Goal: Answer question/provide support

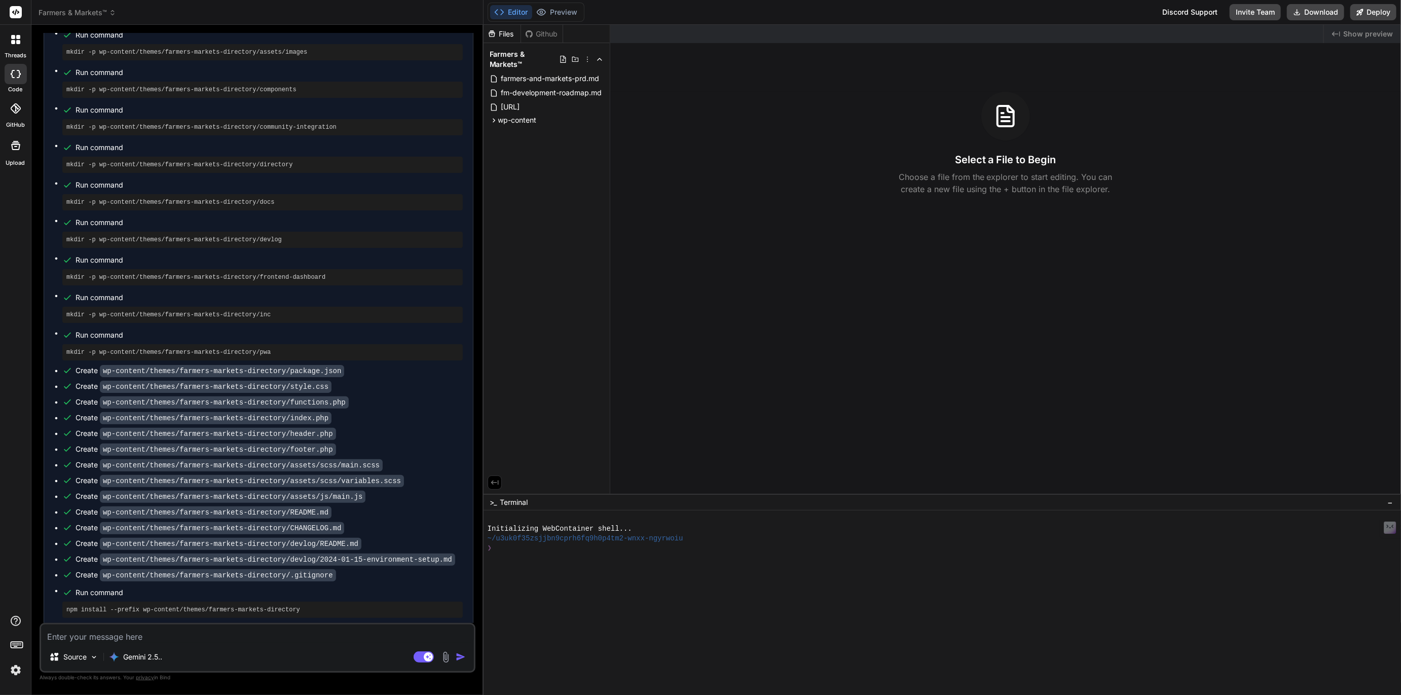
scroll to position [1534, 0]
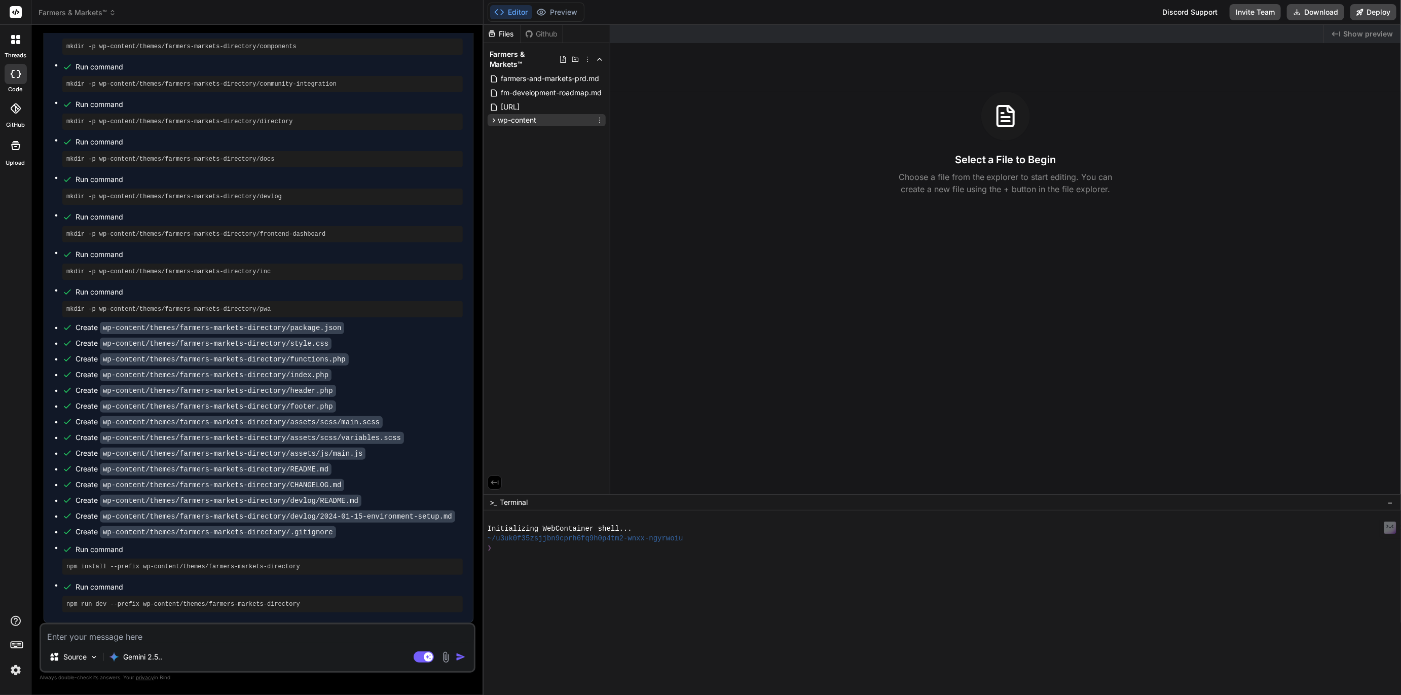
click at [513, 115] on span "wp-content" at bounding box center [517, 120] width 39 height 10
click at [541, 72] on span "farmers-and-markets-prd.md" at bounding box center [550, 78] width 100 height 12
type textarea "x"
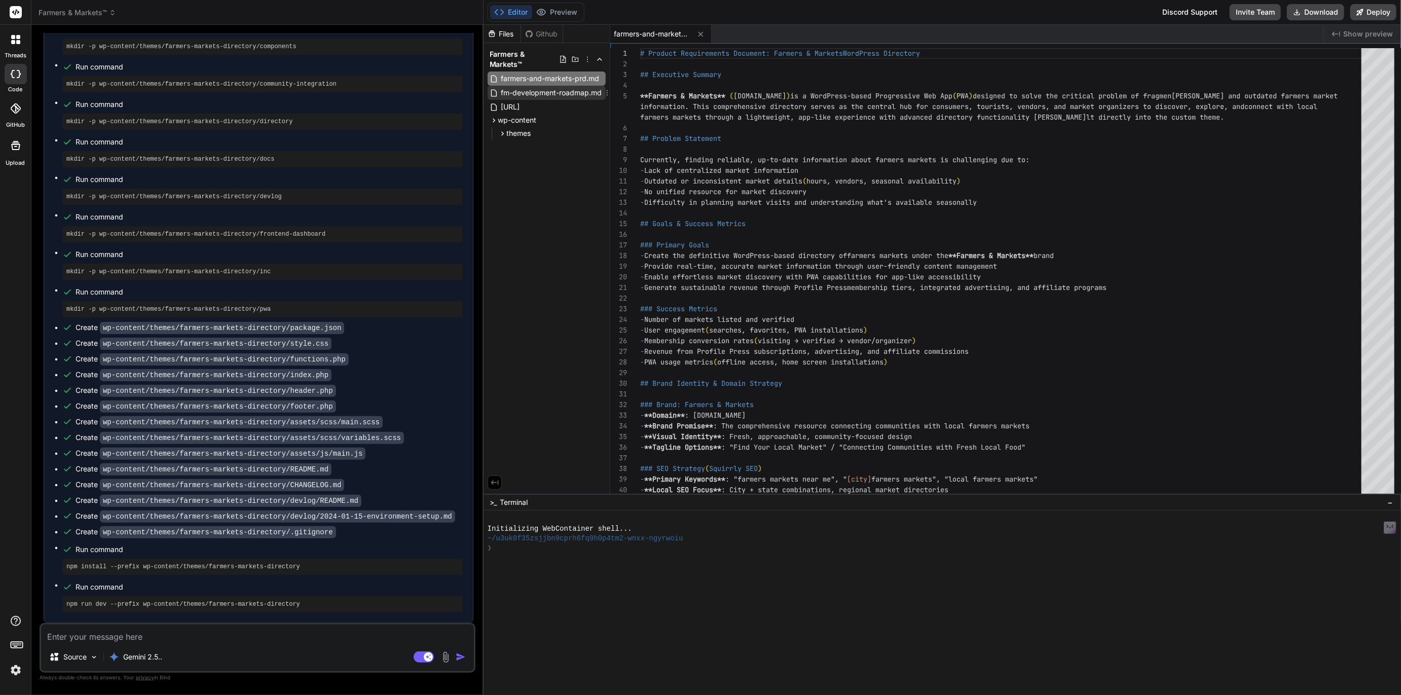
click at [543, 87] on span "fm-development-roadmap.md" at bounding box center [551, 93] width 103 height 12
type textarea "- CSV bulk import with color-coded validation feedback - Frontend dashboard wit…"
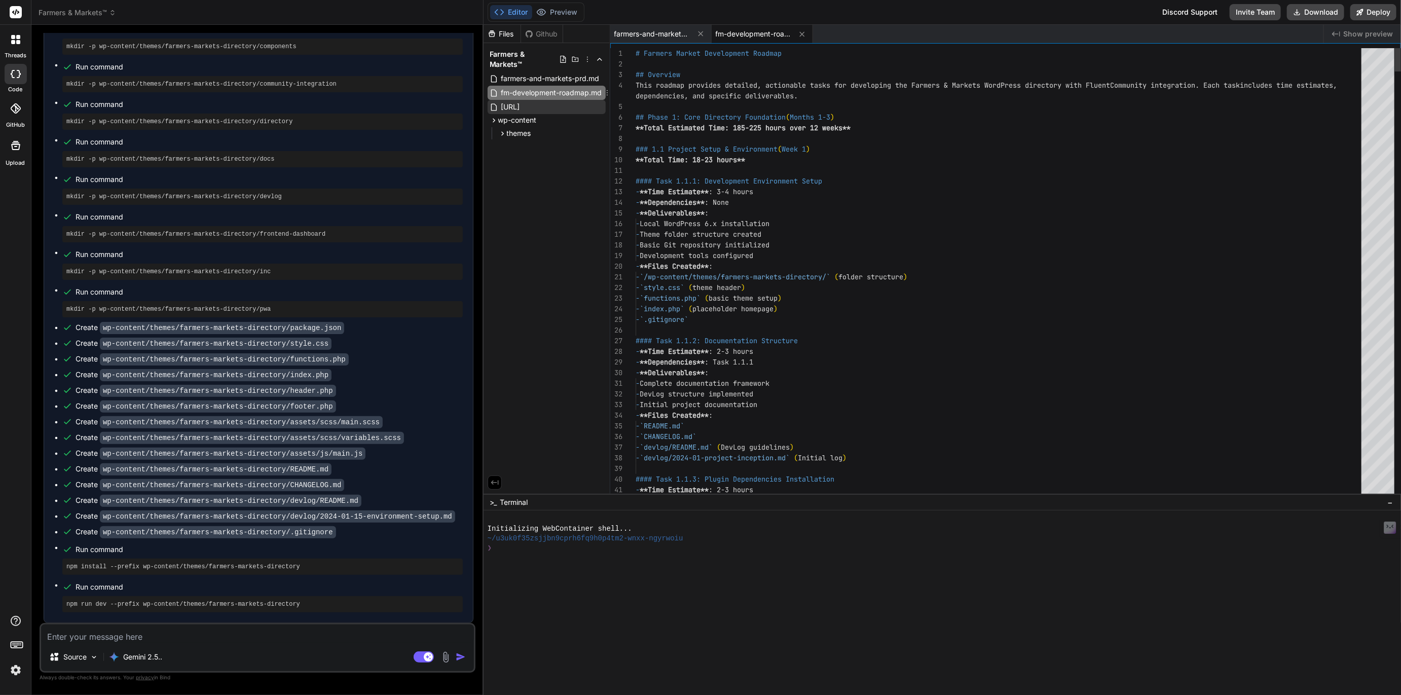
type textarea "x"
click at [521, 101] on span "[URL]" at bounding box center [510, 107] width 21 height 12
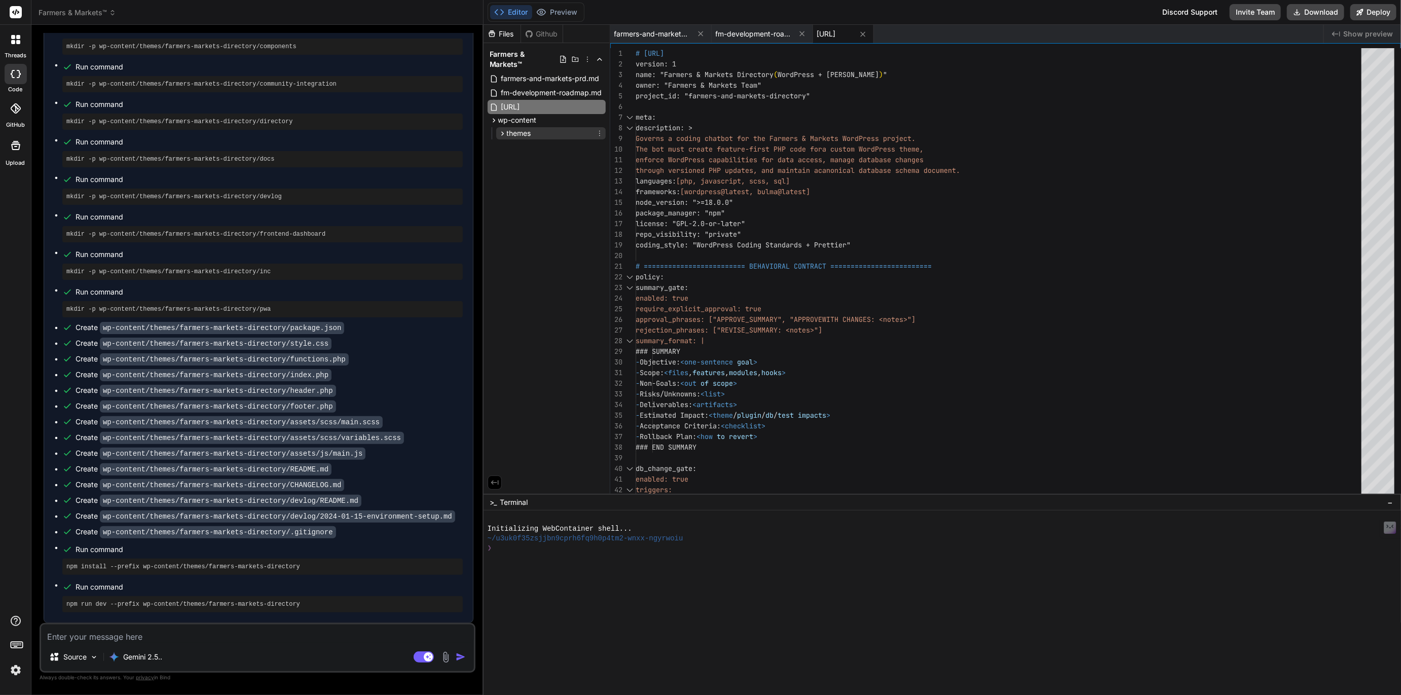
click at [518, 128] on span "themes" at bounding box center [519, 133] width 24 height 10
click at [531, 141] on span "farmers-markets-directory" at bounding box center [559, 146] width 88 height 10
click at [539, 197] on span "assets" at bounding box center [534, 202] width 21 height 10
click at [534, 210] on span "js" at bounding box center [535, 215] width 5 height 10
click at [535, 239] on span "scss" at bounding box center [540, 244] width 15 height 10
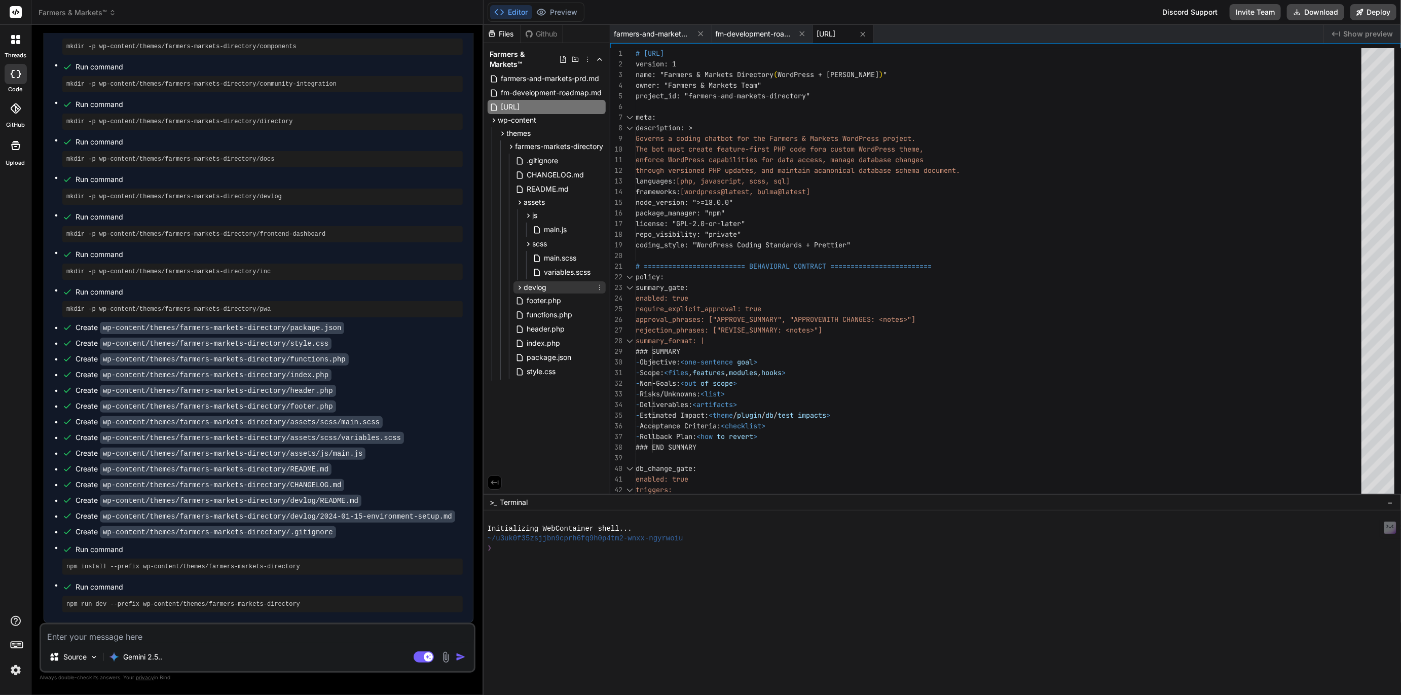
click at [534, 282] on span "devlog" at bounding box center [535, 287] width 23 height 10
click at [559, 169] on span "CHANGELOG.md" at bounding box center [555, 175] width 59 height 12
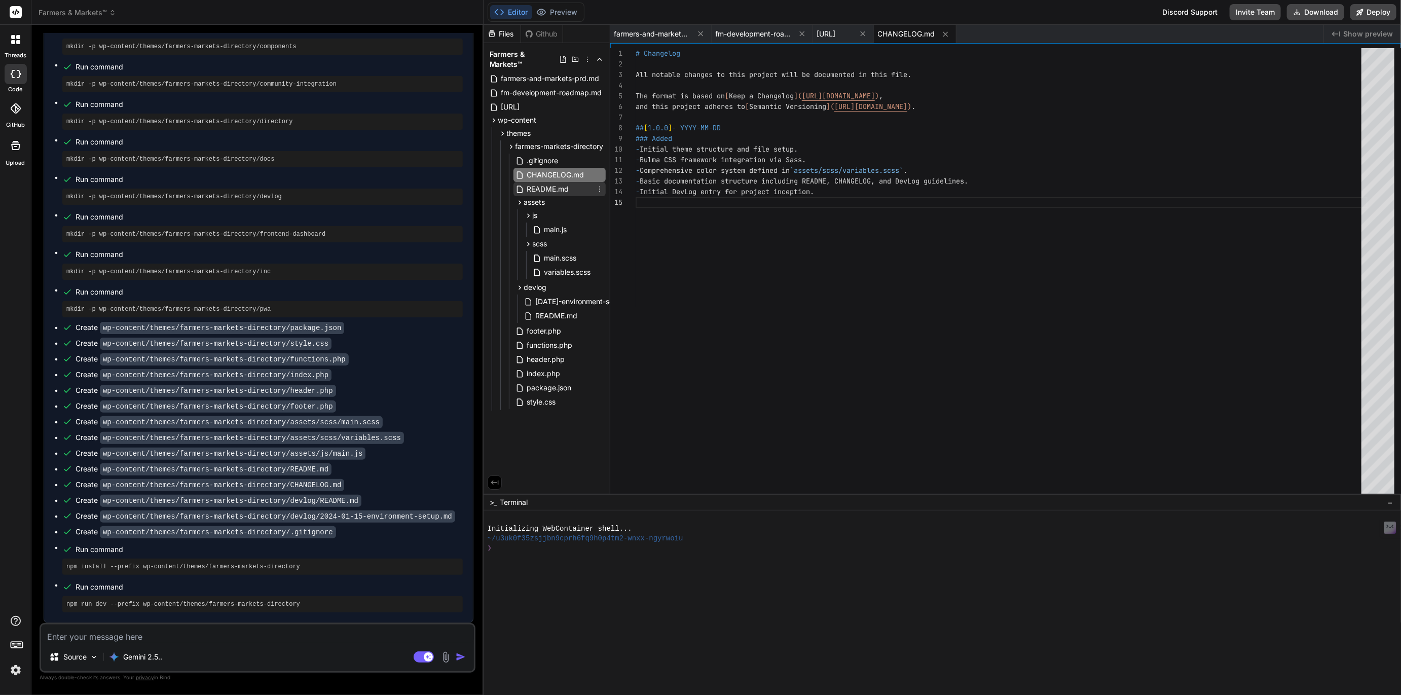
click at [543, 183] on span "README.md" at bounding box center [548, 189] width 44 height 12
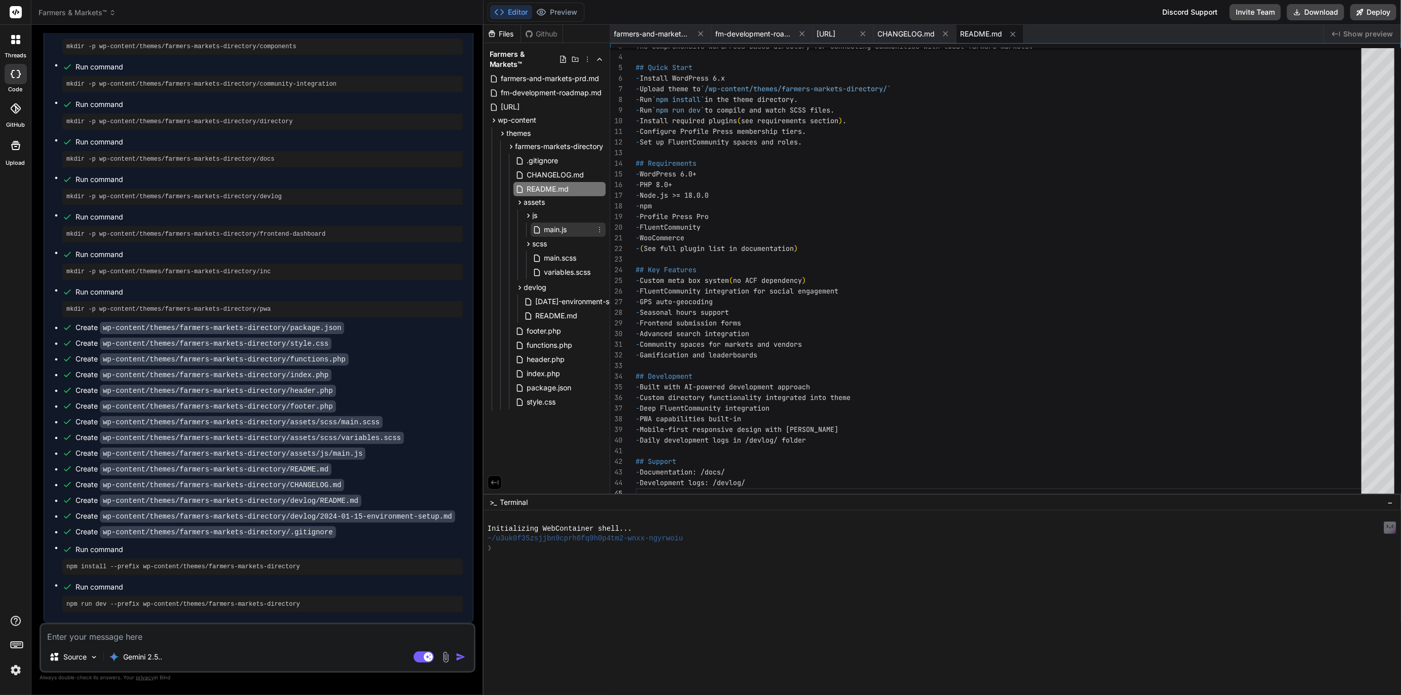
click at [552, 223] on span "main.js" at bounding box center [555, 229] width 25 height 12
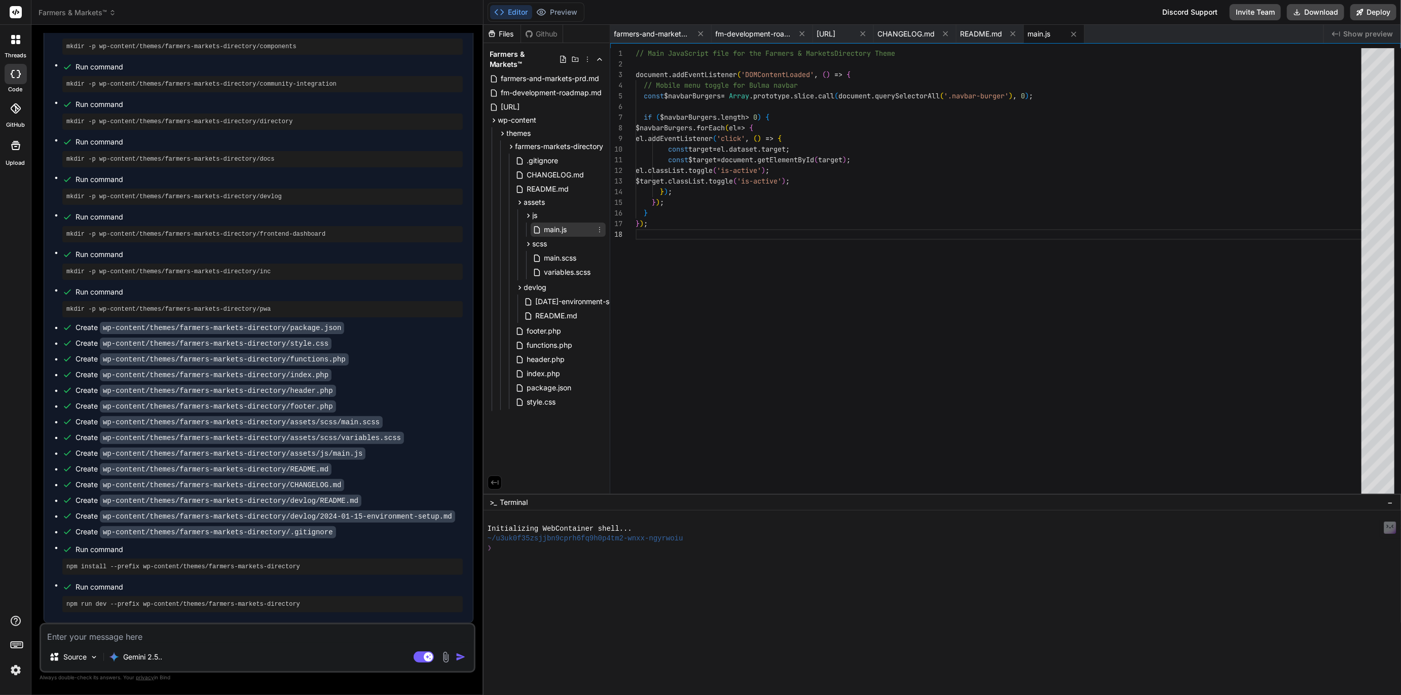
scroll to position [74, 0]
click at [558, 252] on span "main.scss" at bounding box center [560, 258] width 34 height 12
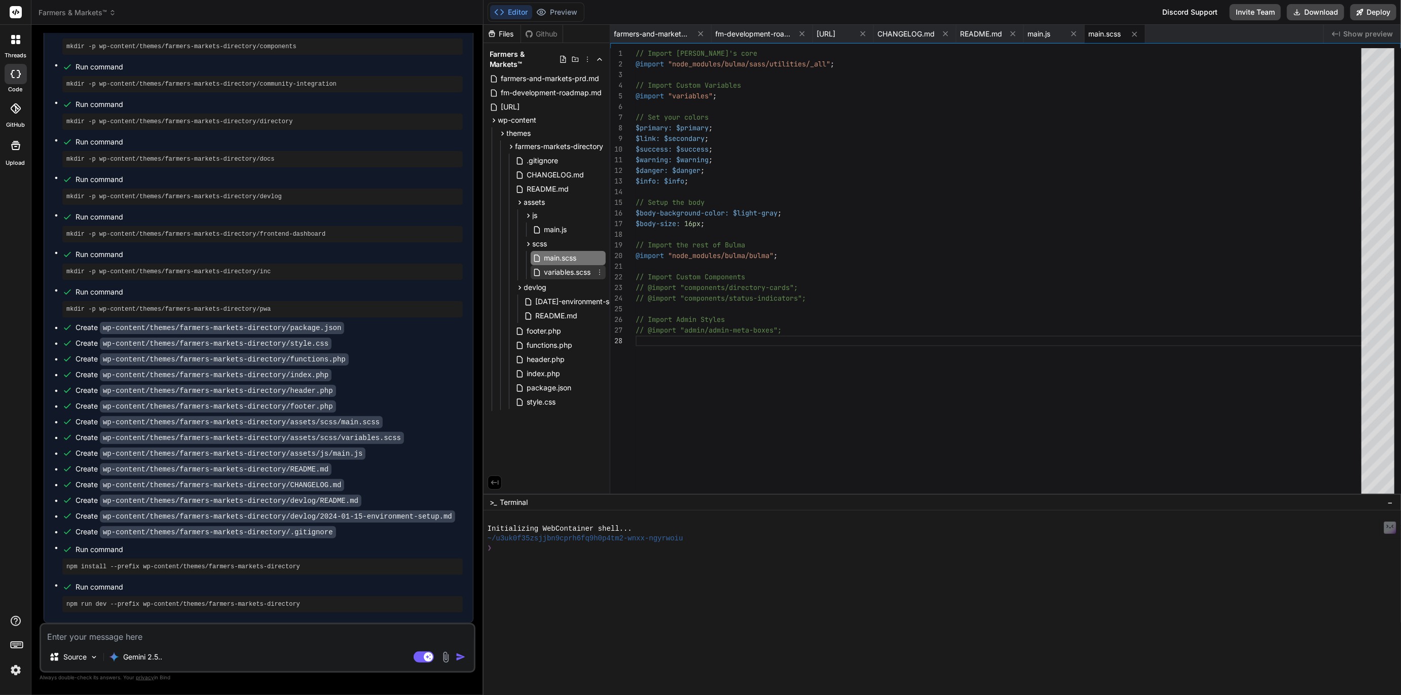
click at [569, 266] on span "variables.scss" at bounding box center [567, 272] width 49 height 12
type textarea "// === ACCESSIBILITY VARIABLES === $focus-ring: #2563EB; // Focus indicator col…"
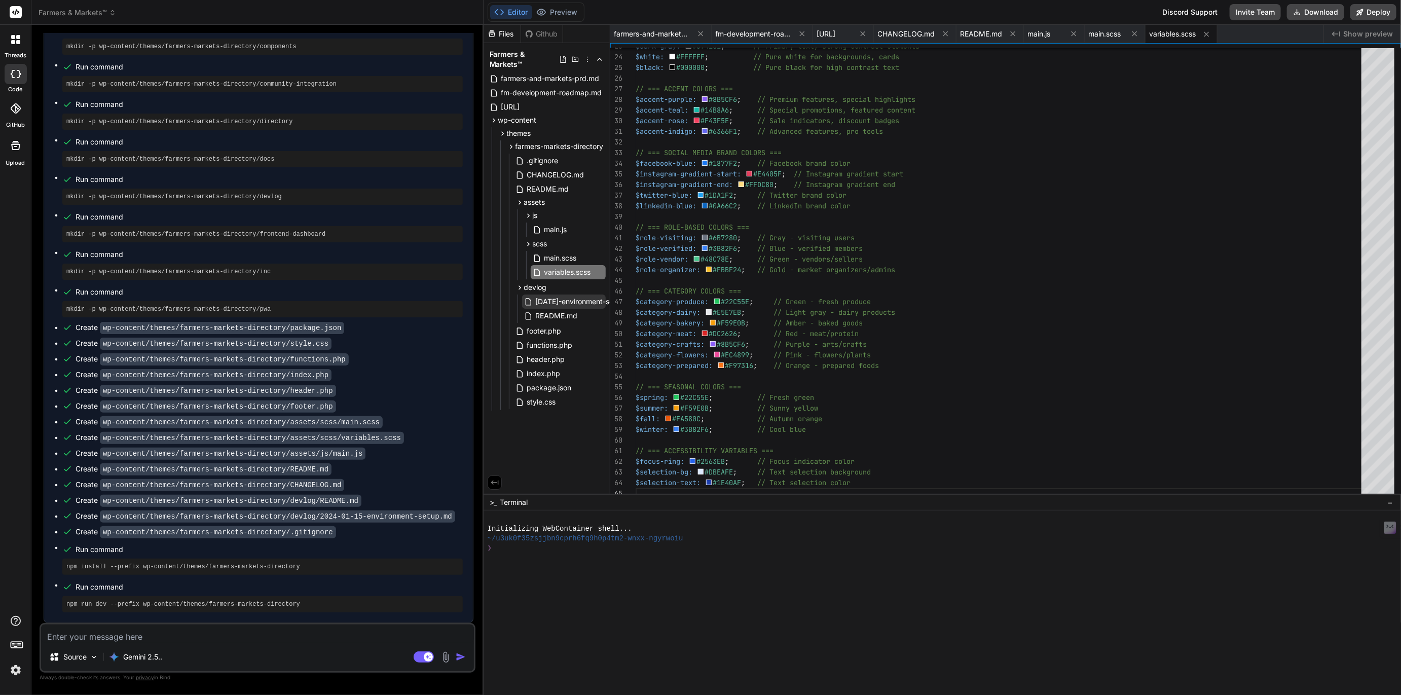
click at [569, 295] on span "[DATE]-environment-setup.md" at bounding box center [587, 301] width 104 height 12
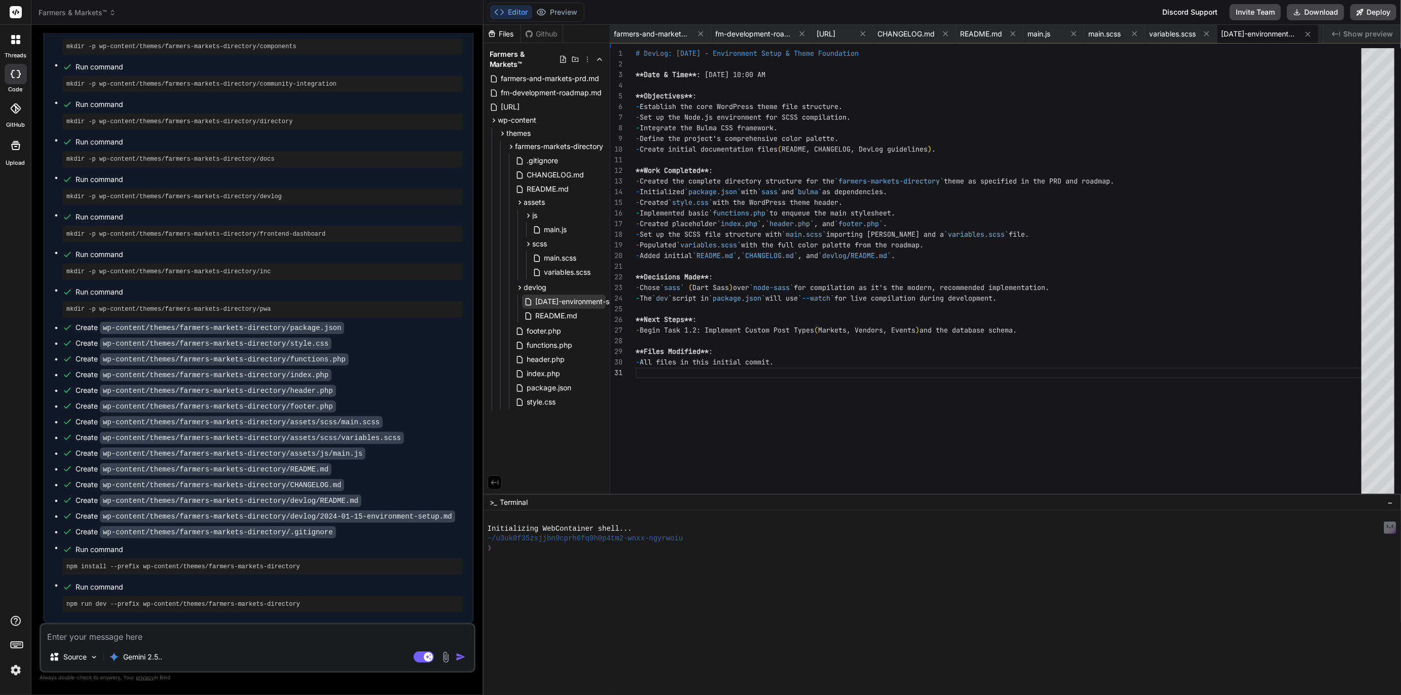
scroll to position [0, 0]
click at [567, 310] on span "README.md" at bounding box center [557, 316] width 44 height 12
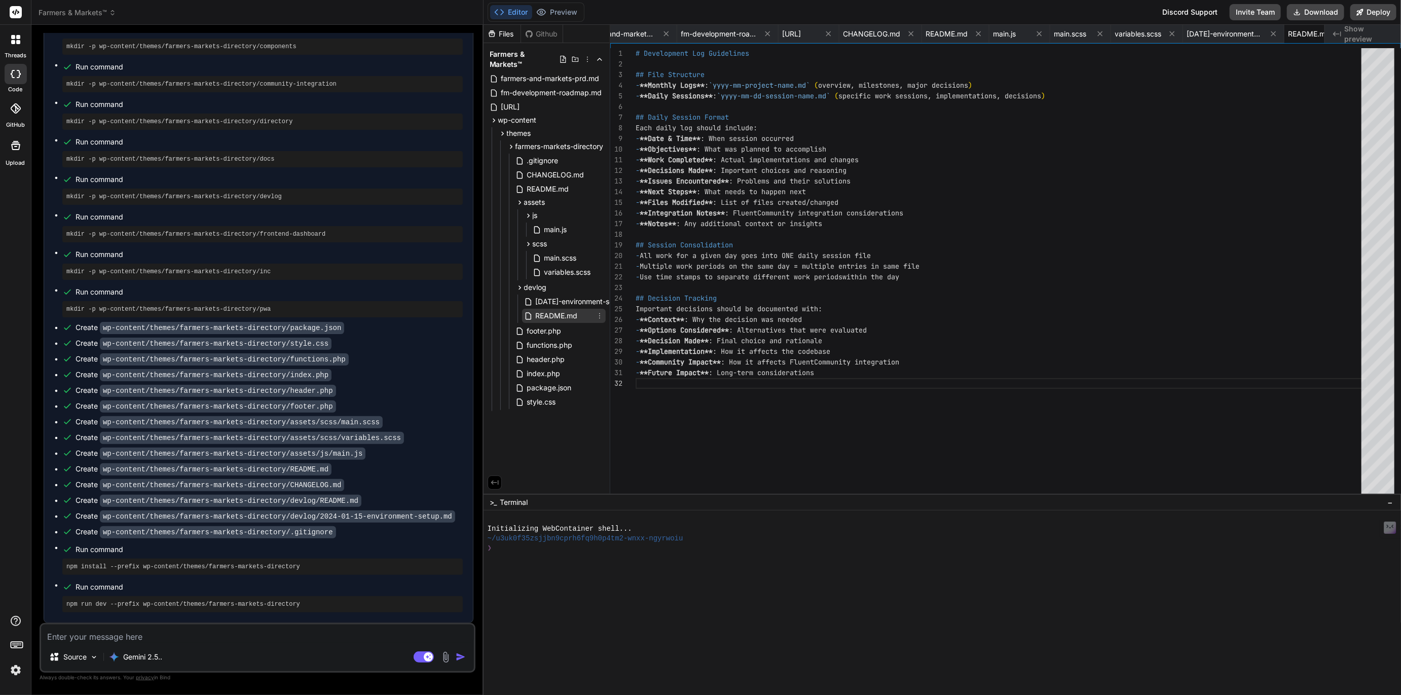
scroll to position [11, 0]
click at [548, 325] on span "footer.php" at bounding box center [544, 331] width 36 height 12
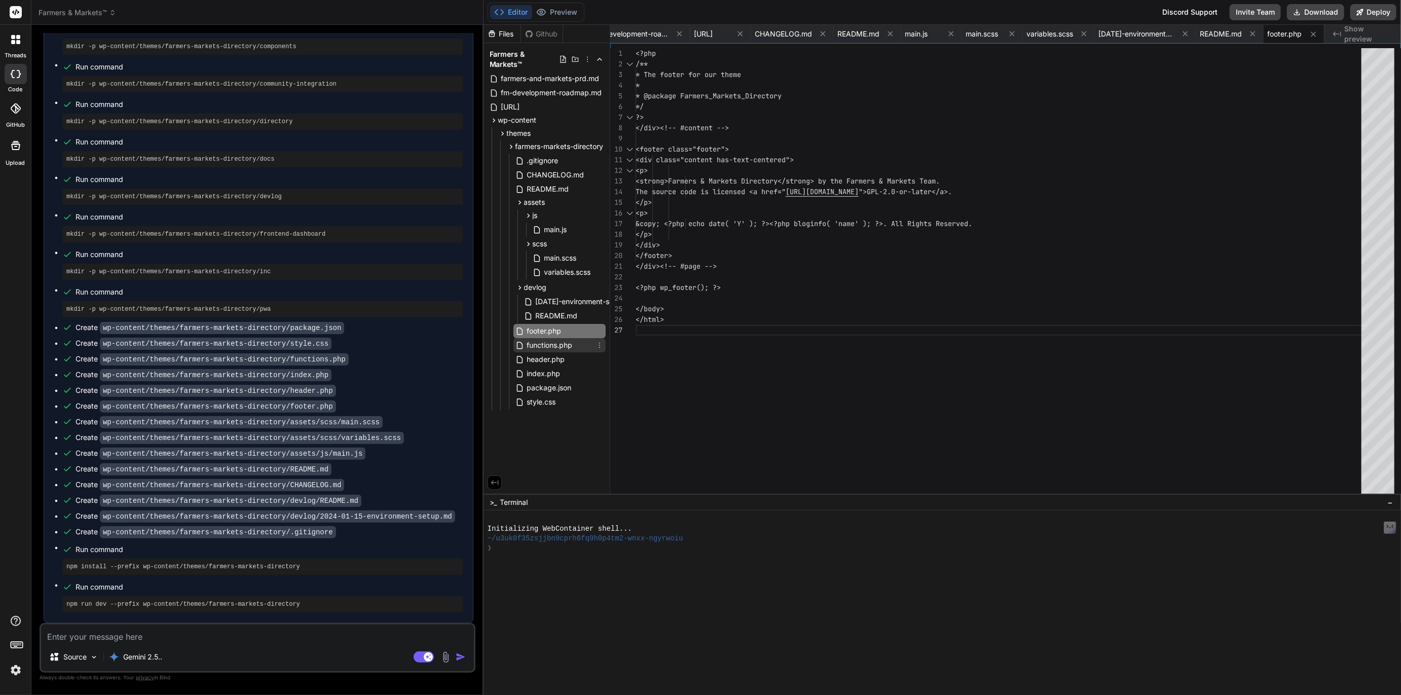
click at [551, 339] on span "functions.php" at bounding box center [550, 345] width 48 height 12
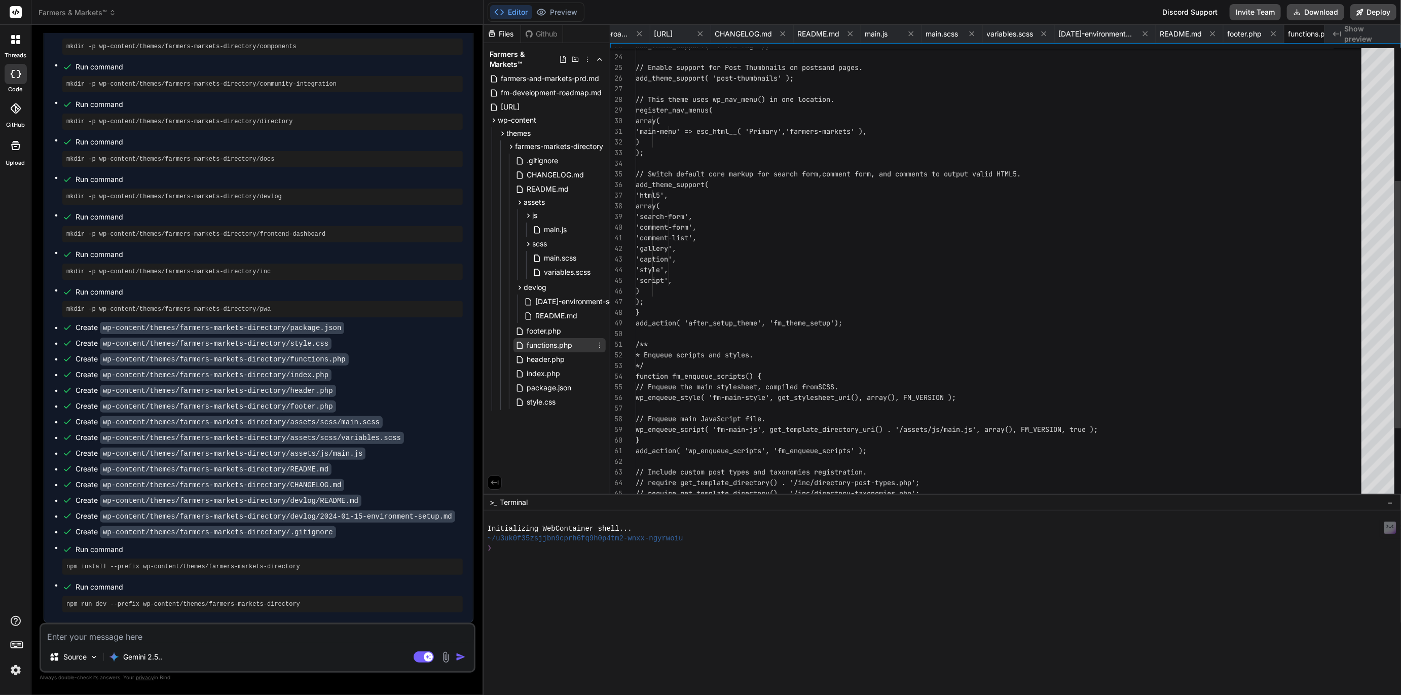
scroll to position [0, 234]
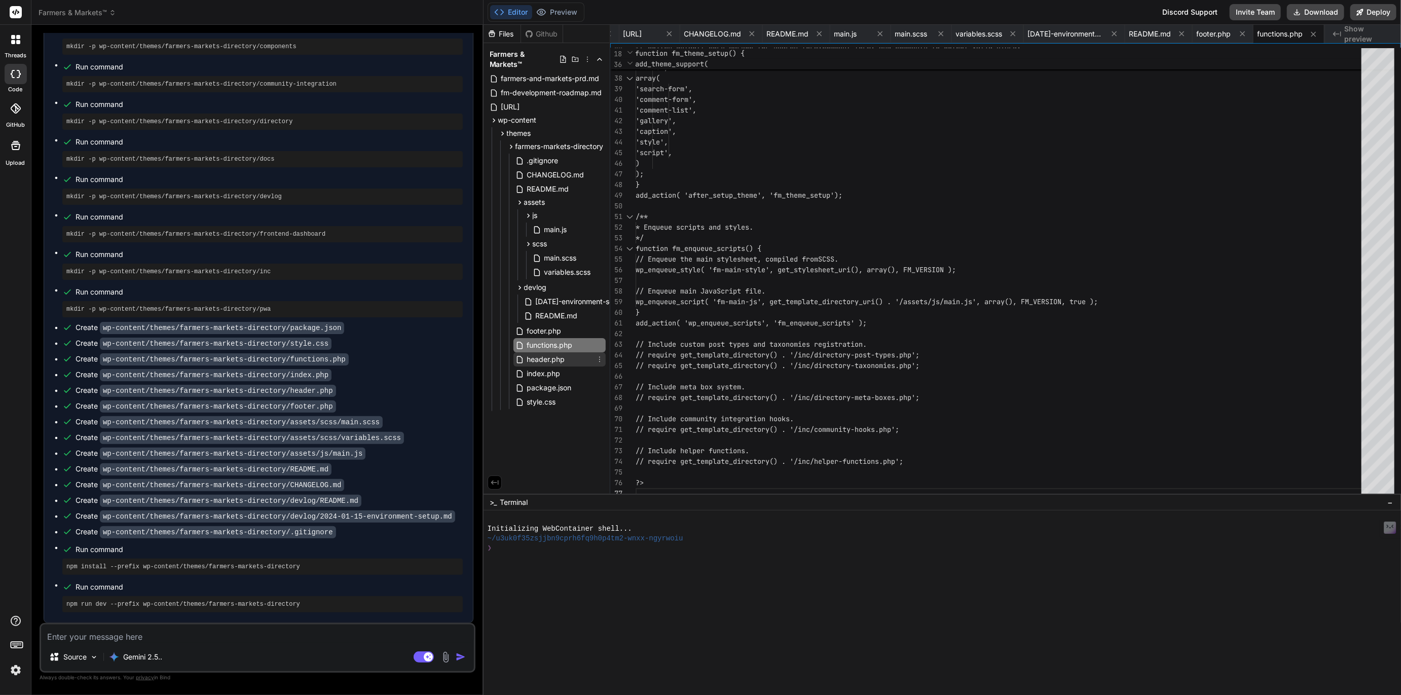
click at [554, 353] on span "header.php" at bounding box center [546, 359] width 40 height 12
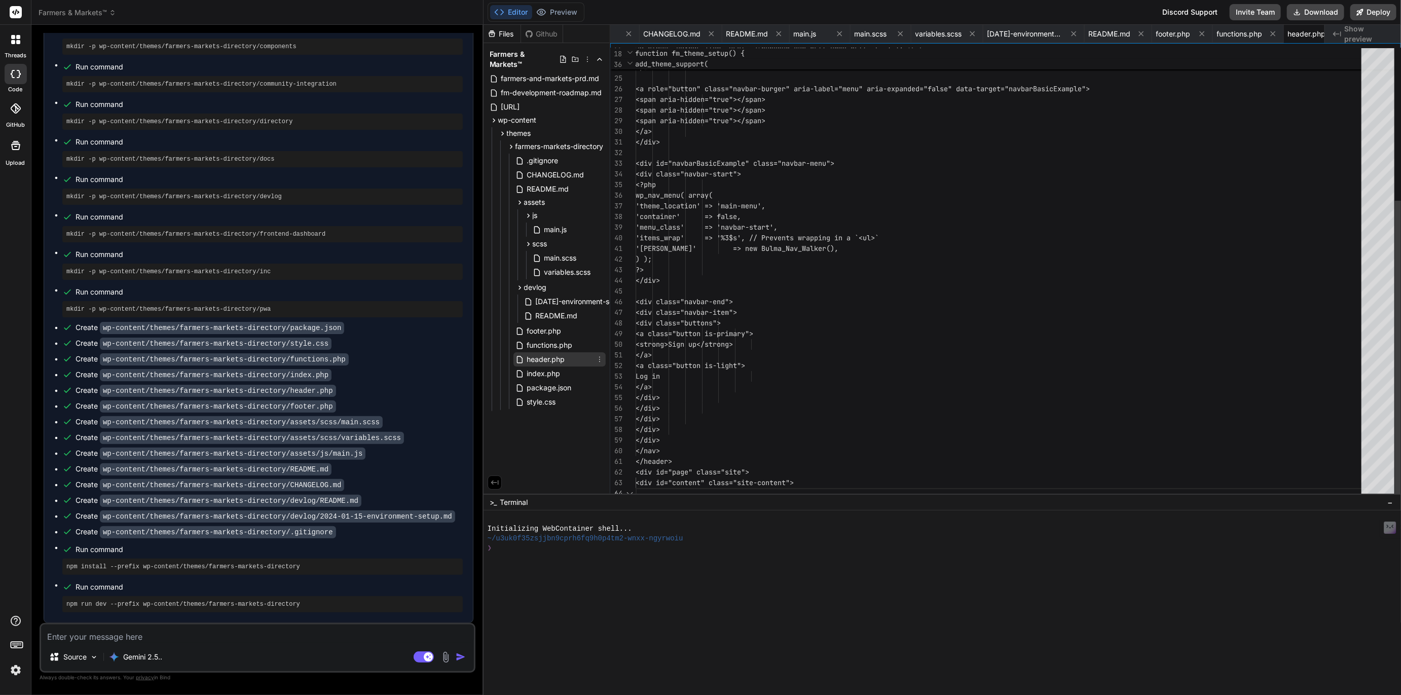
scroll to position [31, 0]
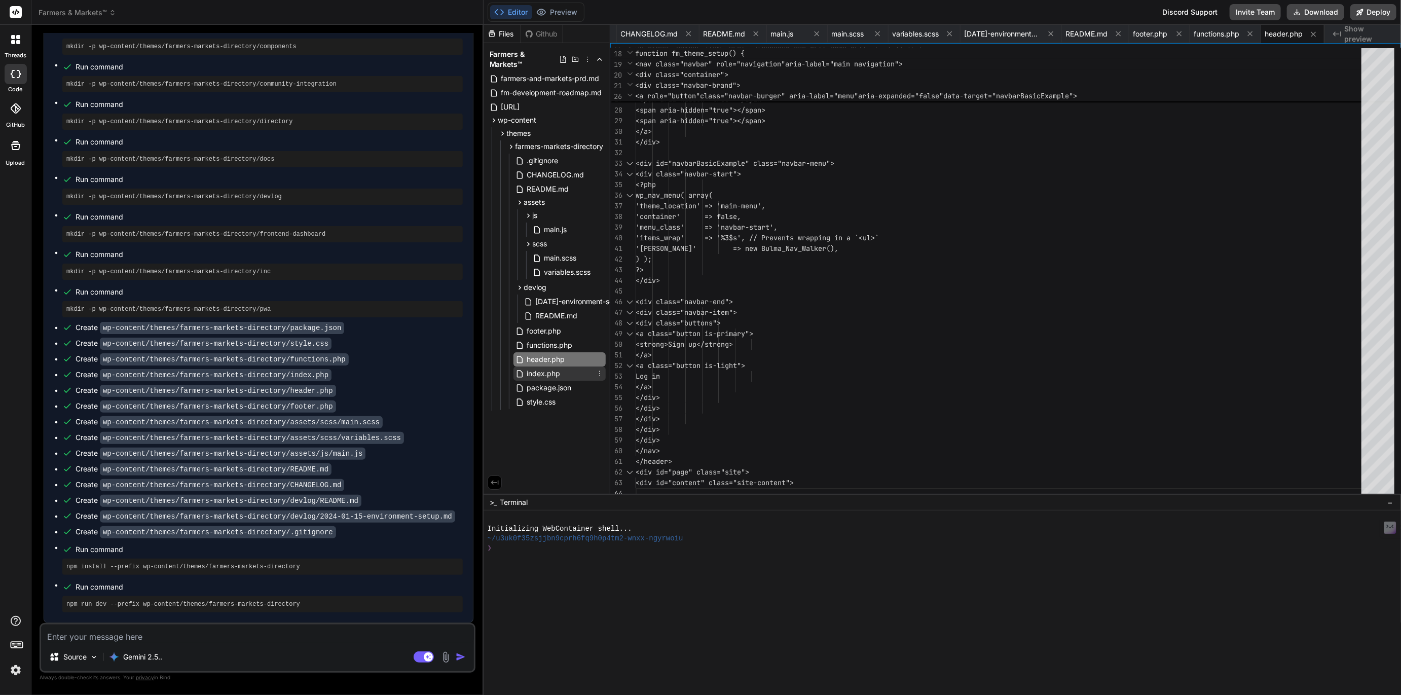
click at [540, 367] on span "index.php" at bounding box center [543, 373] width 35 height 12
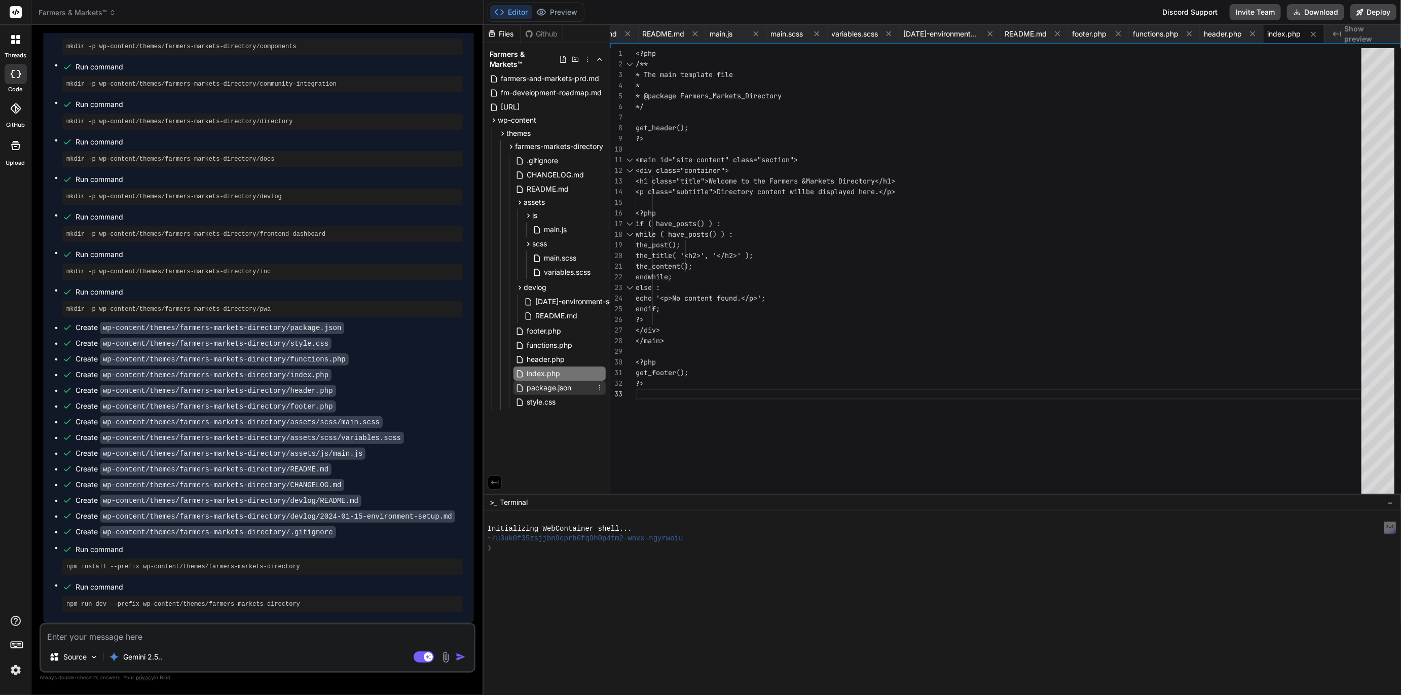
click at [541, 382] on span "package.json" at bounding box center [549, 388] width 47 height 12
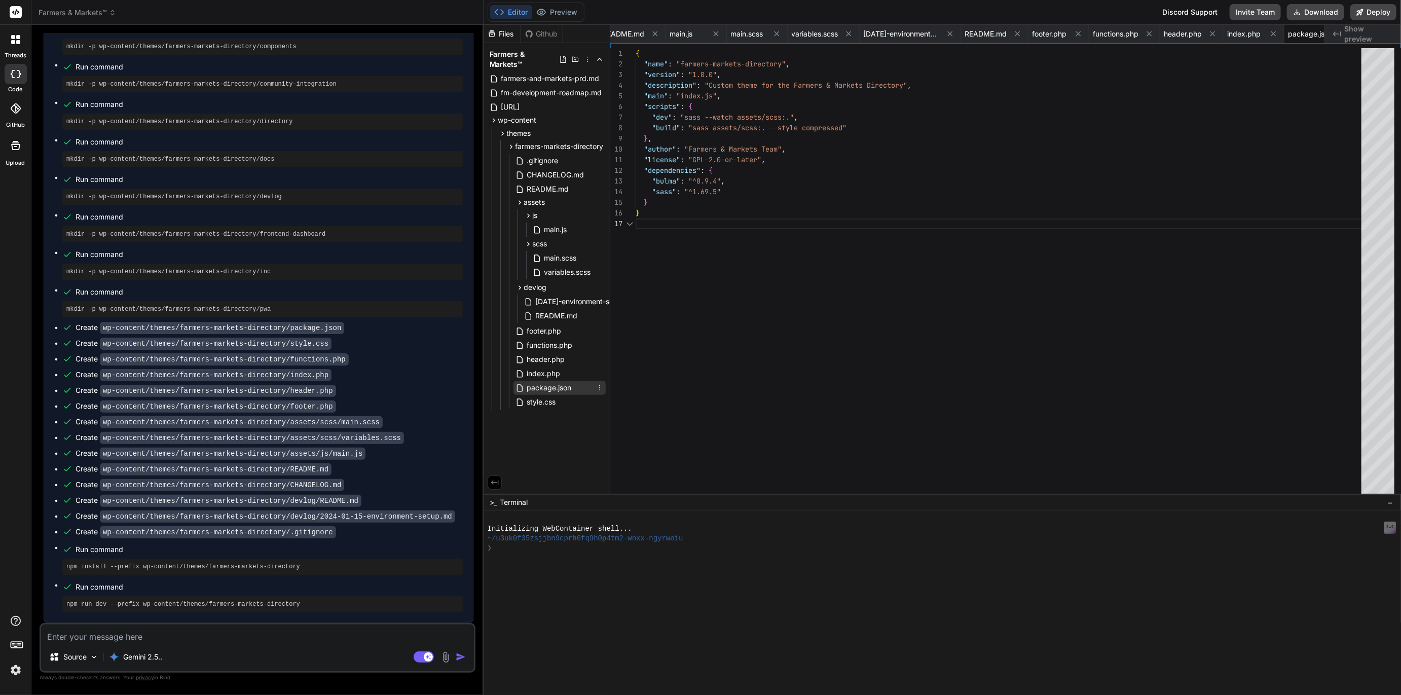
scroll to position [64, 0]
click at [541, 396] on span "style.css" at bounding box center [541, 402] width 31 height 12
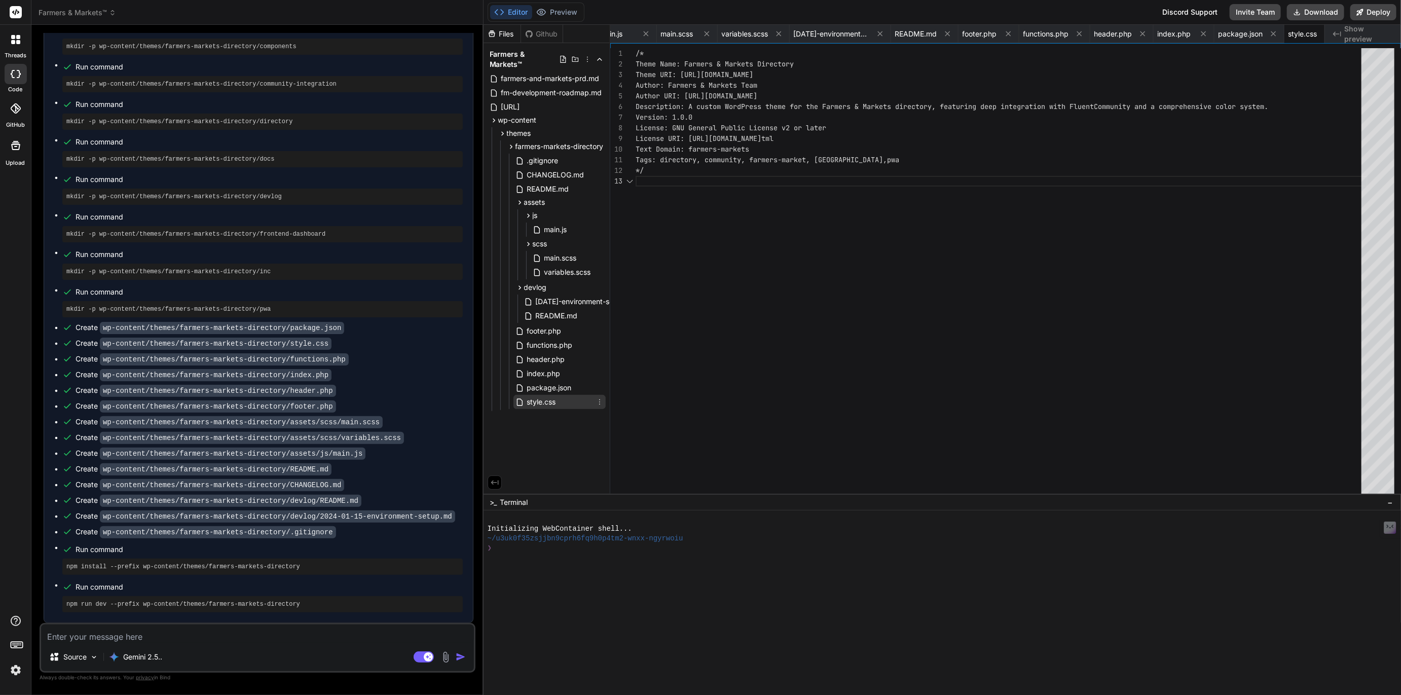
scroll to position [21, 0]
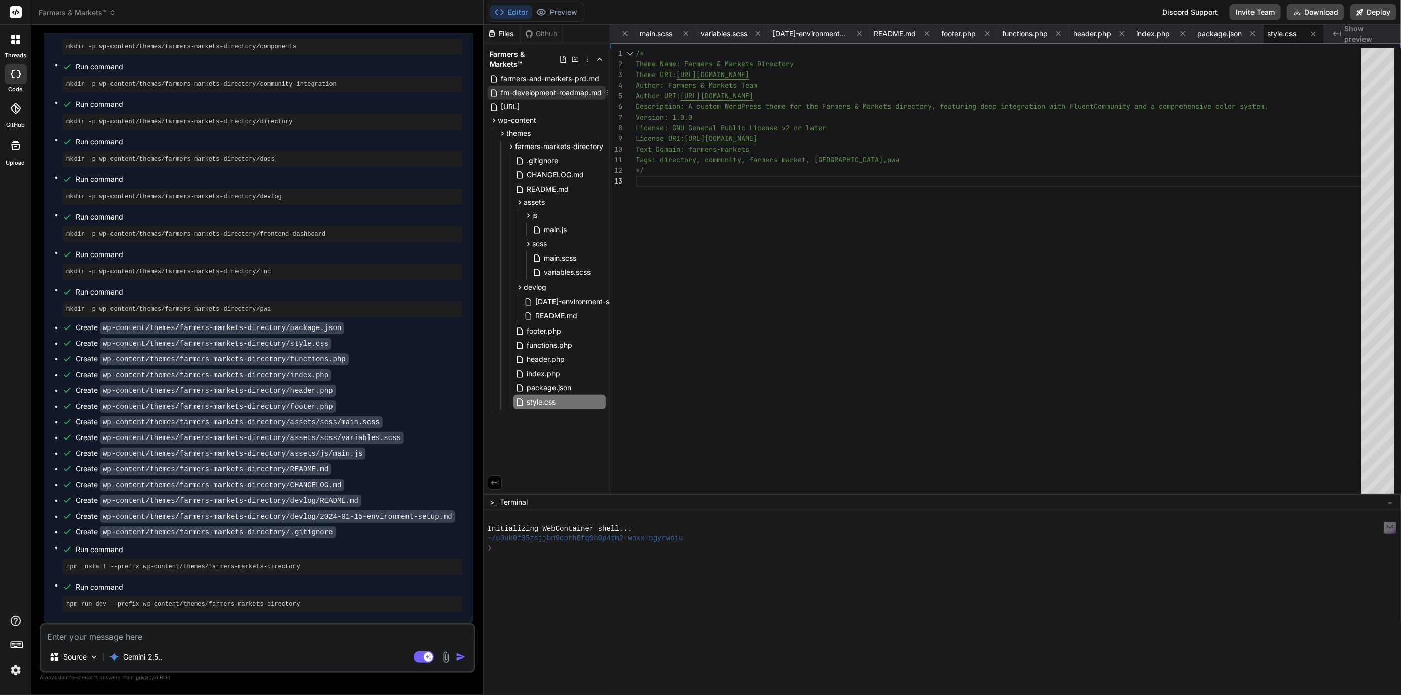
click at [546, 87] on span "fm-development-roadmap.md" at bounding box center [551, 93] width 103 height 12
type textarea "- CSV bulk import with color-coded validation feedback - Frontend dashboard wit…"
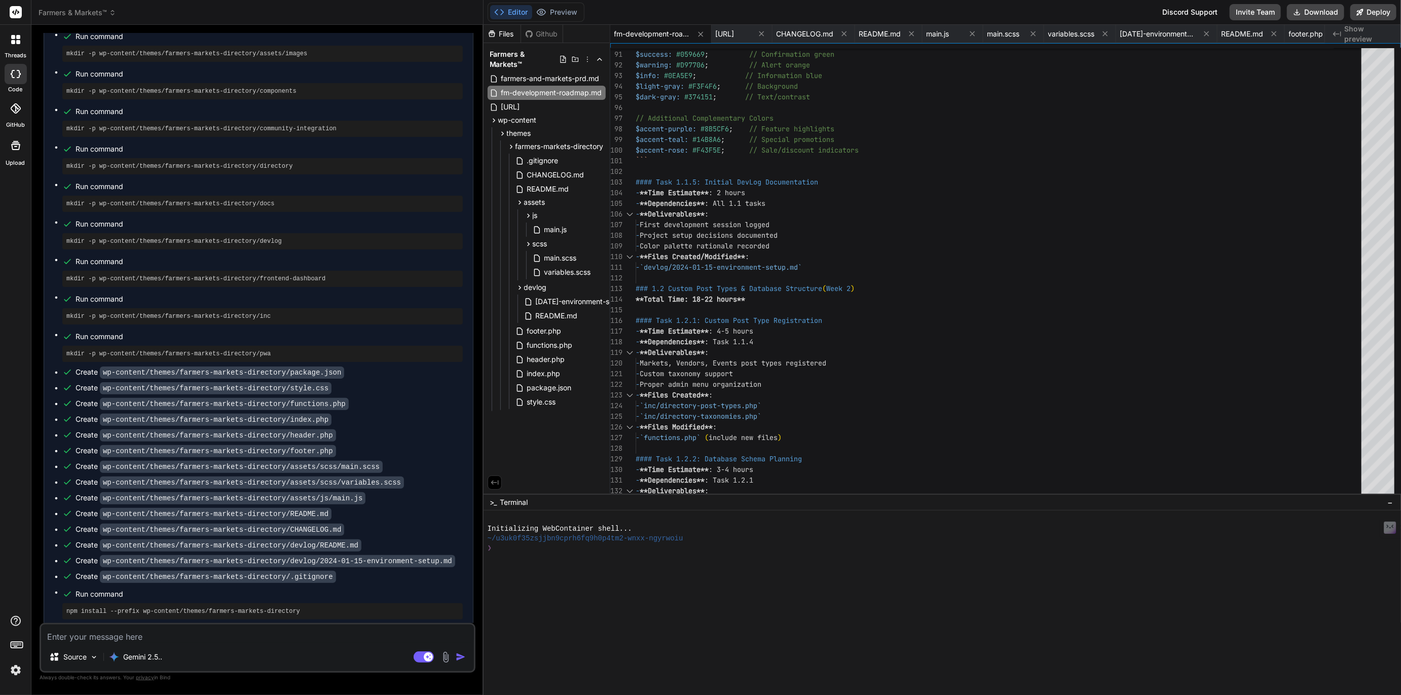
scroll to position [1534, 0]
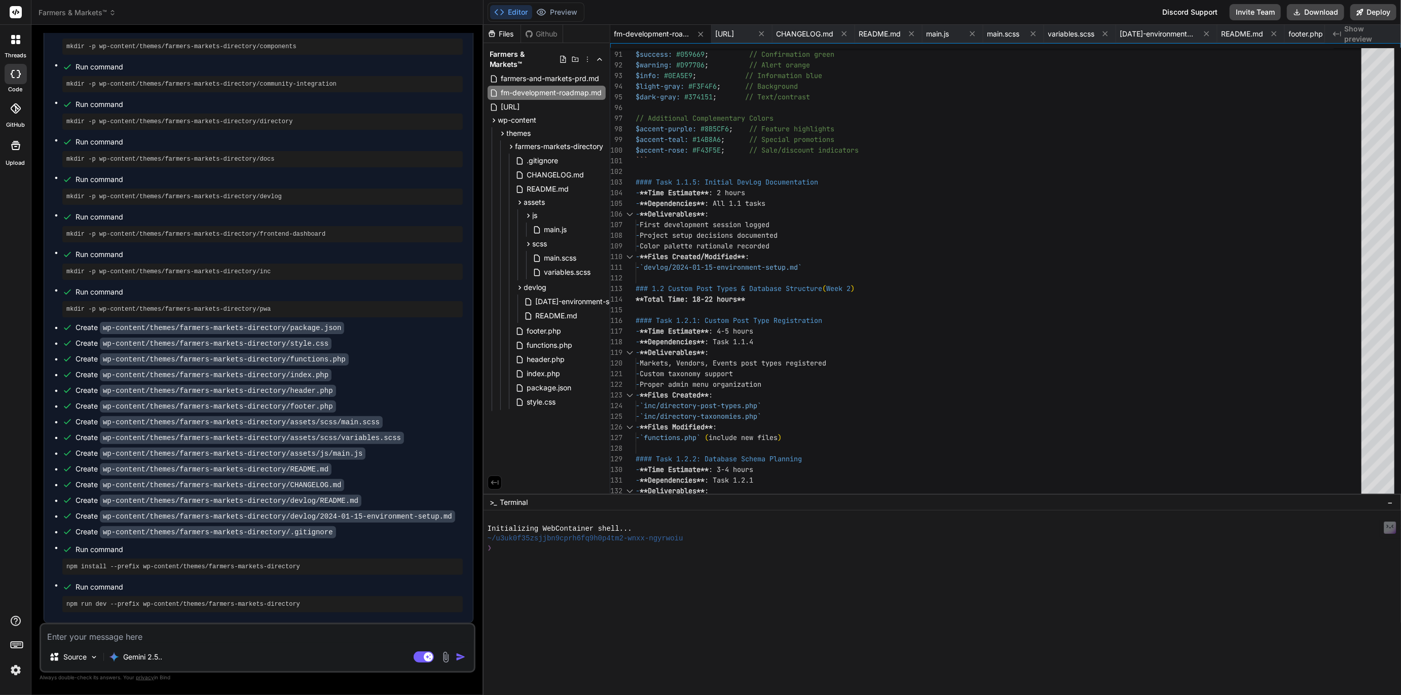
click at [128, 628] on textarea at bounding box center [257, 633] width 433 height 18
type textarea "C"
type textarea "x"
type textarea "Ca"
type textarea "x"
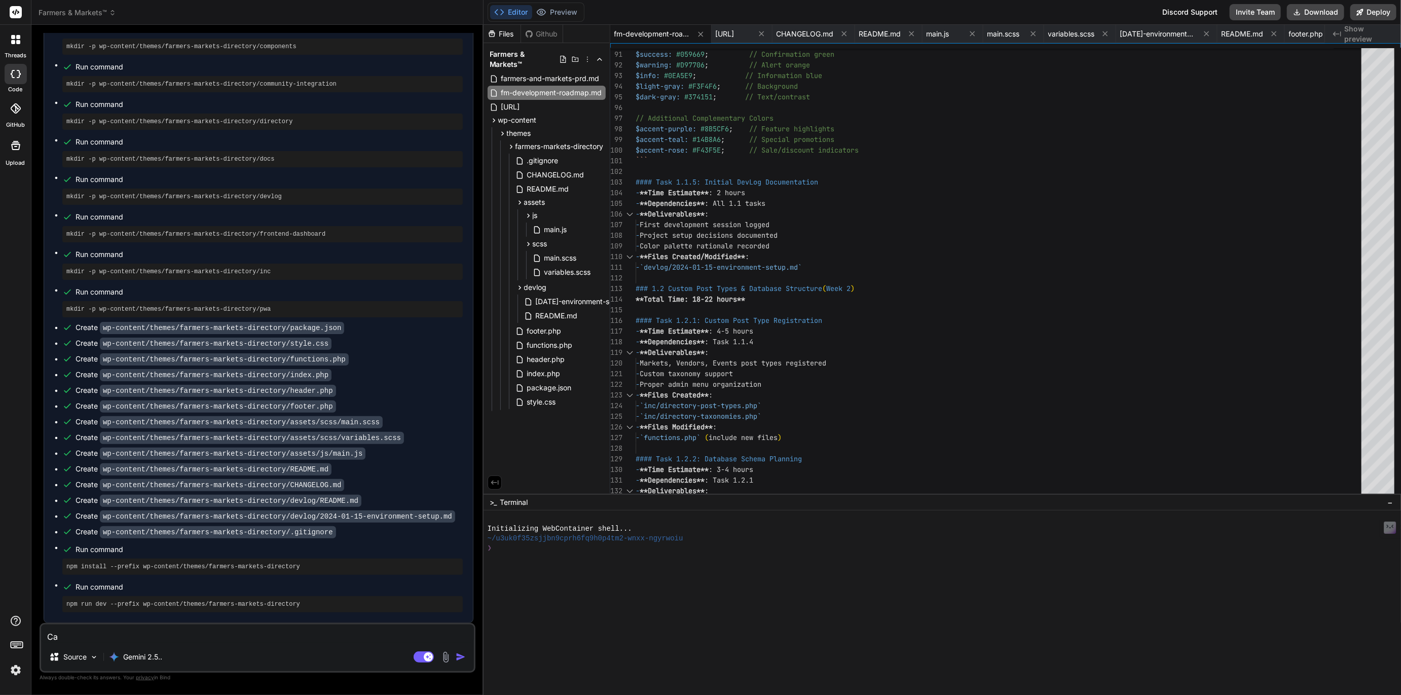
type textarea "Can"
type textarea "x"
type textarea "Can"
type textarea "x"
type textarea "Can y"
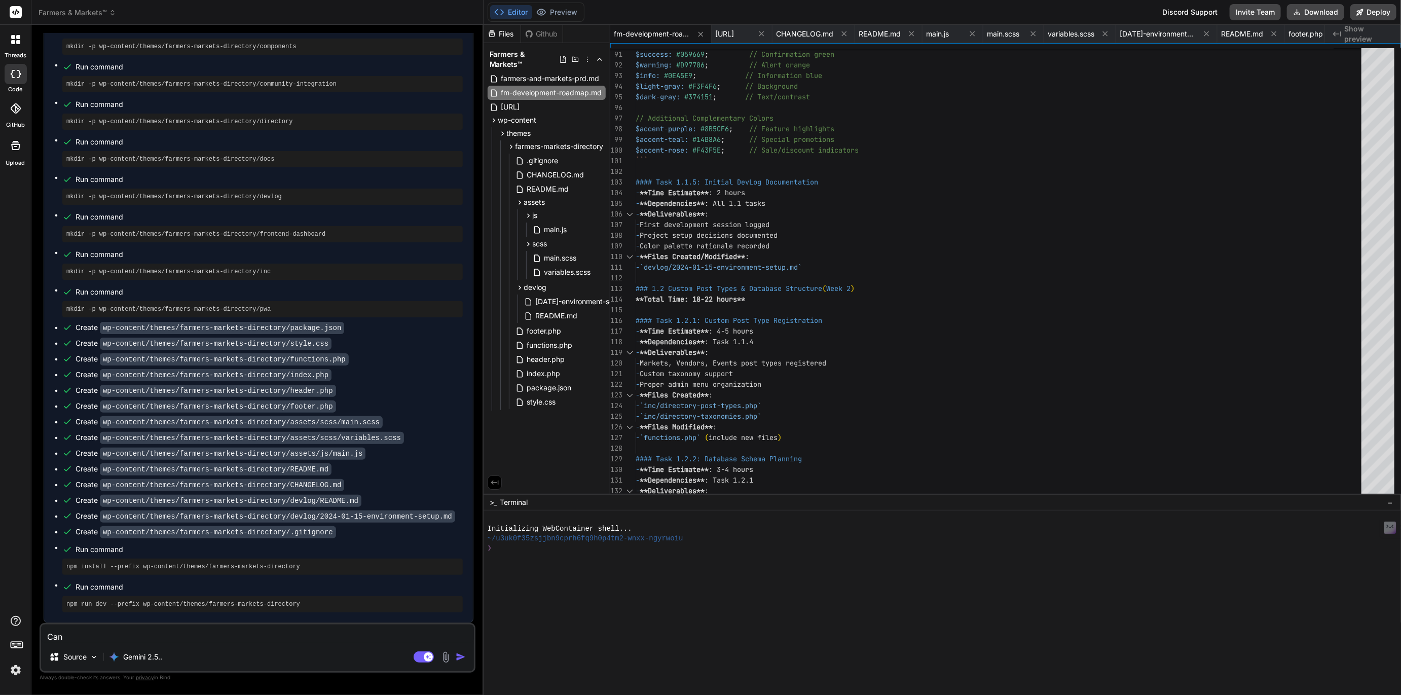
type textarea "x"
type textarea "Can yo"
type textarea "x"
type textarea "Can you"
type textarea "x"
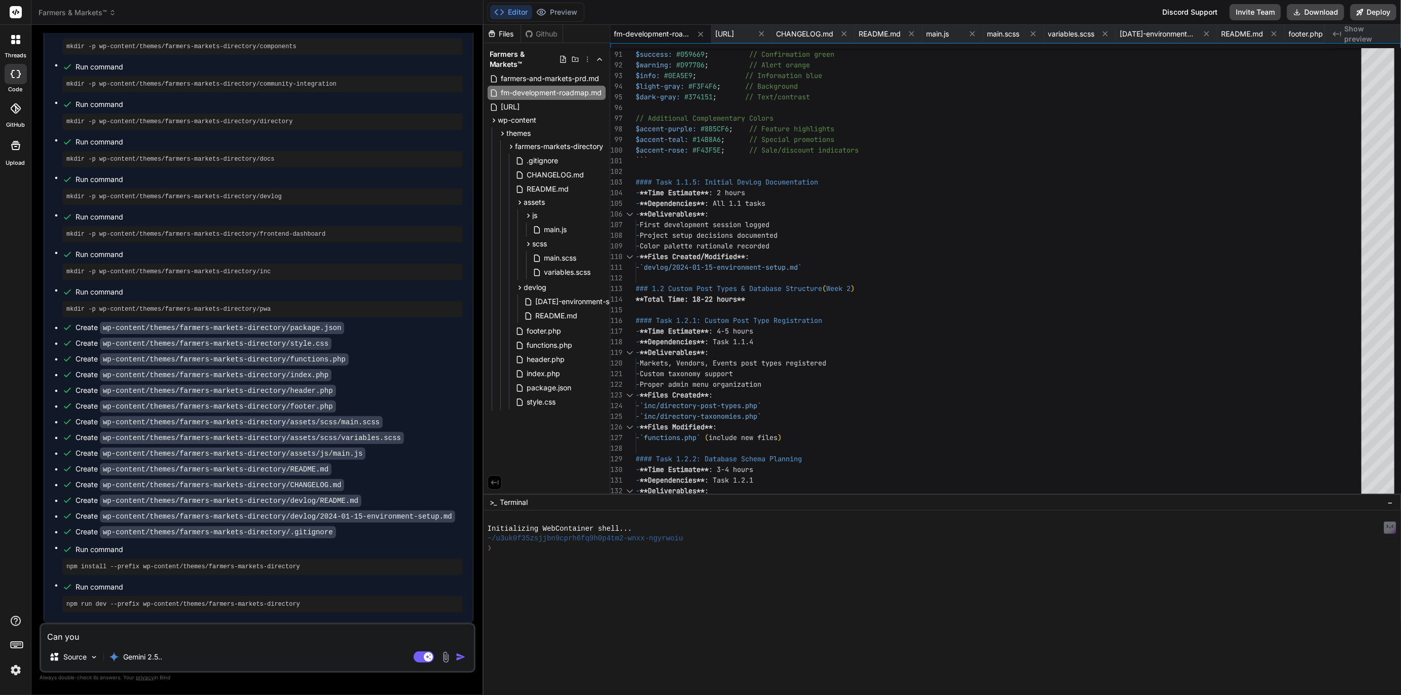
type textarea "Can you"
type textarea "x"
type textarea "Can you c"
type textarea "x"
type textarea "Can you ch"
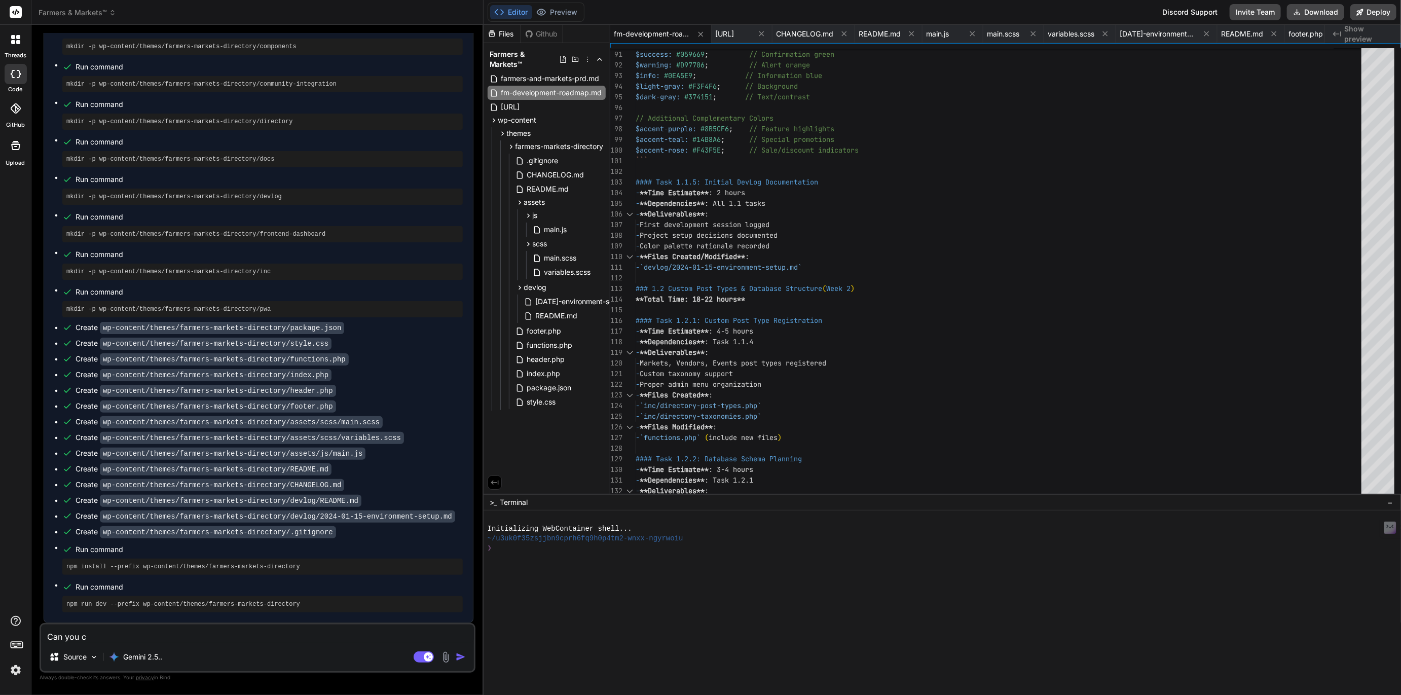
type textarea "x"
type textarea "Can you che"
type textarea "x"
type textarea "Can you chec"
type textarea "x"
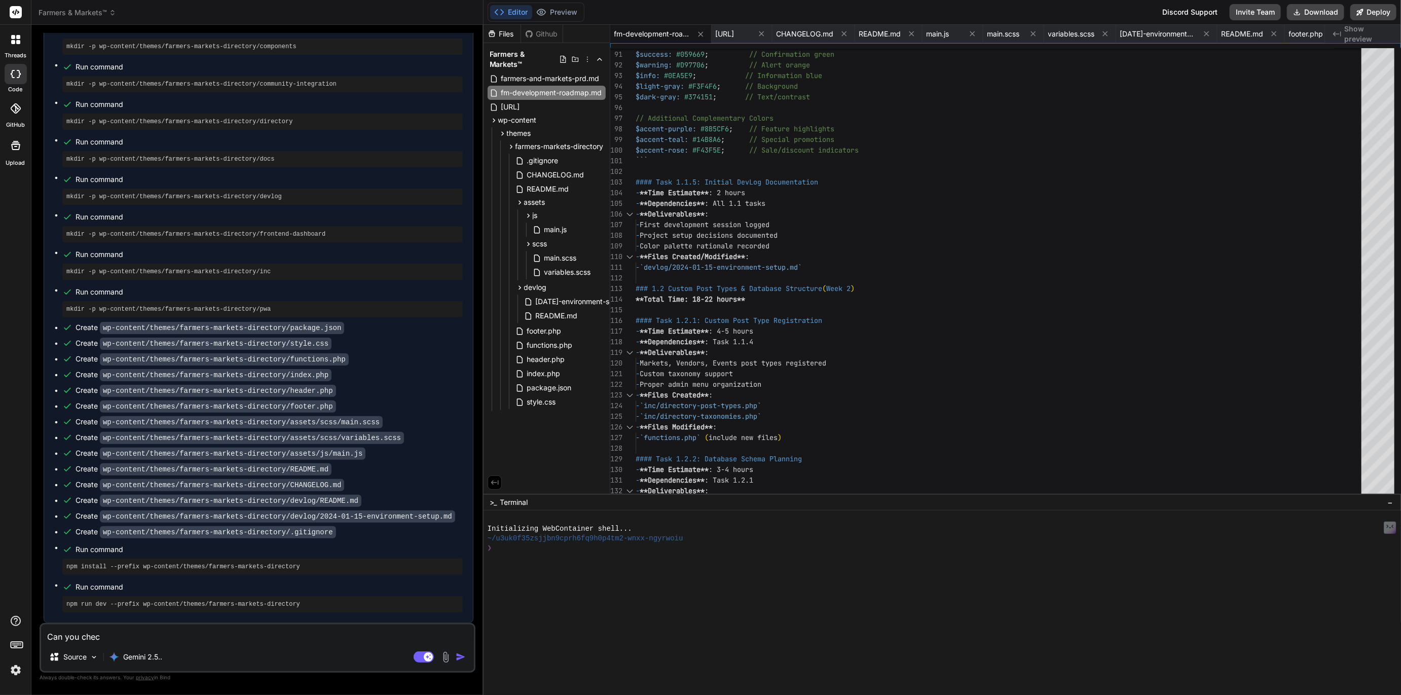
type textarea "Can you check"
type textarea "x"
type textarea "Can you check"
type textarea "x"
type textarea "Can you check a"
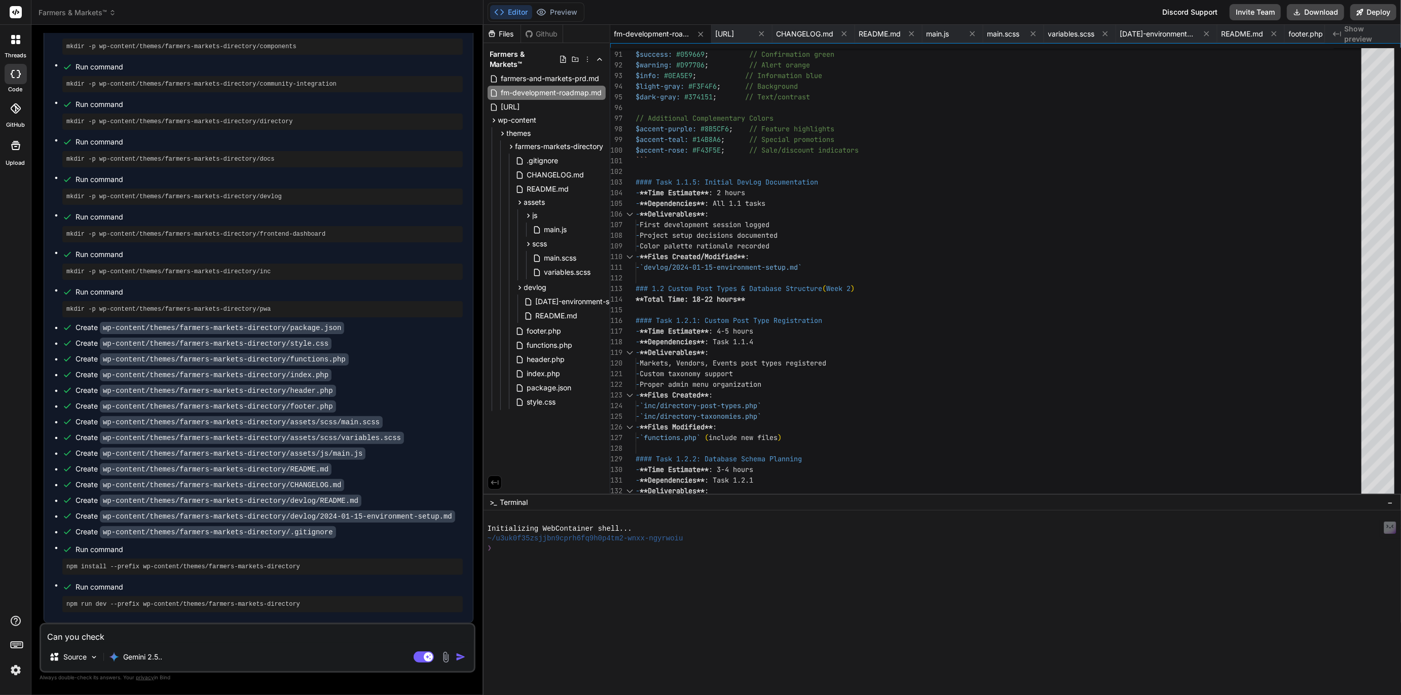
type textarea "x"
type textarea "Can you check ag"
type textarea "x"
type textarea "Can you check aga"
type textarea "x"
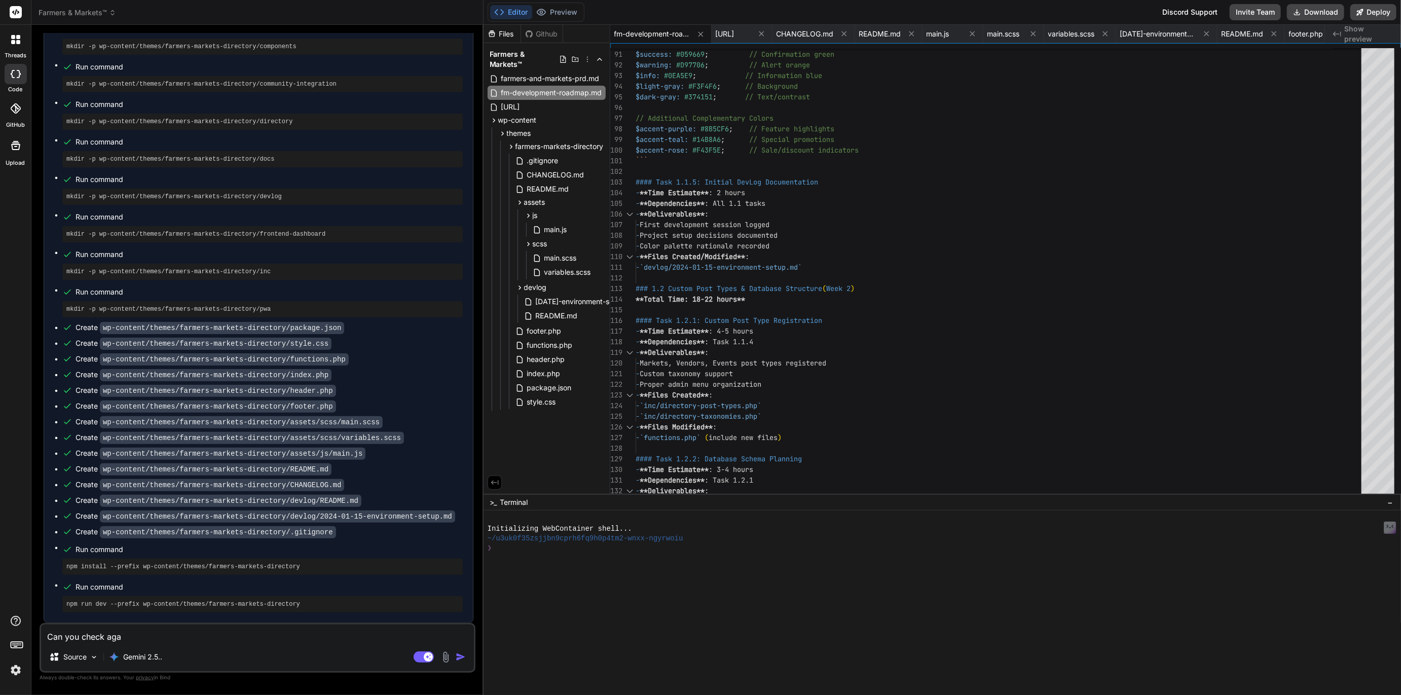
type textarea "Can you check agai"
type textarea "x"
type textarea "Can you check again"
type textarea "x"
type textarea "Can you check again"
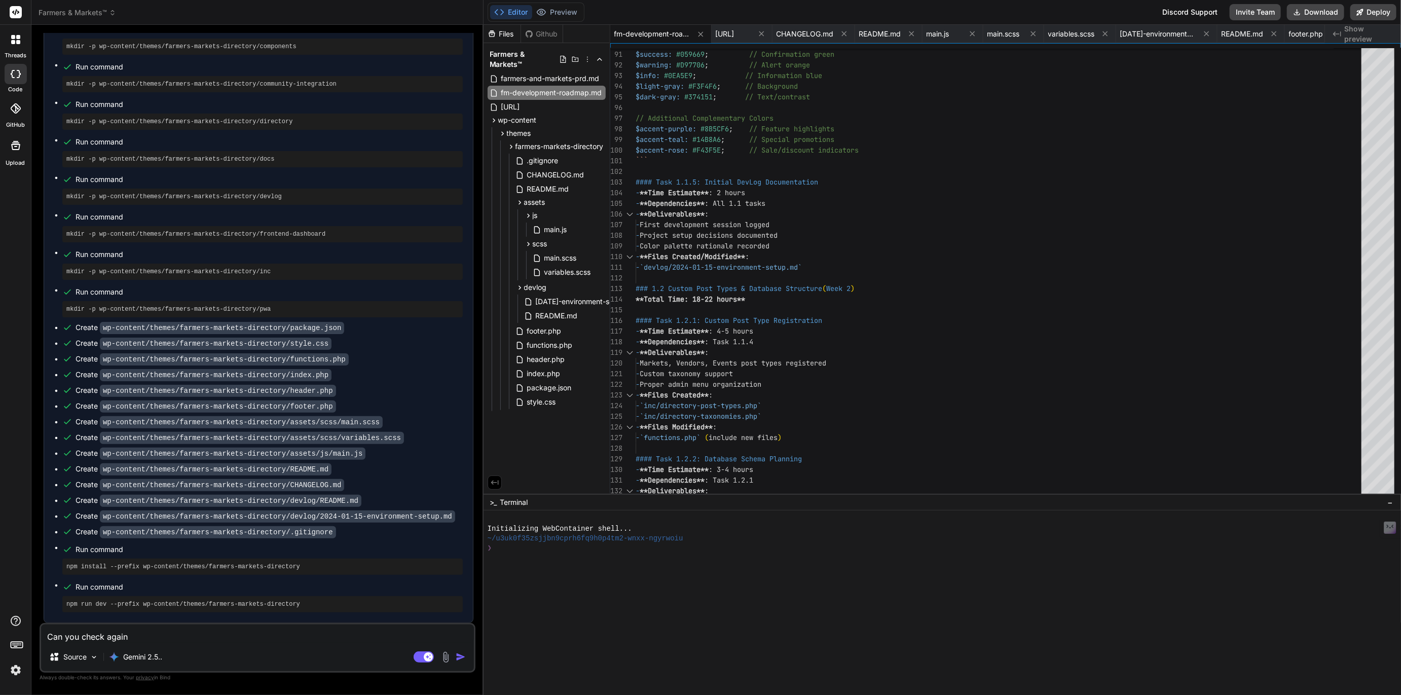
type textarea "x"
type textarea "Can you check again t"
type textarea "x"
type textarea "Can you check again to"
type textarea "x"
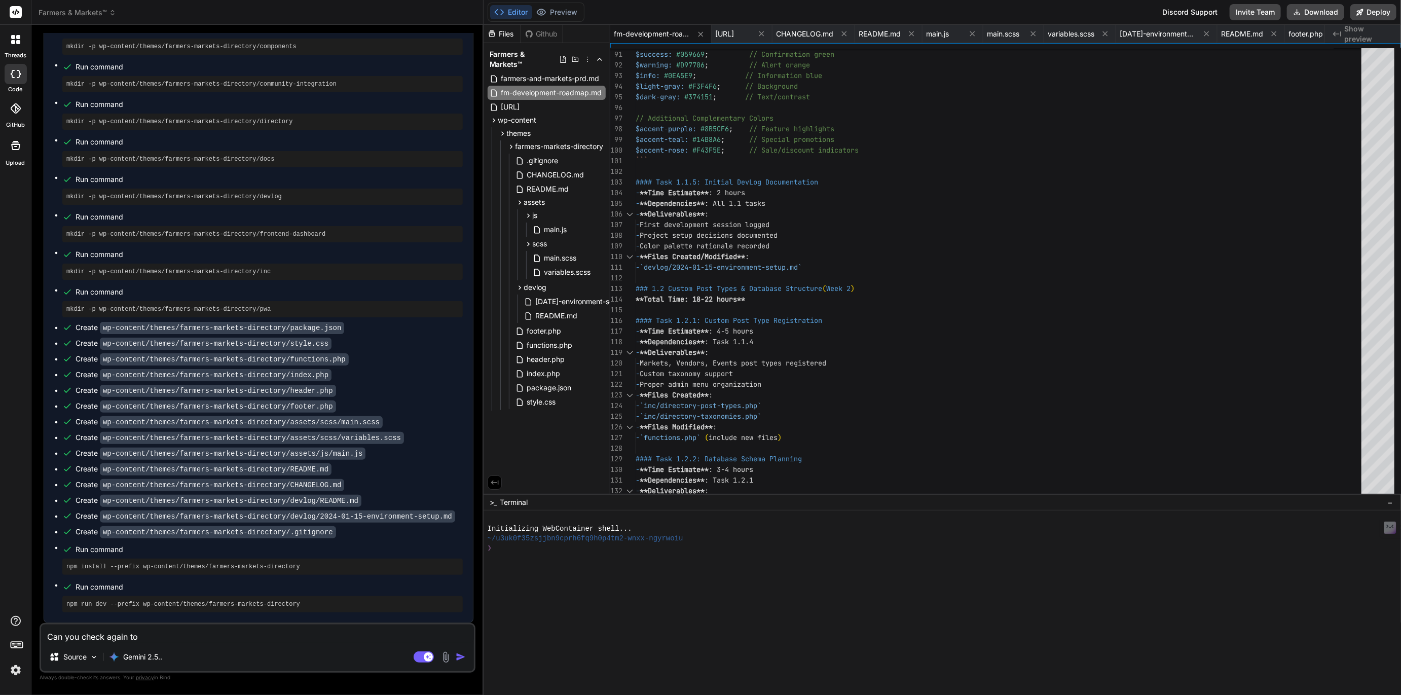
type textarea "Can you check again to"
type textarea "x"
type textarea "Can you check again to m"
type textarea "x"
type textarea "Can you check again to ma"
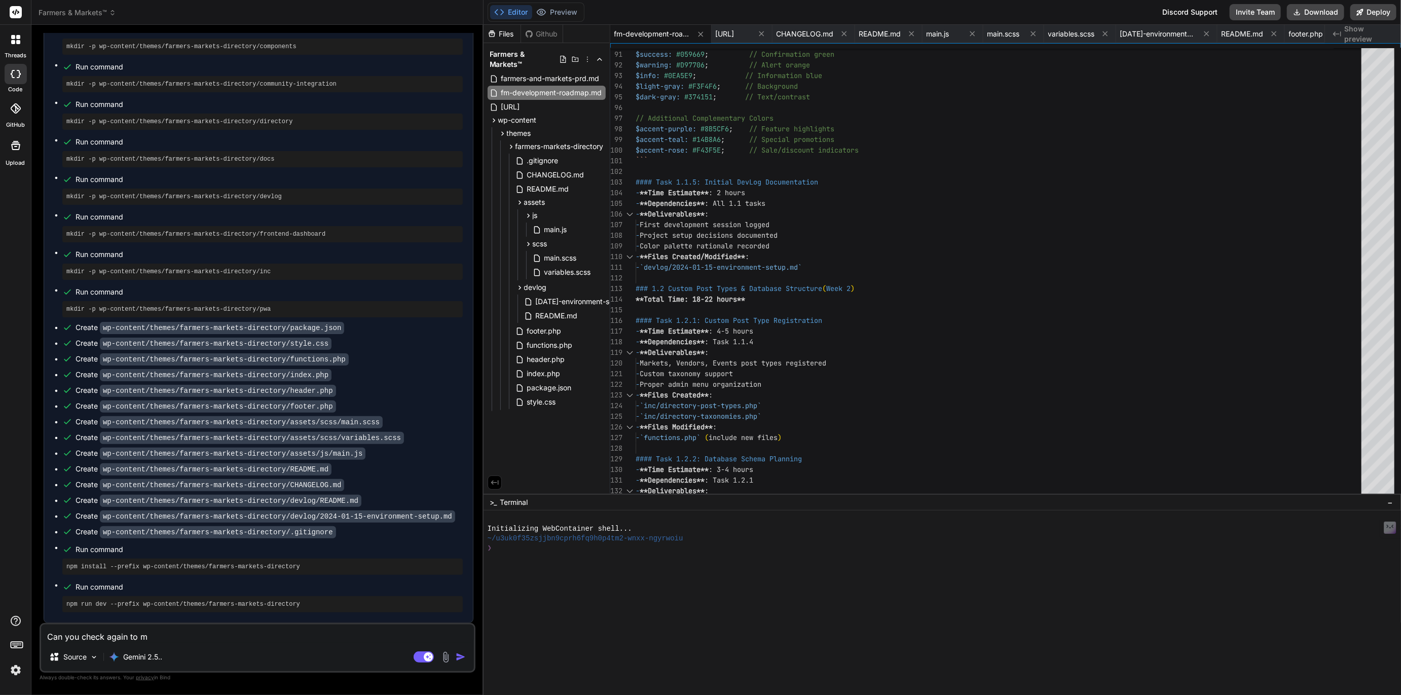
type textarea "x"
type textarea "Can you check again to mak"
type textarea "x"
type textarea "Can you check again to make"
type textarea "x"
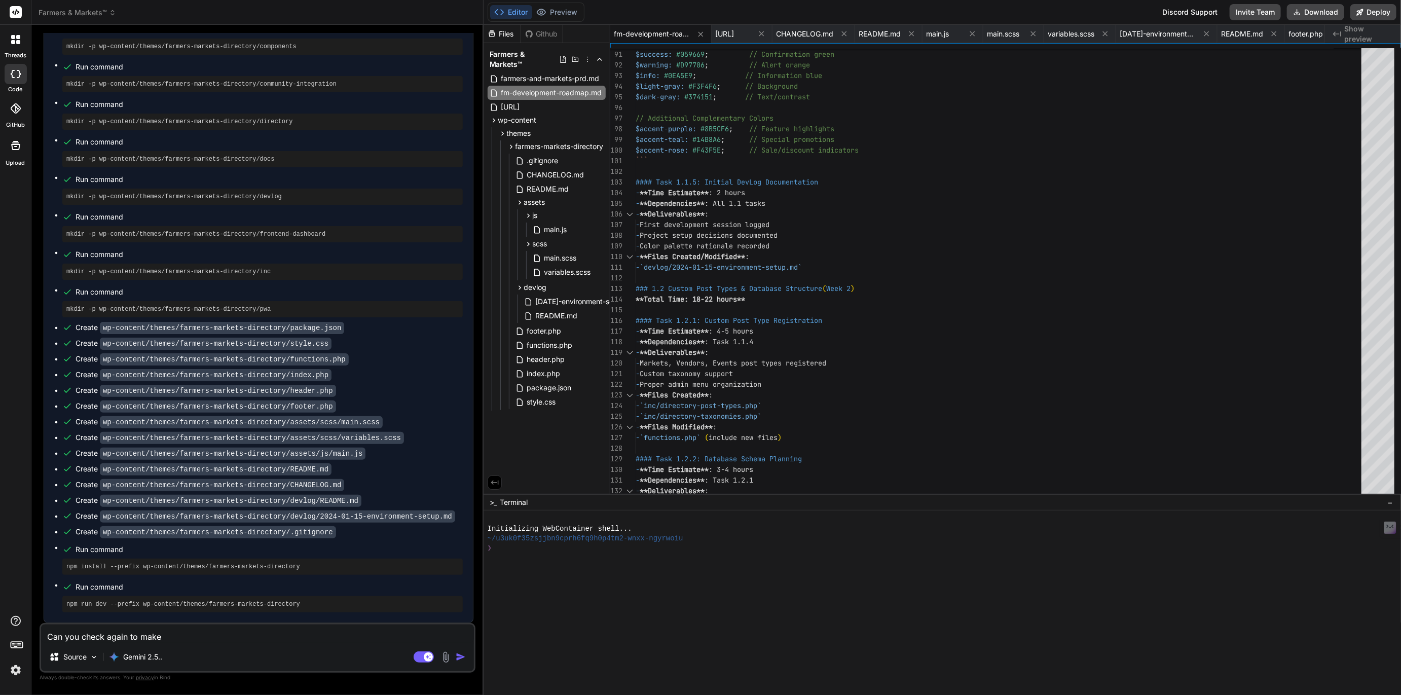
type textarea "Can you check again to make"
type textarea "x"
type textarea "Can you check again to make s"
type textarea "x"
type textarea "Can you check again to make su"
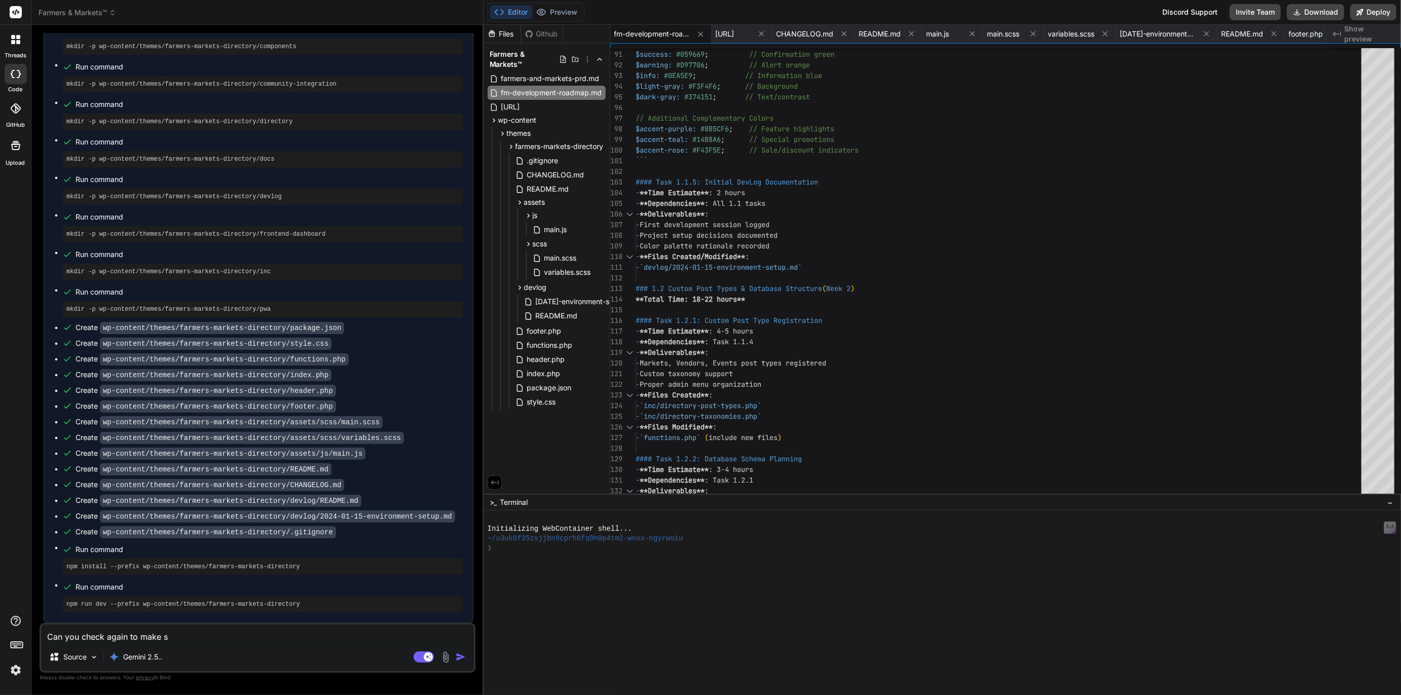
type textarea "x"
type textarea "Can you check again to make sur"
type textarea "x"
type textarea "Can you check again to make sure"
type textarea "x"
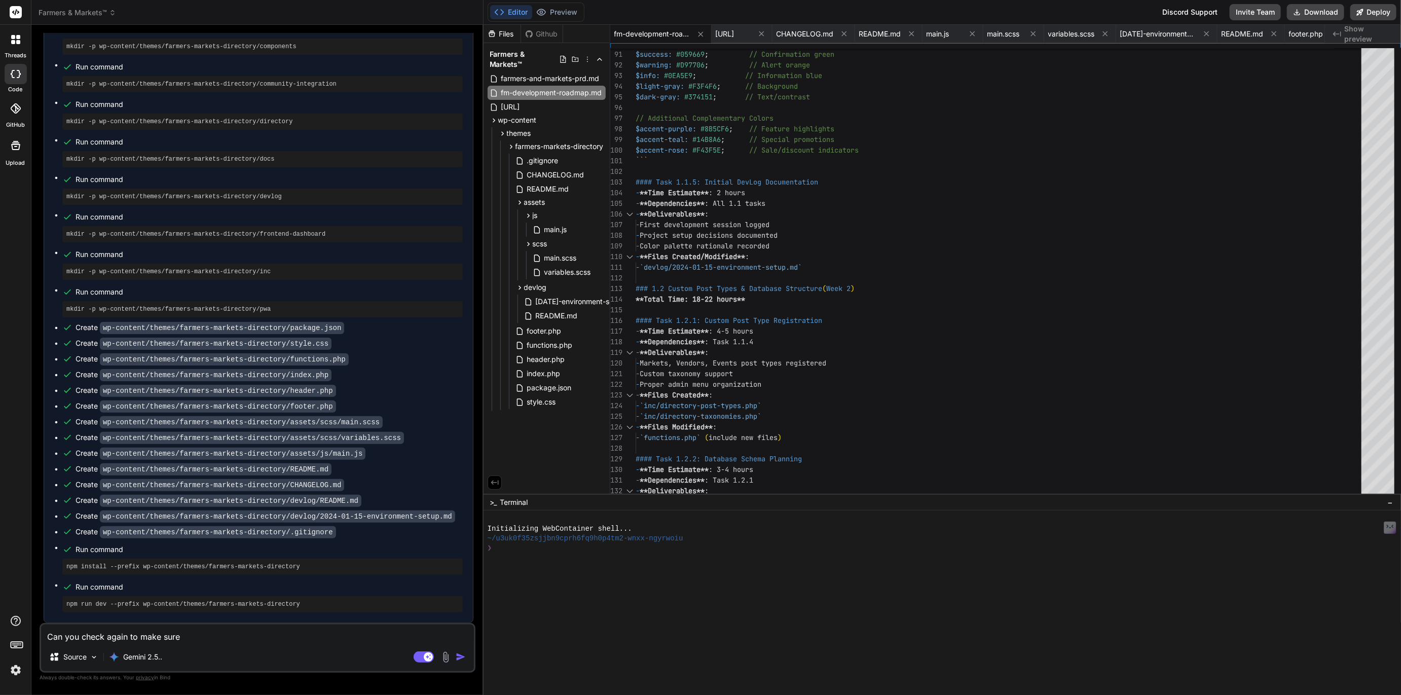
type textarea "Can you check again to make sure"
type textarea "x"
type textarea "Can you check again to make sure a"
type textarea "x"
type textarea "Can you check again to make sure al"
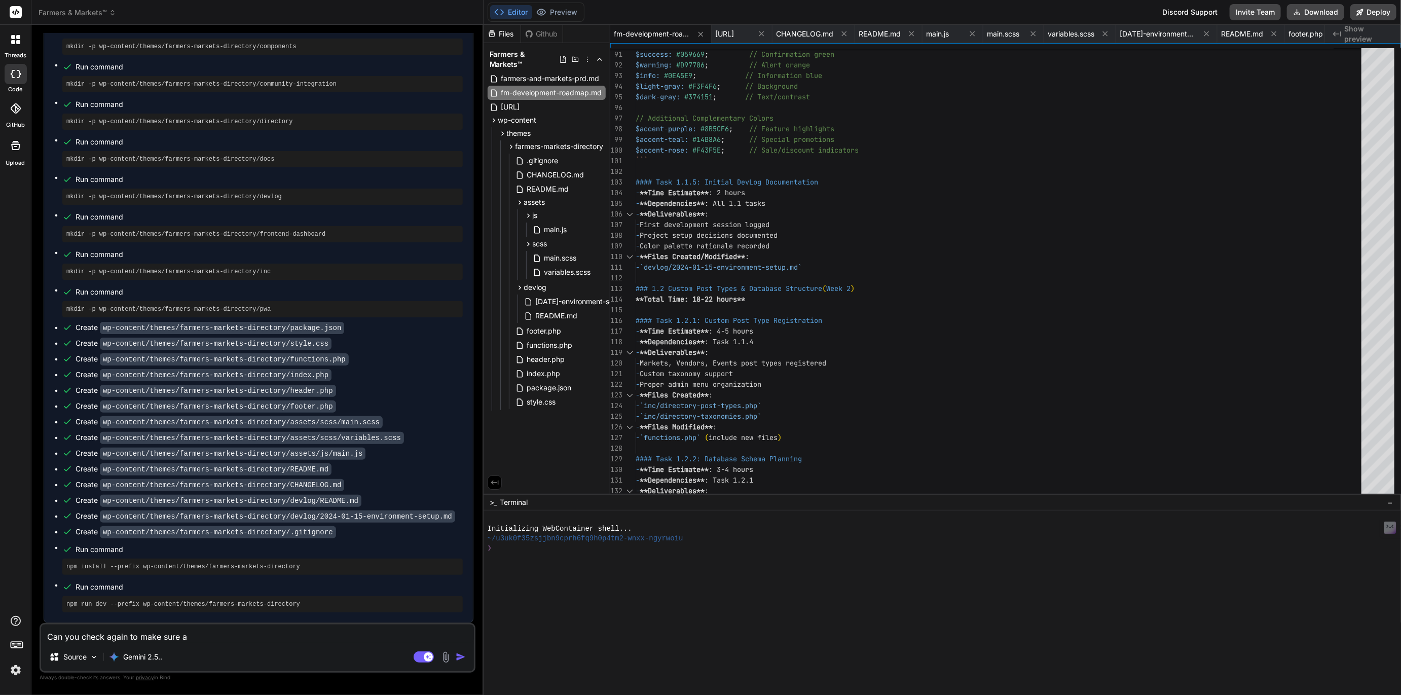
type textarea "x"
type textarea "Can you check again to make sure all"
type textarea "x"
type textarea "Can you check again to make sure all"
type textarea "x"
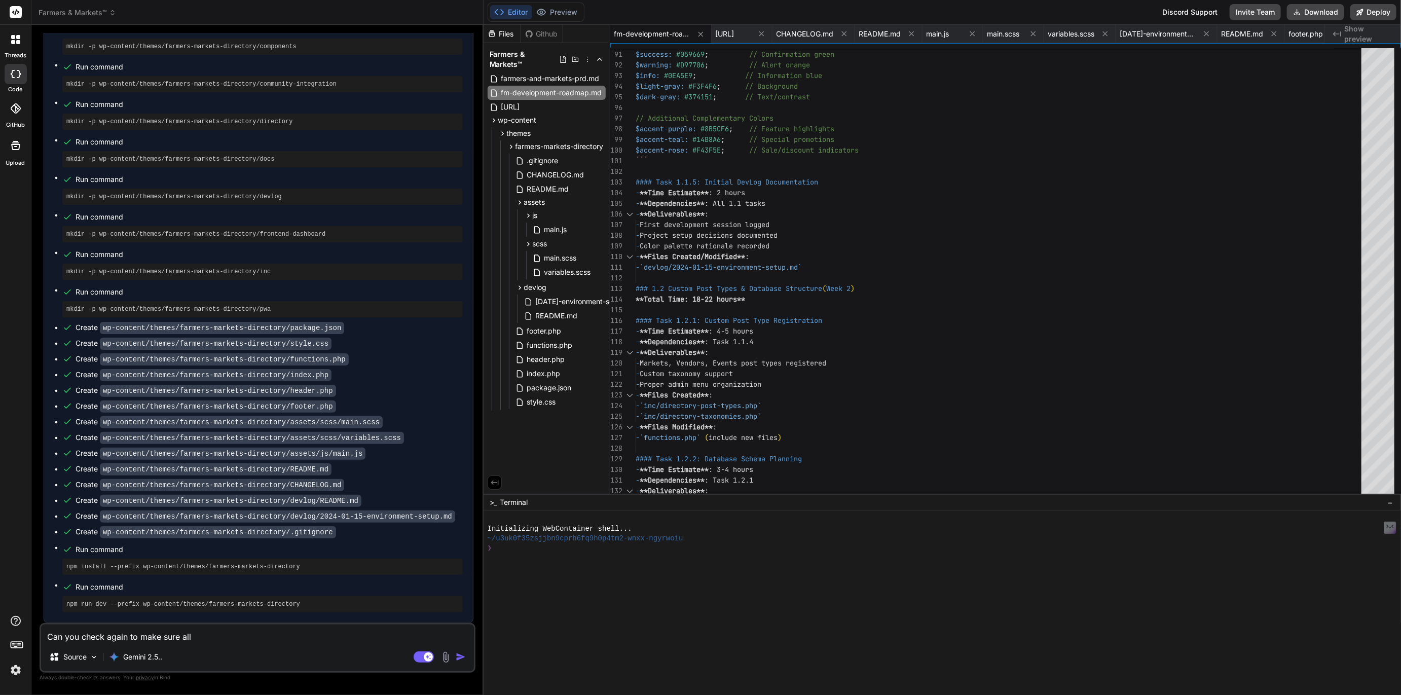
type textarea "Can you check again to make sure all o"
type textarea "x"
type textarea "Can you check again to make sure all of"
type textarea "x"
type textarea "Can you check again to make sure all of"
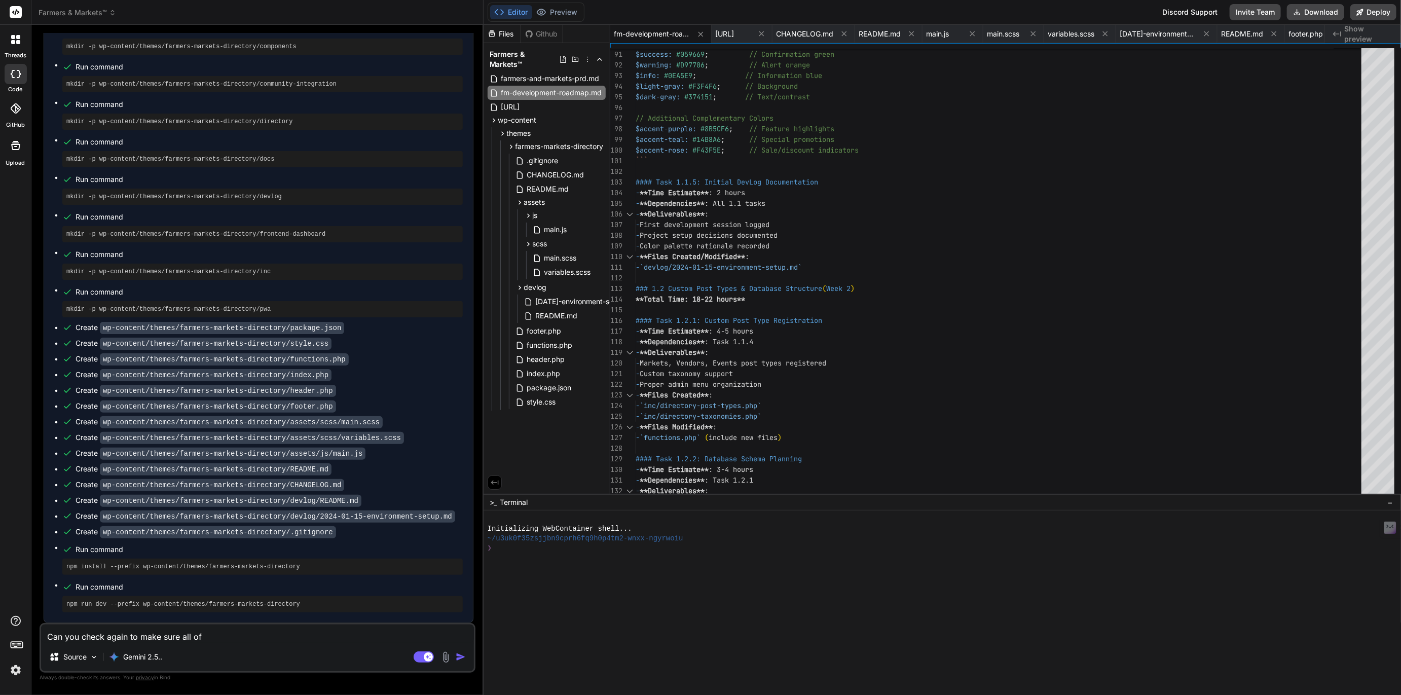
type textarea "x"
type textarea "Can you check again to make sure all of s"
type textarea "x"
type textarea "Can you check again to make sure all of st"
type textarea "x"
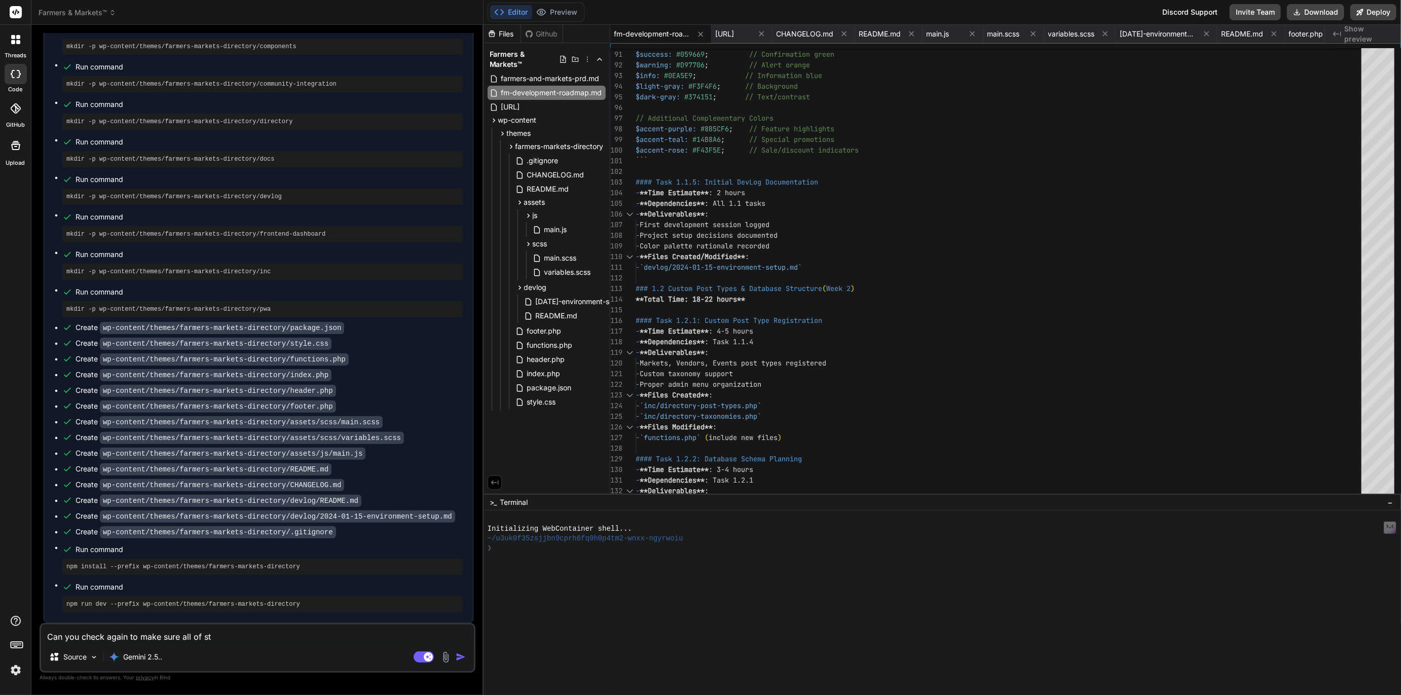
type textarea "Can you check again to make sure all of ste"
type textarea "x"
type textarea "Can you check again to make sure all of step"
type textarea "x"
type textarea "Can you check again to make sure all of steps"
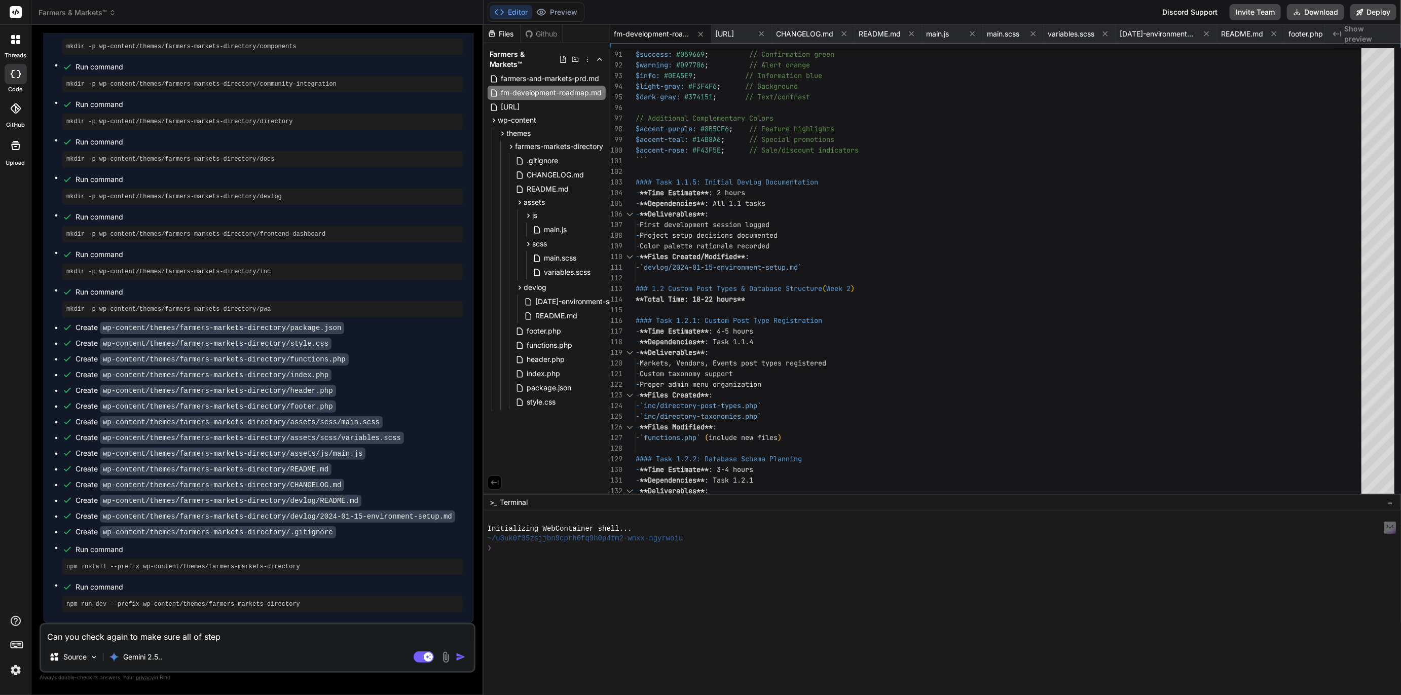
type textarea "x"
type textarea "Can you check again to make sure all of steps"
type textarea "x"
type textarea "Can you check again to make sure all of steps i"
type textarea "x"
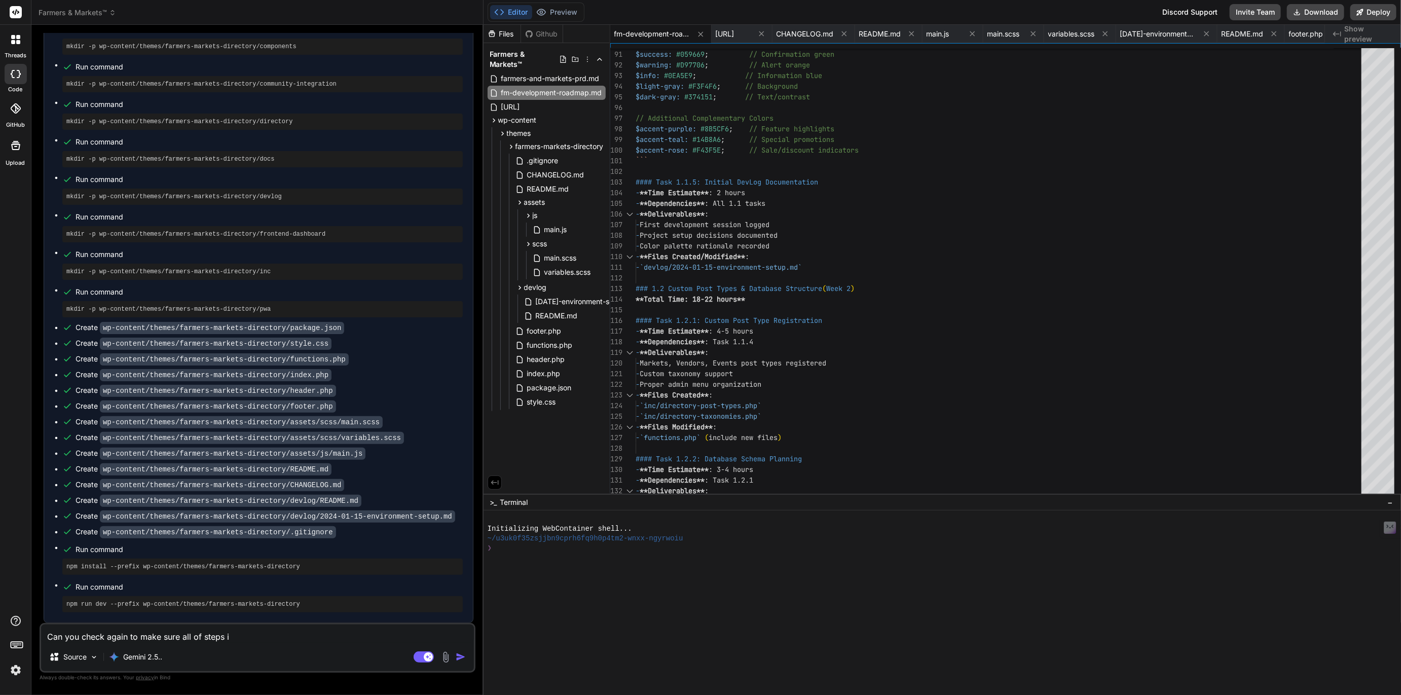
type textarea "Can you check again to make sure all of steps in"
type textarea "x"
type textarea "Can you check again to make sure all of steps in"
type textarea "x"
type textarea "Can you check again to make sure all of steps in 1"
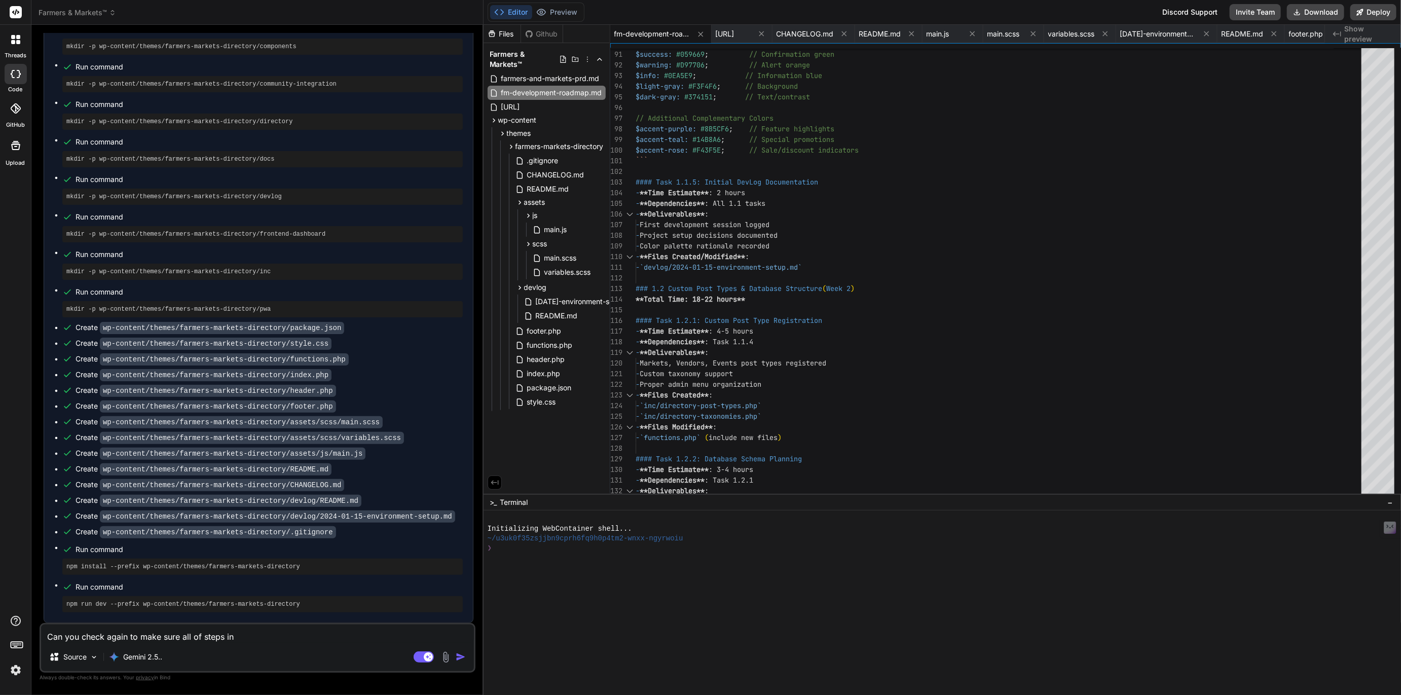
type textarea "x"
type textarea "Can you check again to make sure all of steps in 1."
type textarea "x"
type textarea "Can you check again to make sure all of steps in 1.1"
type textarea "x"
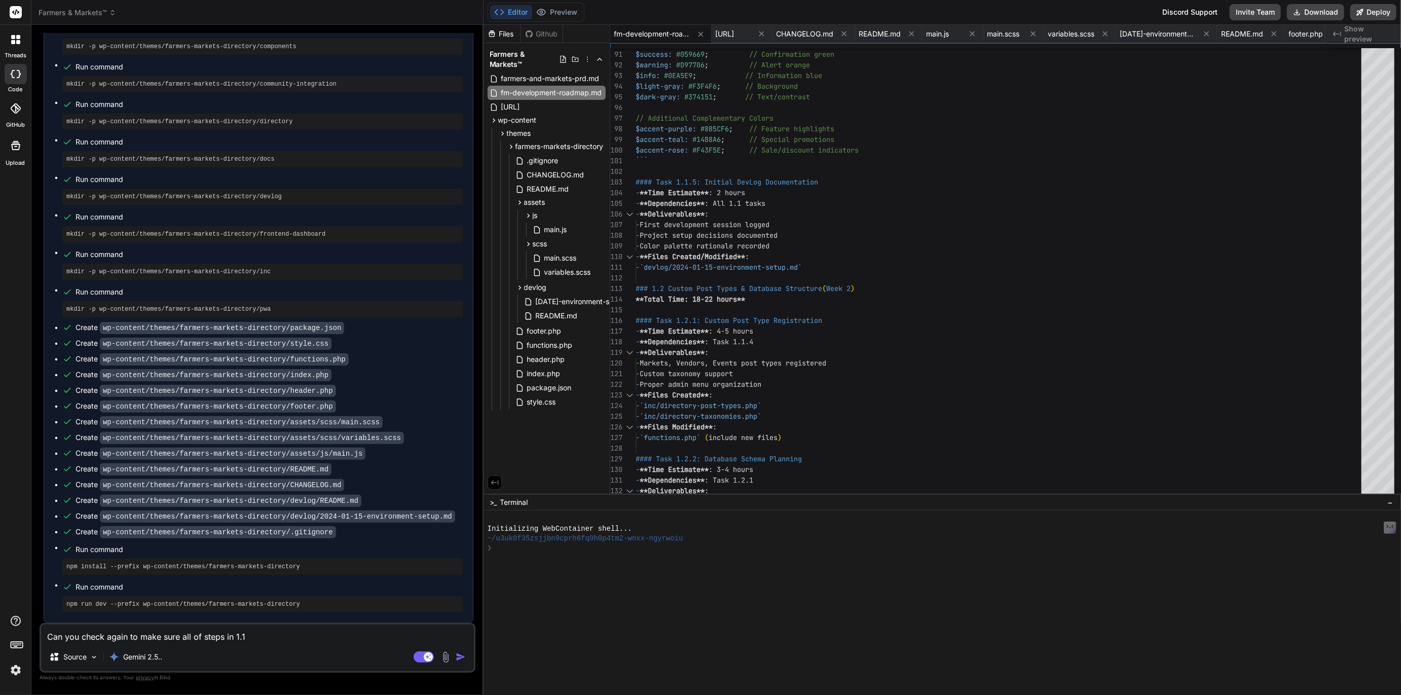
type textarea "Can you check again to make sure all of steps in 1.1"
type textarea "x"
type textarea "Can you check again to make sure all of steps in 1.1 w"
type textarea "x"
type textarea "Can you check again to make sure all of steps in 1.1 we"
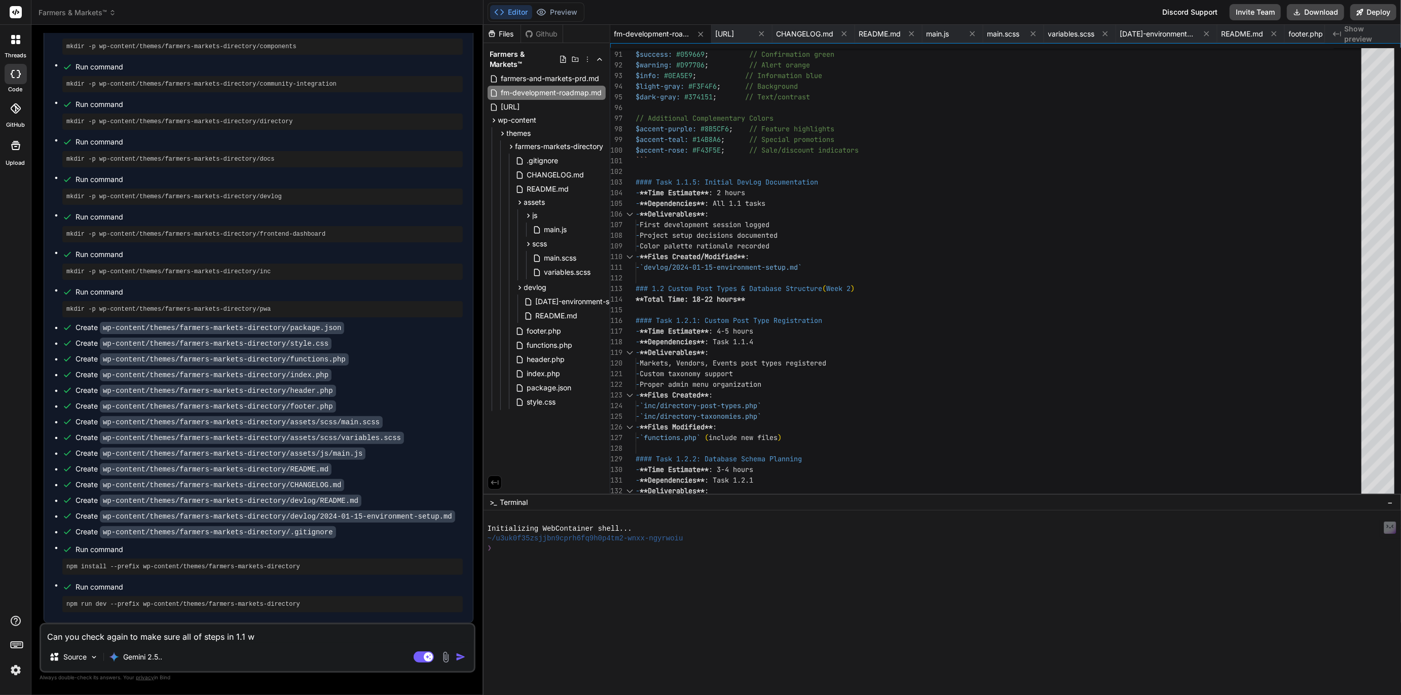
type textarea "x"
type textarea "Can you check again to make sure all of steps in 1.1 wer"
type textarea "x"
type textarea "Can you check again to make sure all of steps in 1.1 were"
type textarea "x"
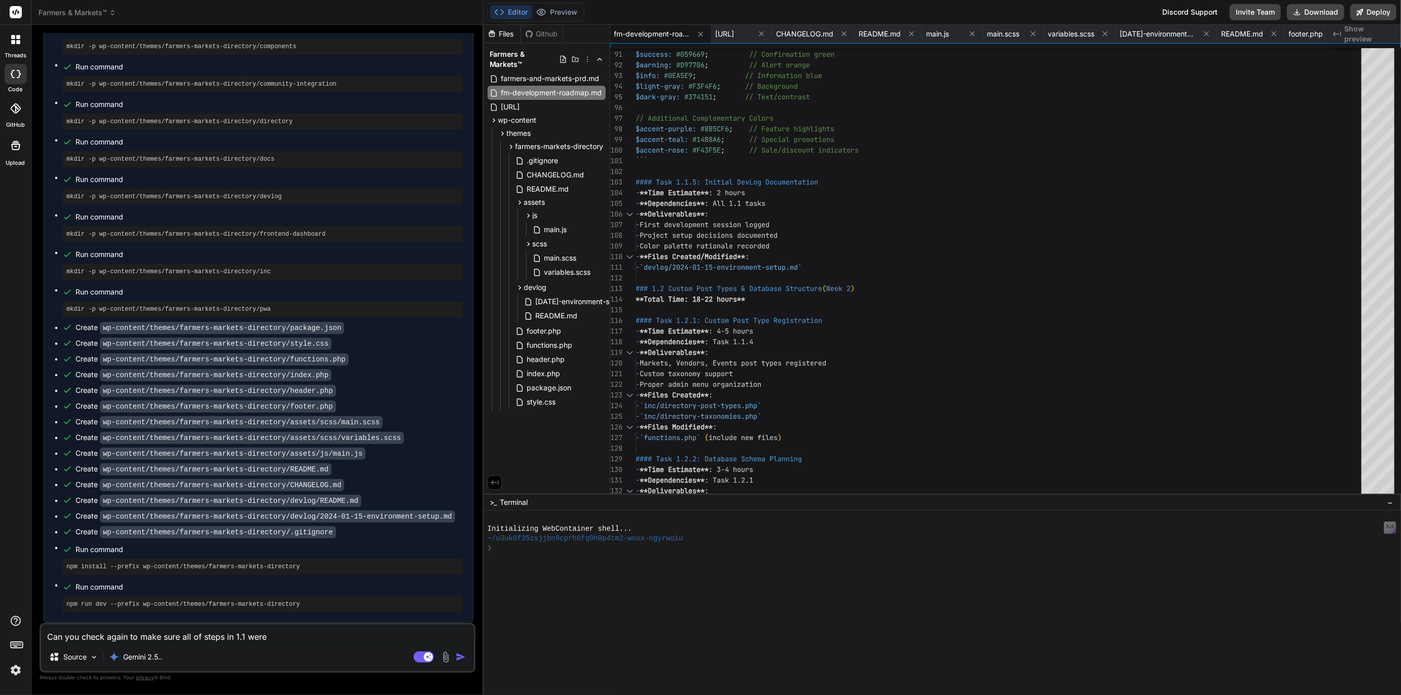
type textarea "Can you check again to make sure all of steps in 1.1 were"
type textarea "x"
type textarea "Can you check again to make sure all of steps in 1.1 were c"
type textarea "x"
type textarea "Can you check again to make sure all of steps in 1.1 were co"
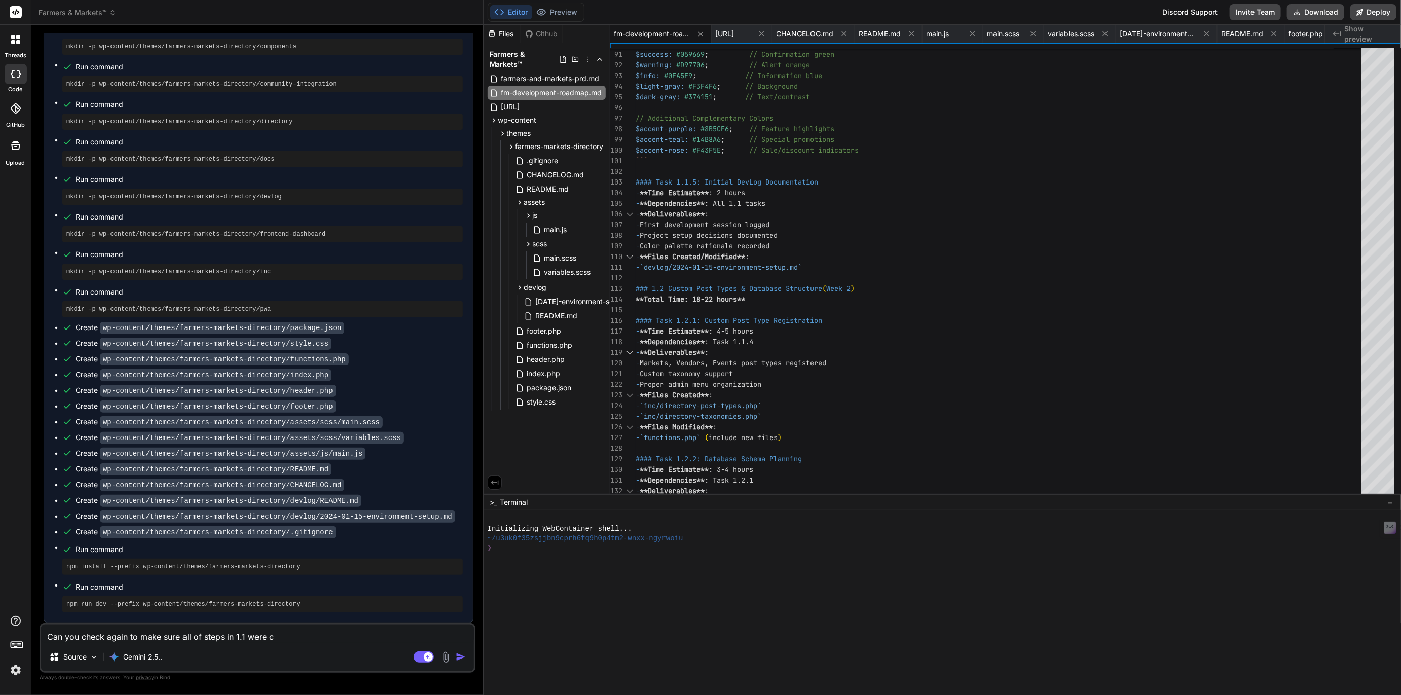
type textarea "x"
type textarea "Can you check again to make sure all of steps in 1.1 were com"
type textarea "x"
type textarea "Can you check again to make sure all of steps in 1.1 were comp"
type textarea "x"
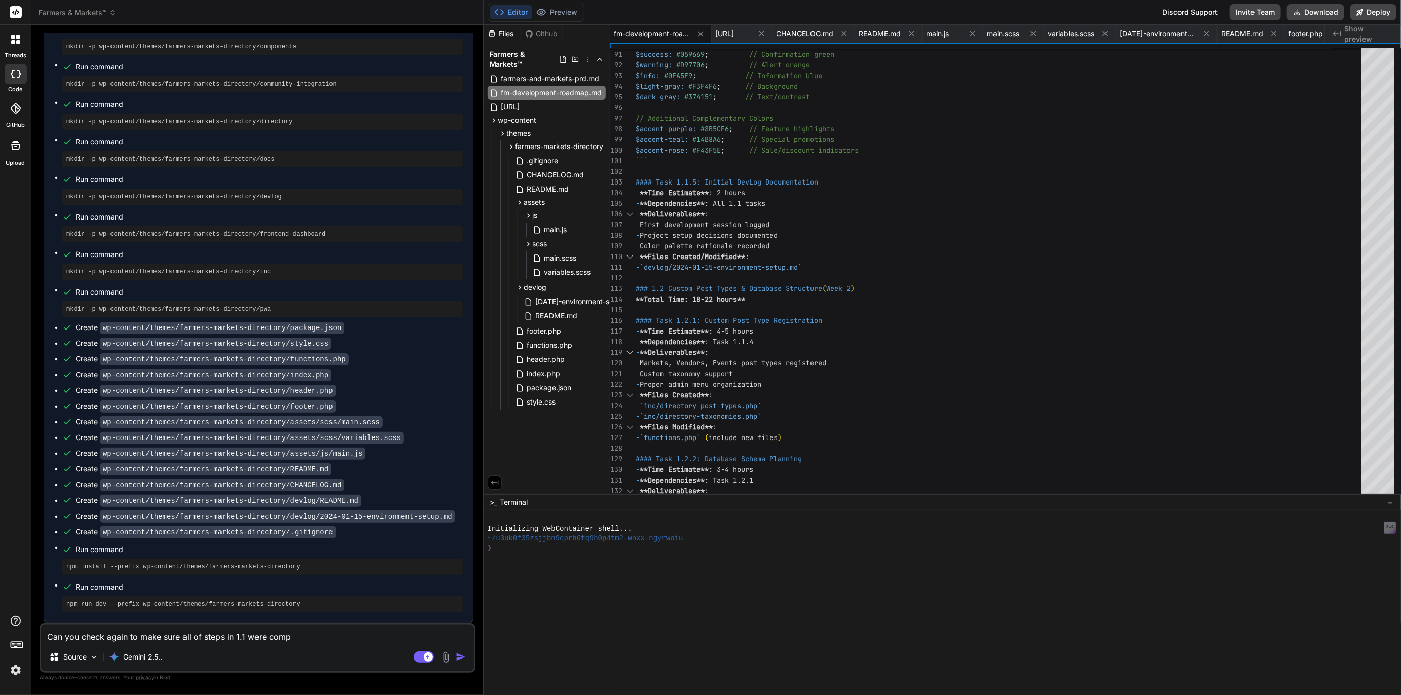
type textarea "Can you check again to make sure all of steps in 1.1 were compl"
type textarea "x"
type textarea "Can you check again to make sure all of steps in 1.1 were comple"
type textarea "x"
type textarea "Can you check again to make sure all of steps in 1.1 were complet"
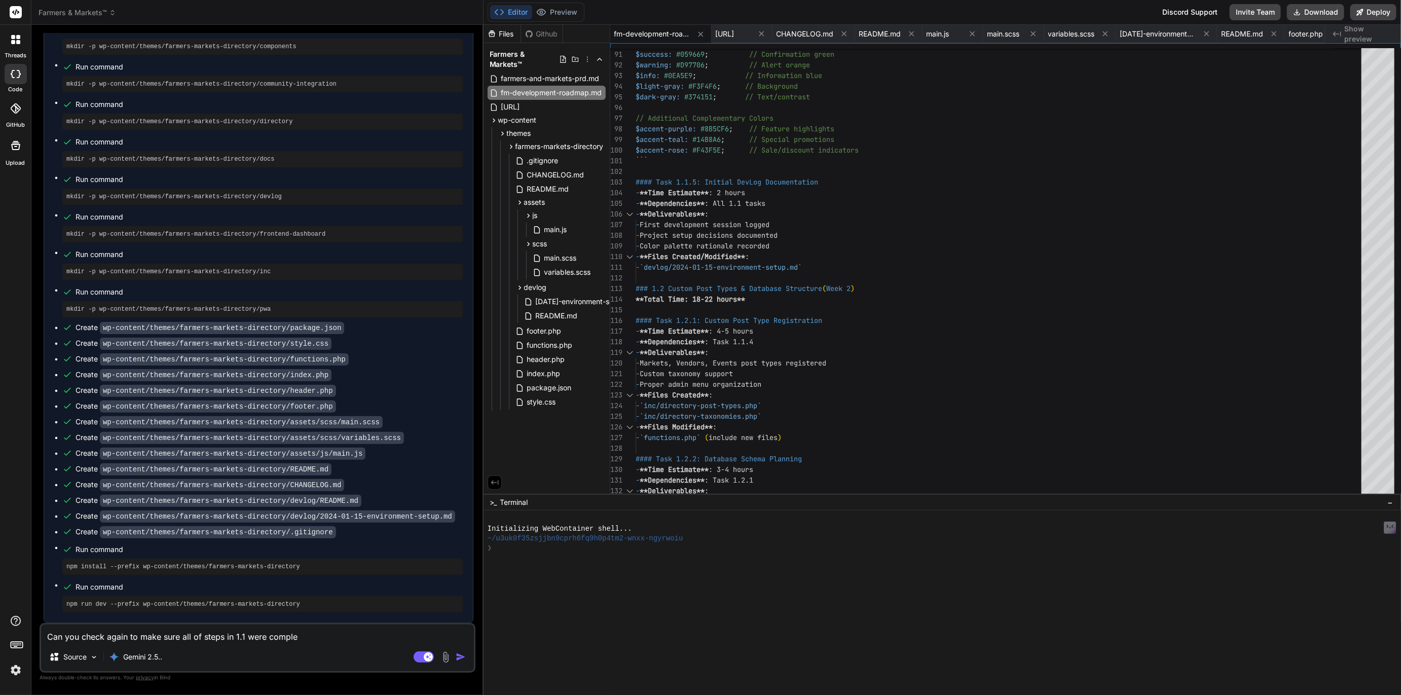
type textarea "x"
type textarea "Can you check again to make sure all of steps in 1.1 were complete"
type textarea "x"
type textarea "Can you check again to make sure all of steps in 1.1 were completed"
type textarea "x"
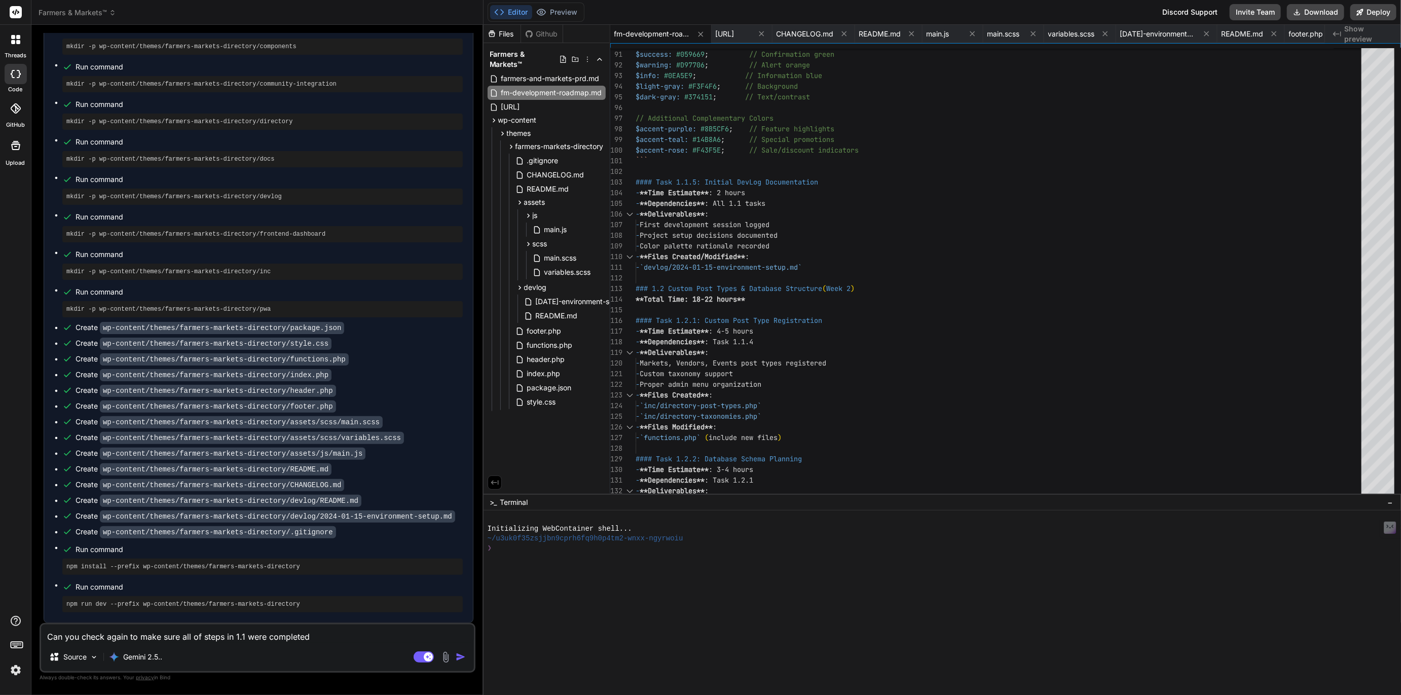
type textarea "Can you check again to make sure all of steps in 1.1 were completed?"
type textarea "x"
type textarea "Can you check again to make sure all of steps in 1.1 were completed?"
type textarea "x"
type textarea "Can you check again to make sure all of steps in 1.1 were completed? I"
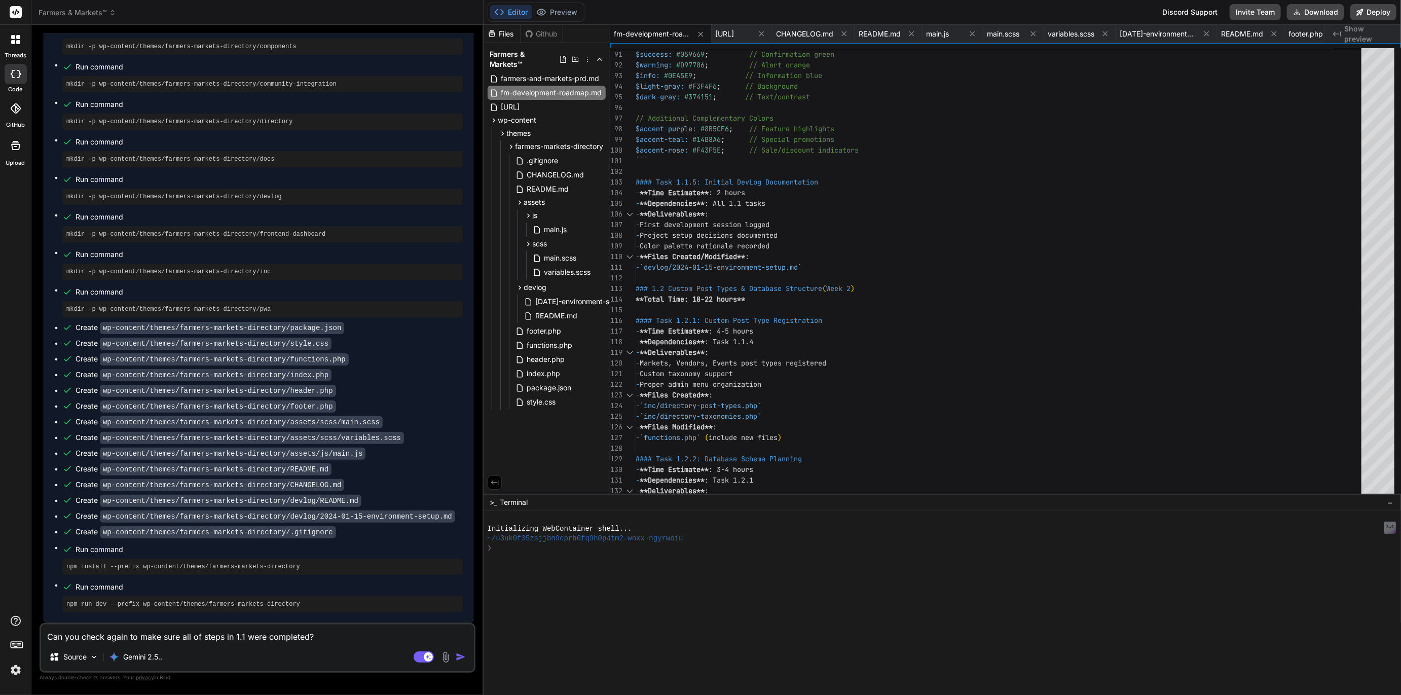
type textarea "x"
type textarea "Can you check again to make sure all of steps in 1.1 were completed? It"
type textarea "x"
type textarea "Can you check again to make sure all of steps in 1.1 were completed? It"
type textarea "x"
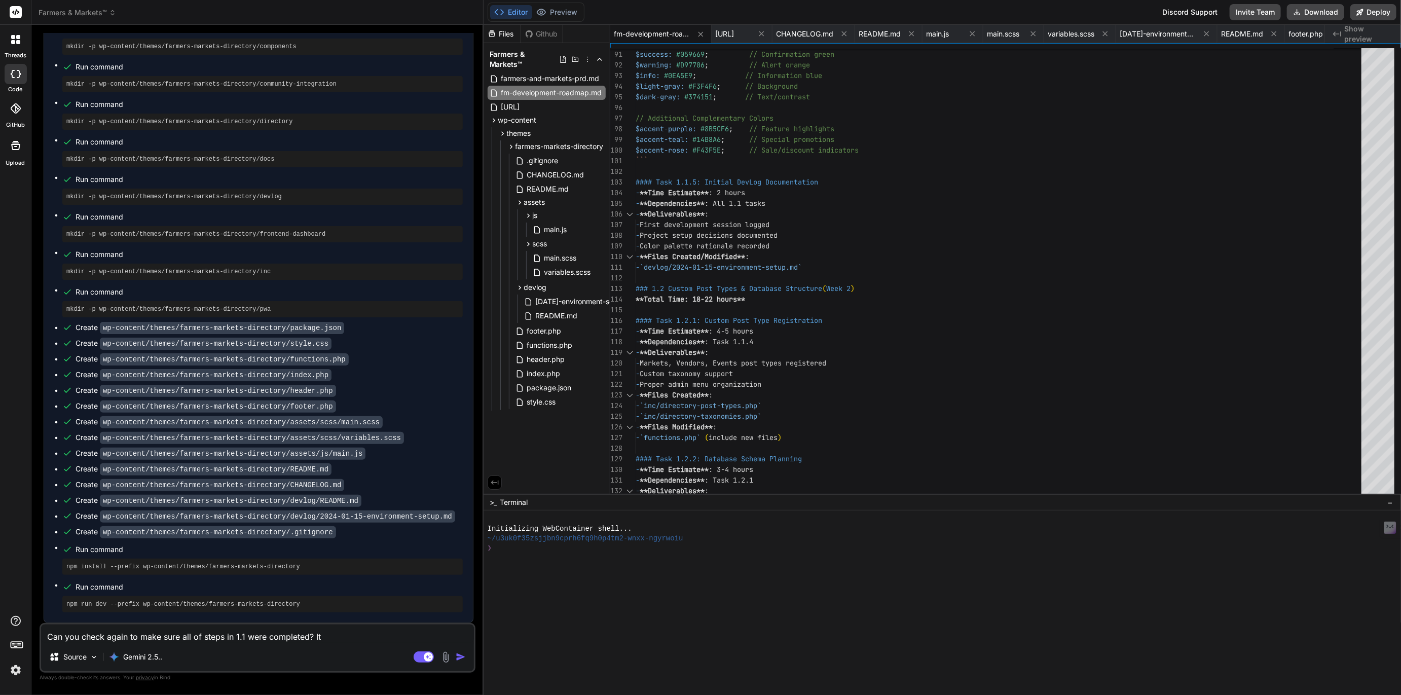
type textarea "Can you check again to make sure all of steps in 1.1 were completed? It a"
type textarea "x"
type textarea "Can you check again to make sure all of steps in 1.1 were completed? It ap"
type textarea "x"
type textarea "Can you check again to make sure all of steps in 1.1 were completed? It app"
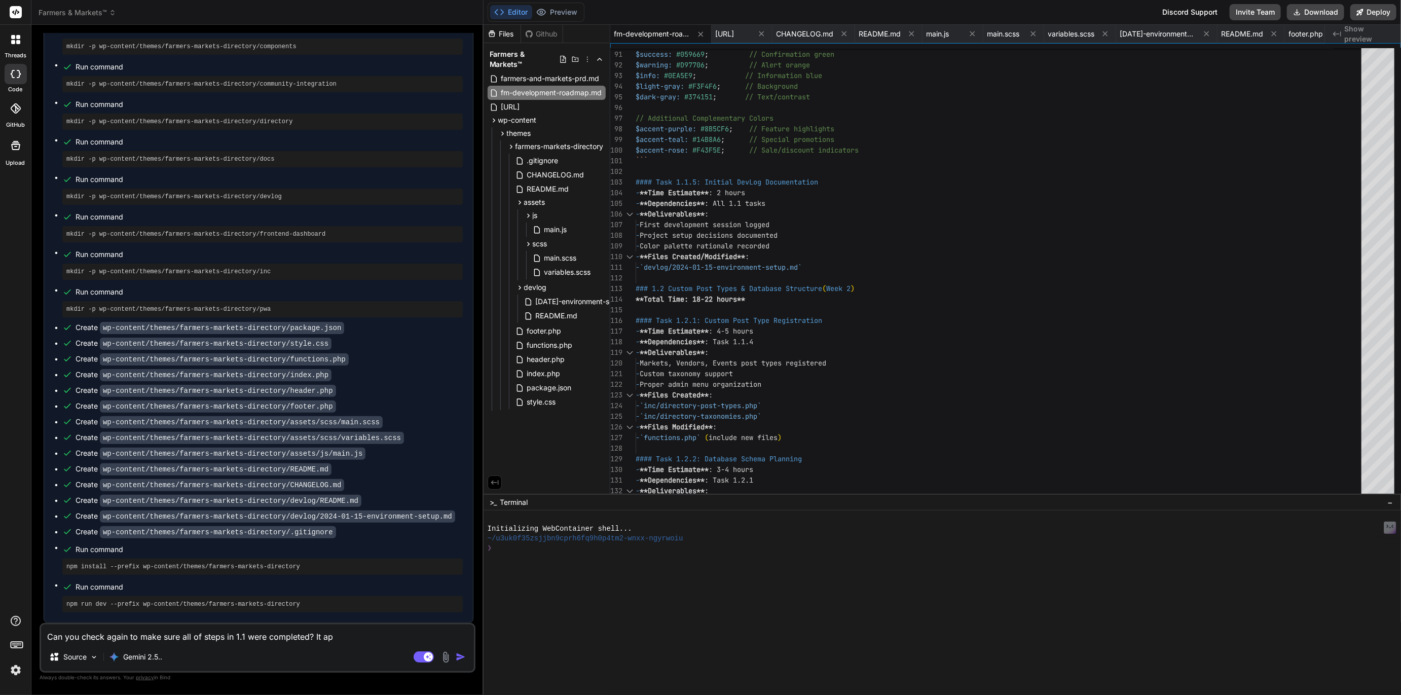
type textarea "x"
type textarea "Can you check again to make sure all of steps in 1.1 were completed? It appe"
type textarea "x"
type textarea "Can you check again to make sure all of steps in 1.1 were completed? It appea"
type textarea "x"
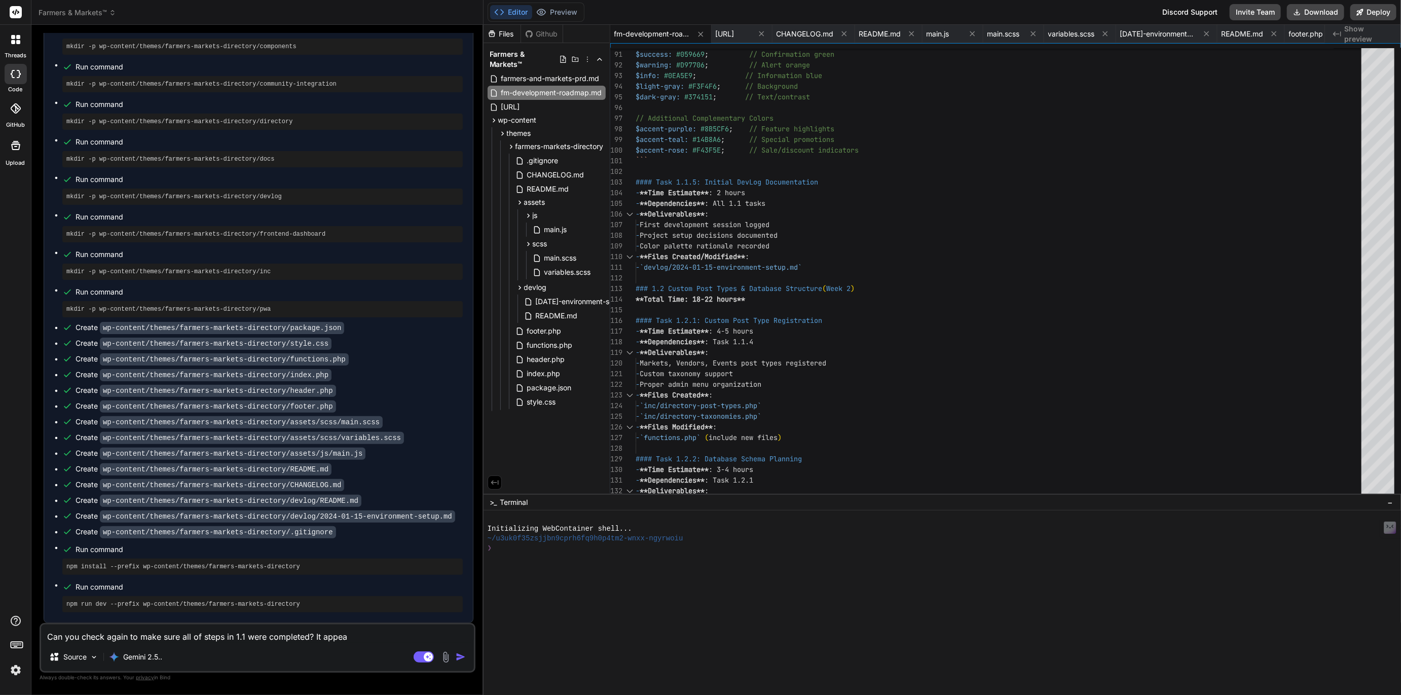
type textarea "Can you check again to make sure all of steps in 1.1 were completed? It appear"
type textarea "x"
type textarea "Can you check again to make sure all of steps in 1.1 were completed? It appears"
type textarea "x"
type textarea "Can you check again to make sure all of steps in 1.1 were completed? It appears"
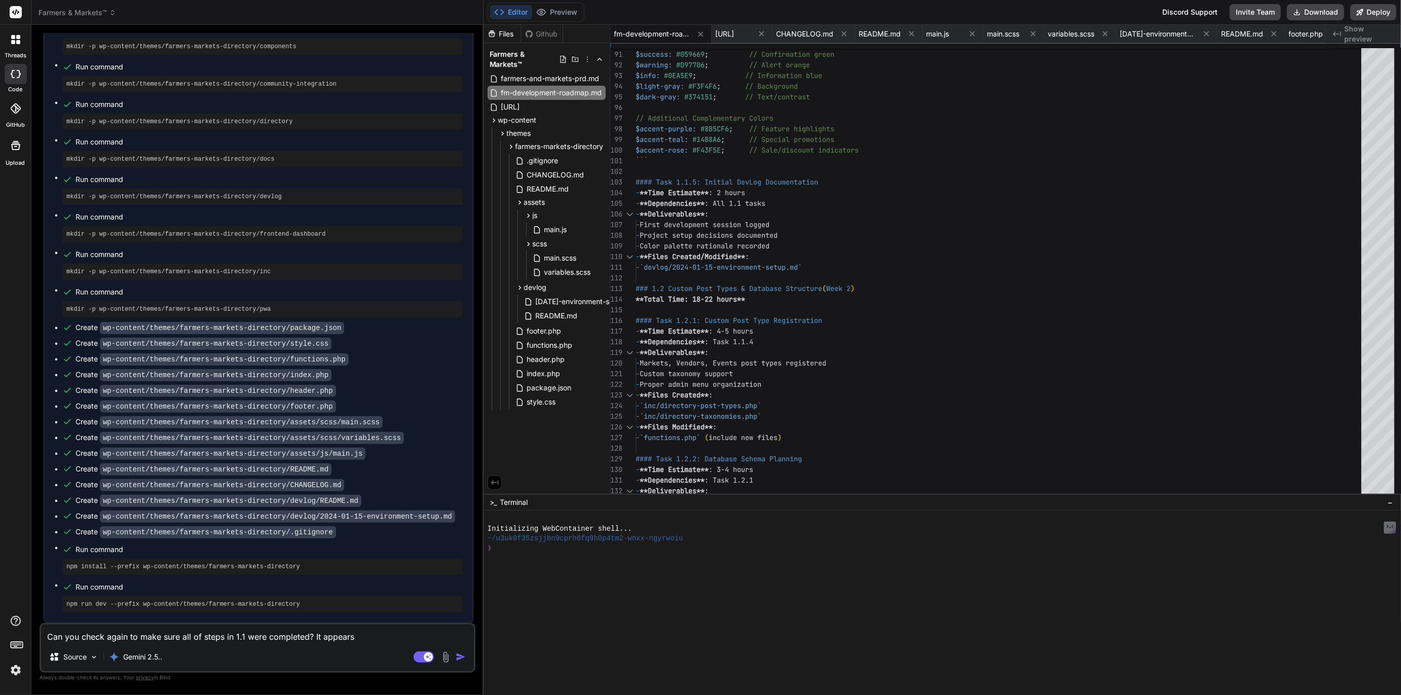
type textarea "x"
type textarea "Can you check again to make sure all of steps in 1.1 were completed? It appears…"
type textarea "x"
type textarea "Can you check again to make sure all of steps in 1.1 were completed? It appears…"
type textarea "x"
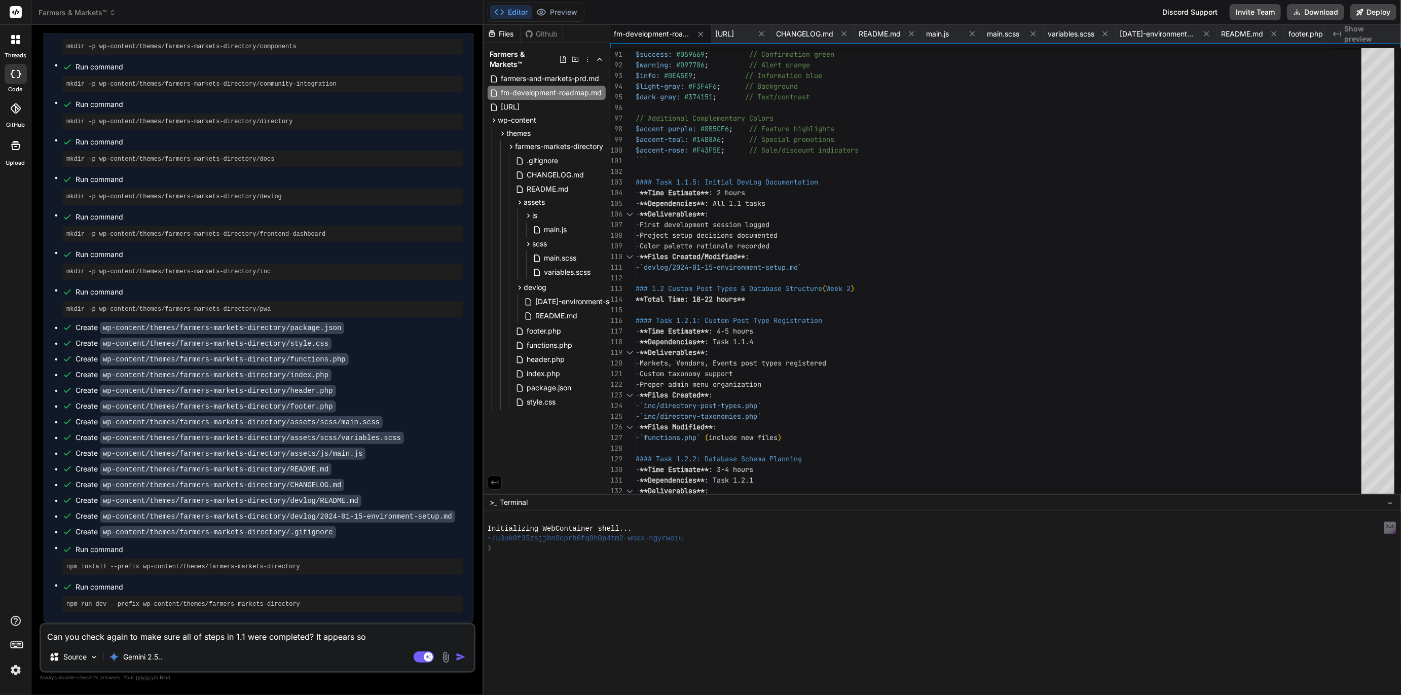
type textarea "Can you check again to make sure all of steps in 1.1 were completed? It appears…"
type textarea "x"
type textarea "Can you check again to make sure all of steps in 1.1 were completed? It appears…"
type textarea "x"
type textarea "Can you check again to make sure all of steps in 1.1 were completed? It appears…"
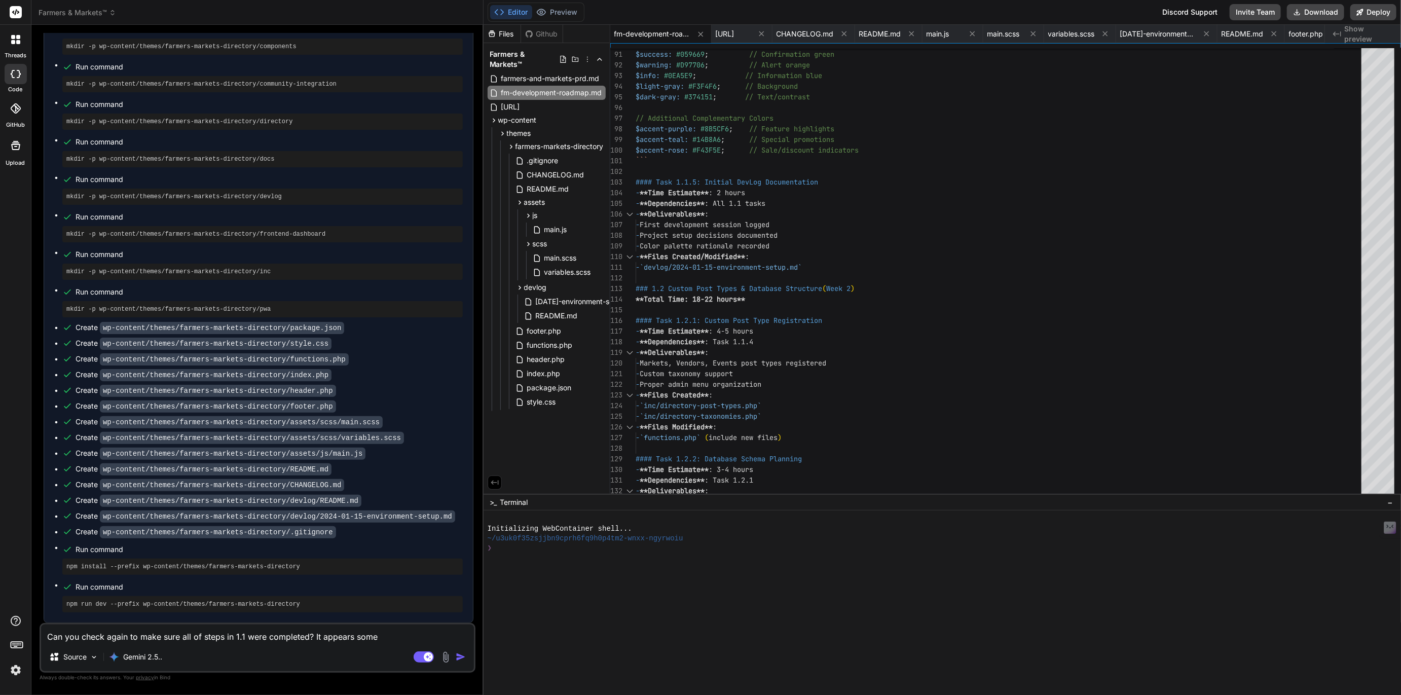
type textarea "x"
type textarea "Can you check again to make sure all of steps in 1.1 were completed? It appears…"
type textarea "x"
type textarea "Can you check again to make sure all of steps in 1.1 were completed? It appears…"
type textarea "x"
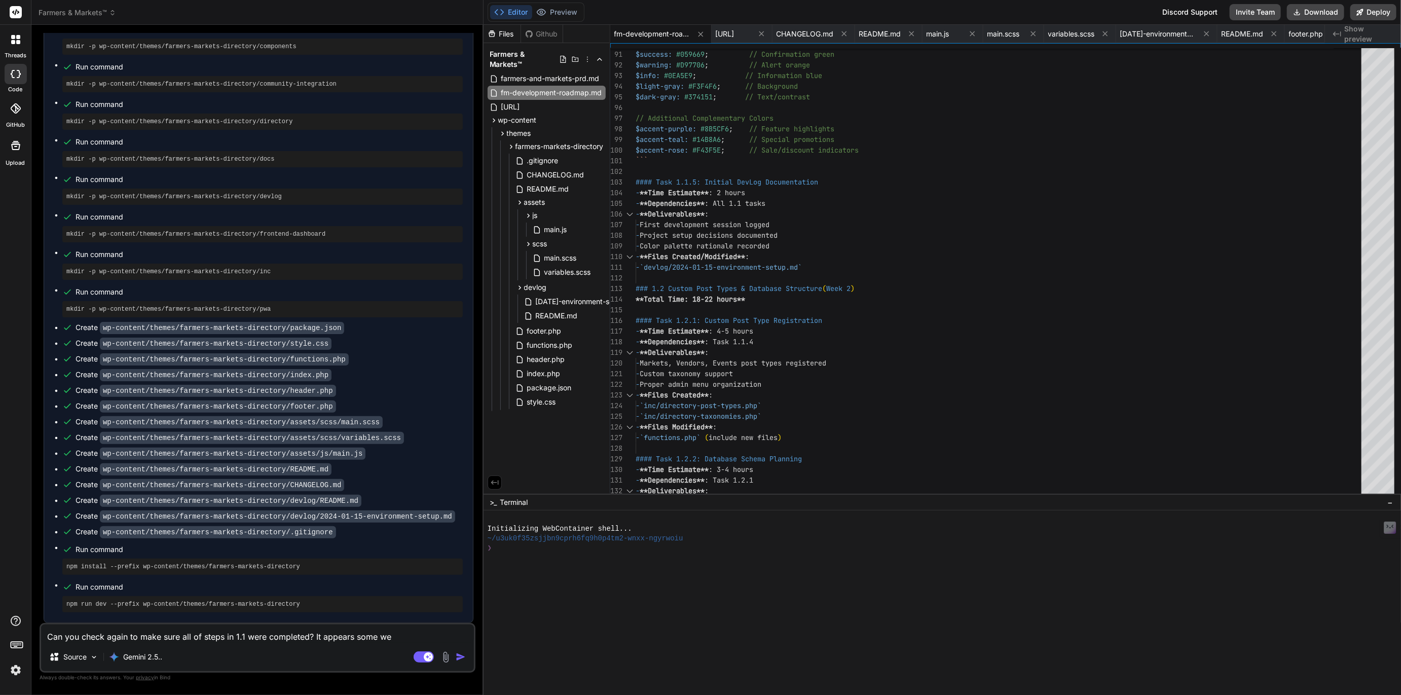
type textarea "Can you check again to make sure all of steps in 1.1 were completed? It appears…"
type textarea "x"
type textarea "Can you check again to make sure all of steps in 1.1 were completed? It appears…"
type textarea "x"
type textarea "Can you check again to make sure all of steps in 1.1 were completed? It appears…"
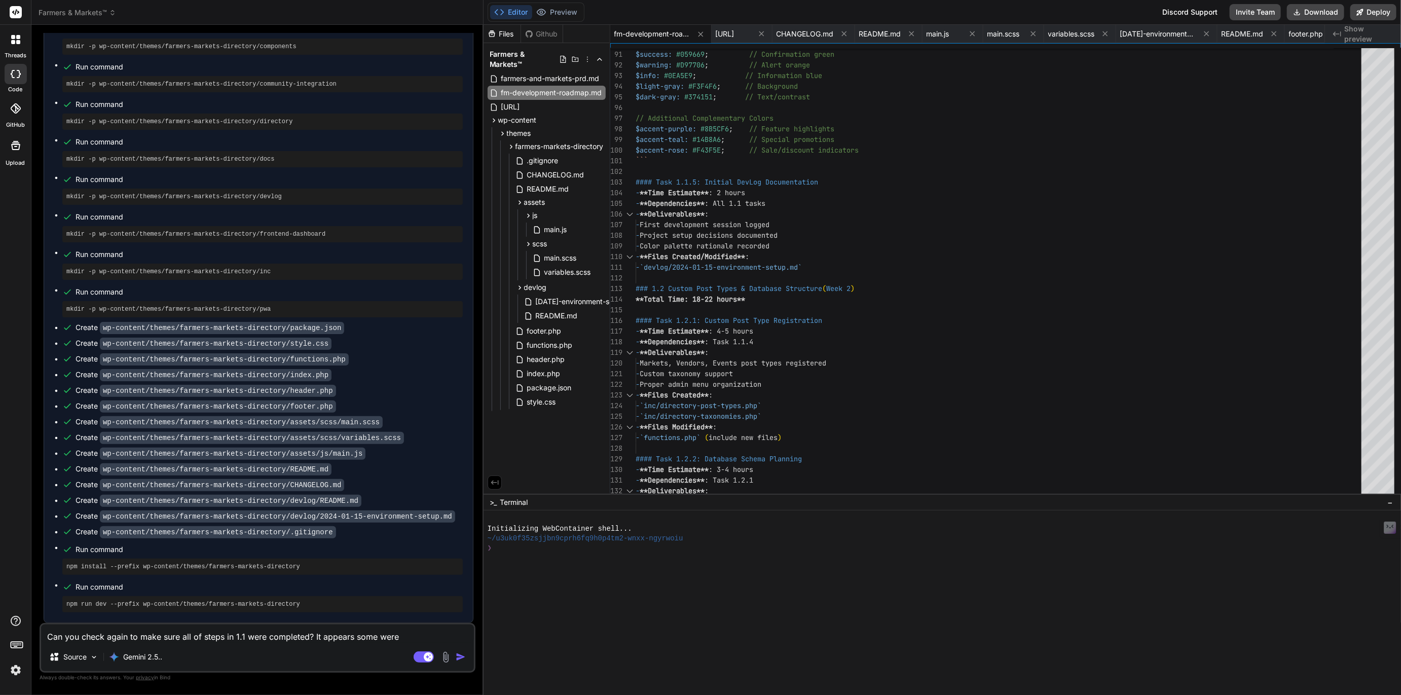
type textarea "x"
type textarea "Can you check again to make sure all of steps in 1.1 were completed? It appears…"
type textarea "x"
type textarea "Can you check again to make sure all of steps in 1.1 were completed? It appears…"
type textarea "x"
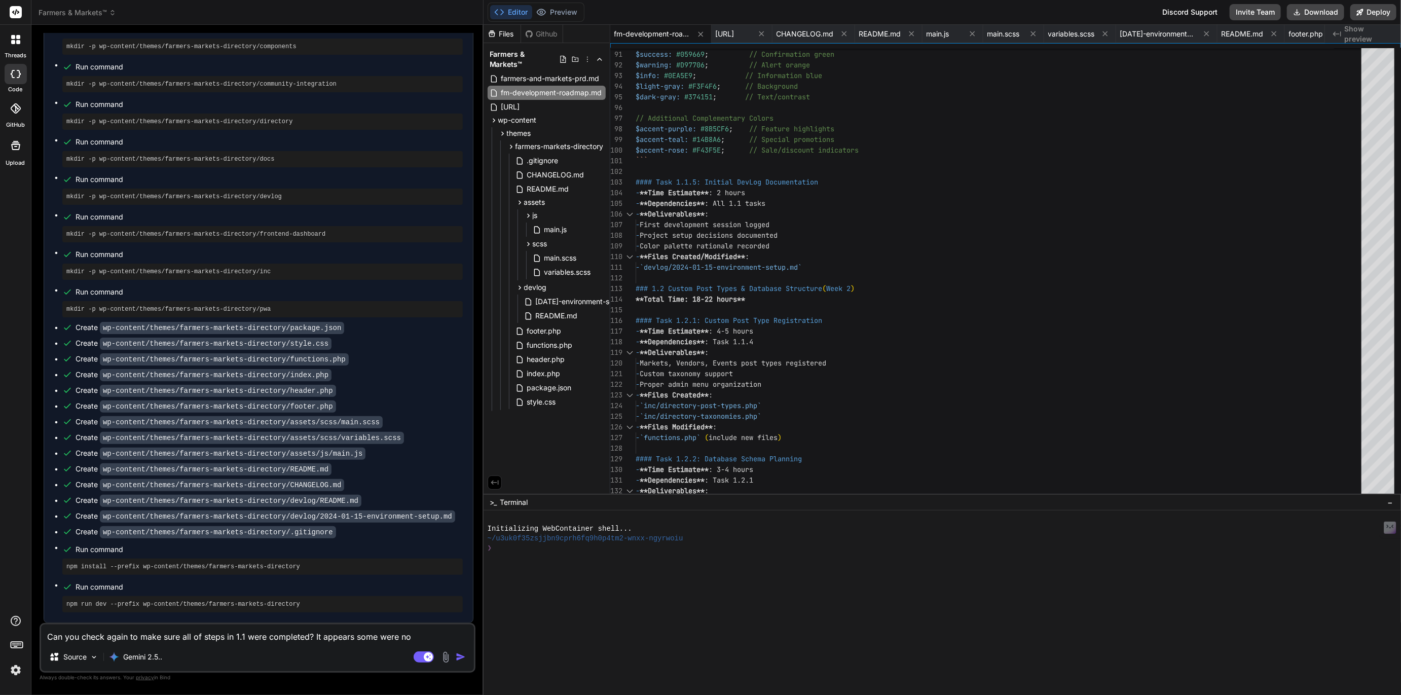
type textarea "Can you check again to make sure all of steps in 1.1 were completed? It appears…"
type textarea "x"
type textarea "Can you check again to make sure all of steps in 1.1 were completed? It appears…"
type textarea "x"
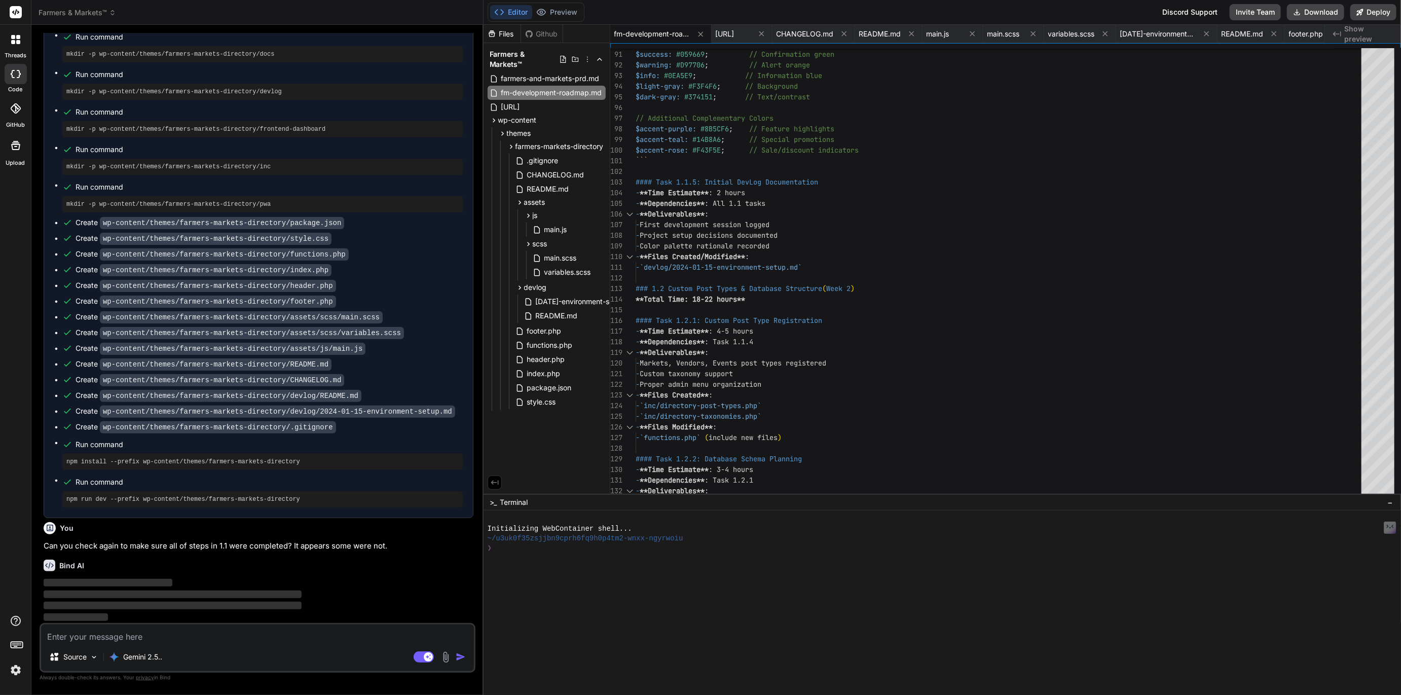
scroll to position [1640, 0]
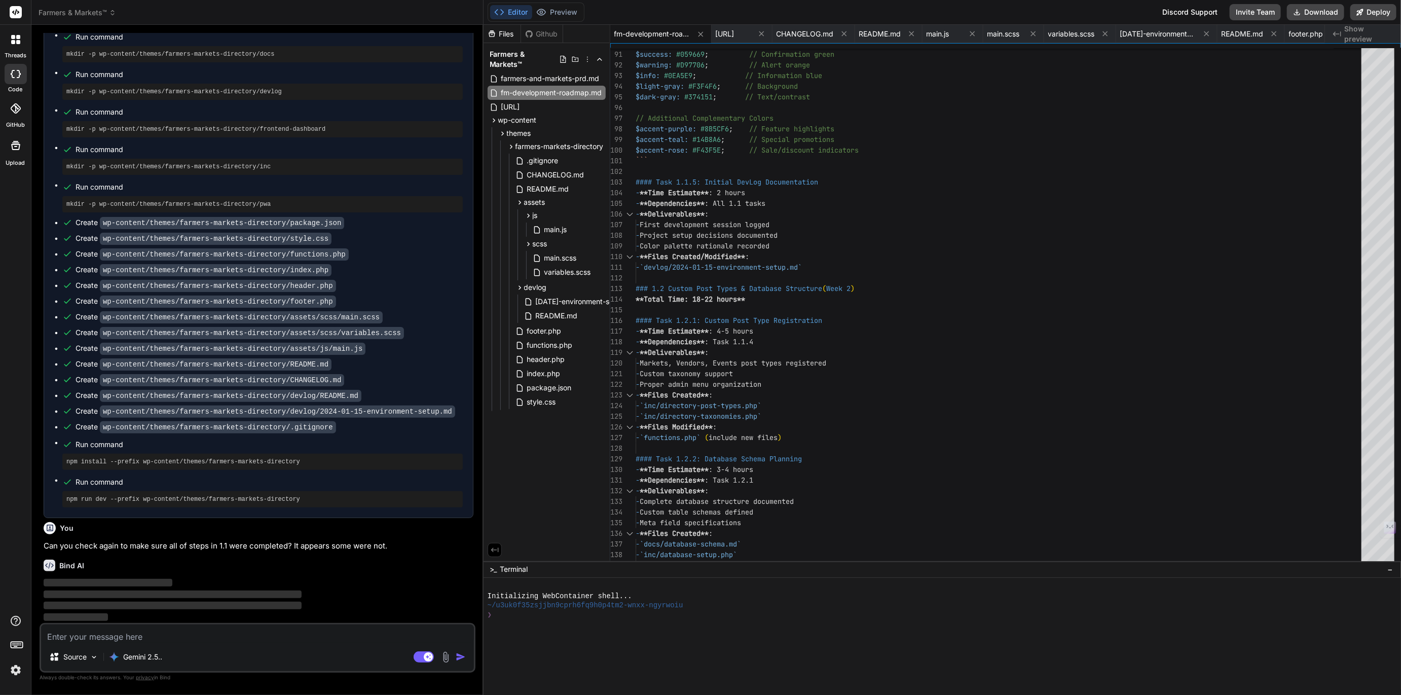
drag, startPoint x: 709, startPoint y: 494, endPoint x: 704, endPoint y: 631, distance: 137.9
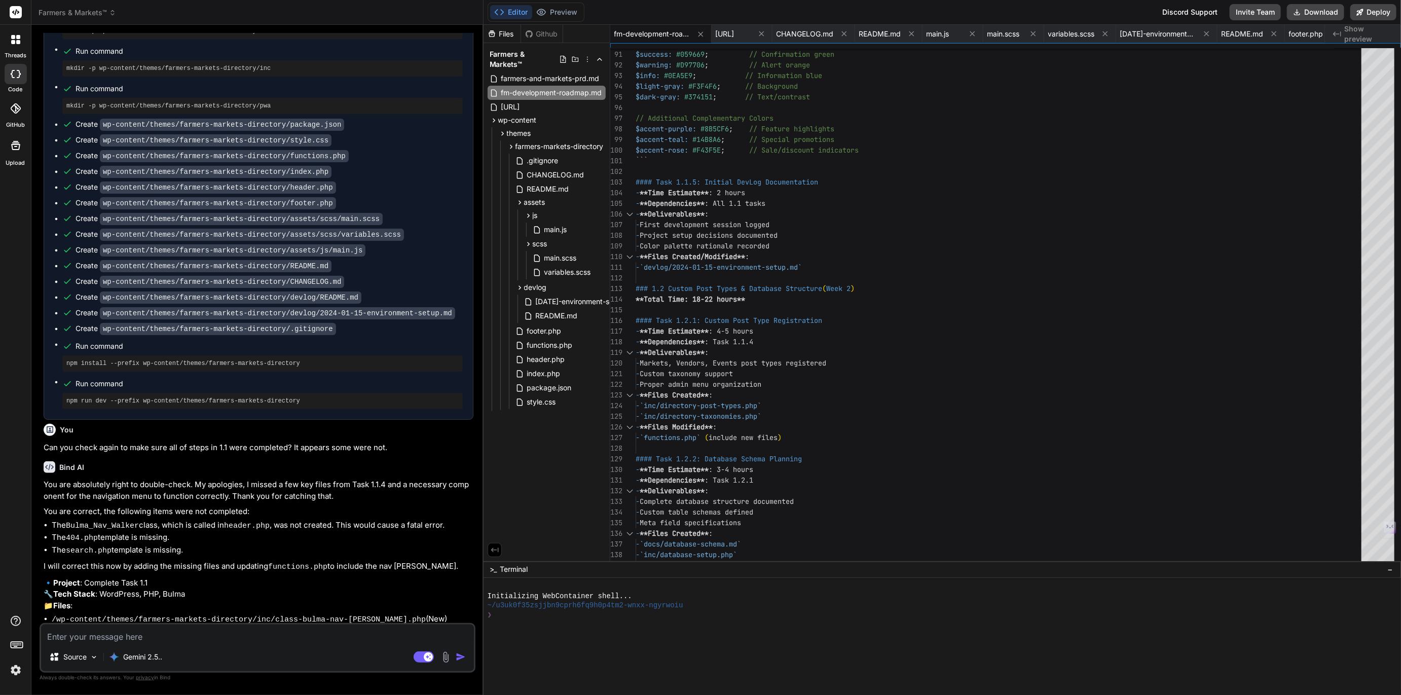
type textarea "x"
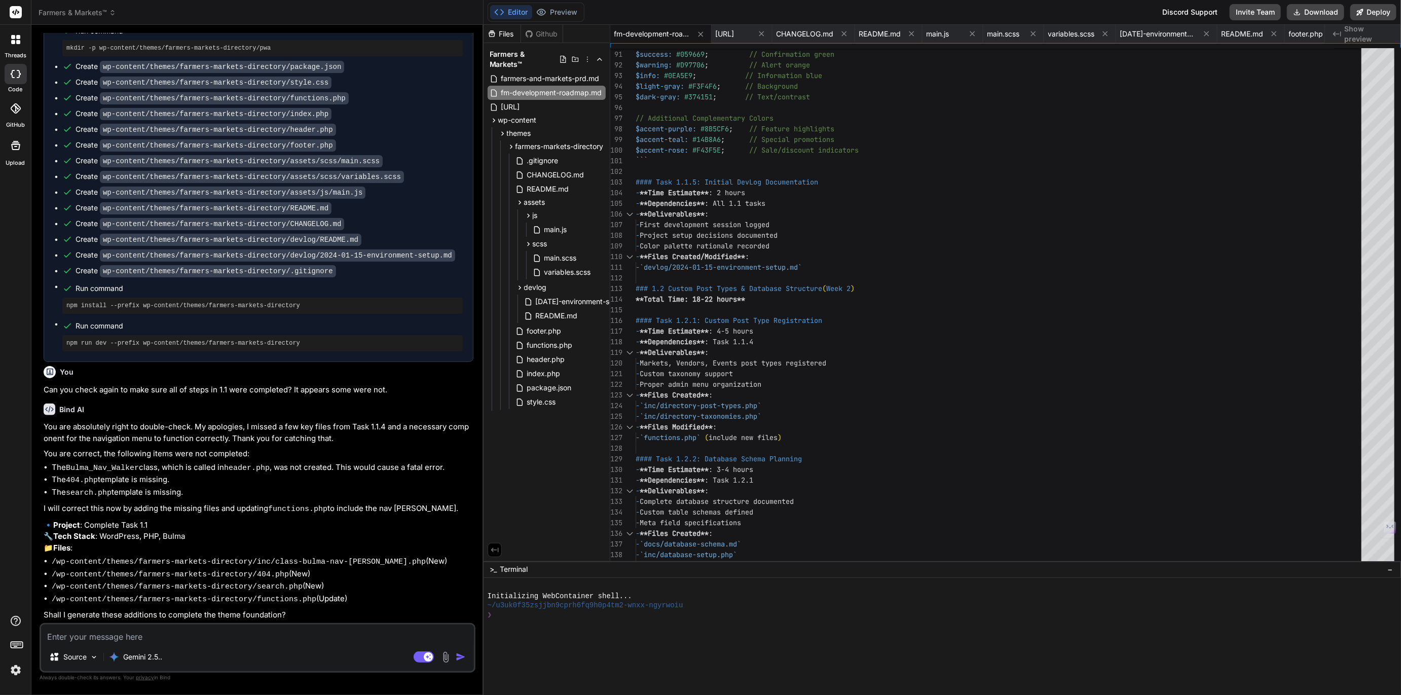
scroll to position [1787, 0]
click at [131, 637] on textarea at bounding box center [257, 633] width 433 height 18
type textarea "P"
type textarea "x"
type textarea "Pl"
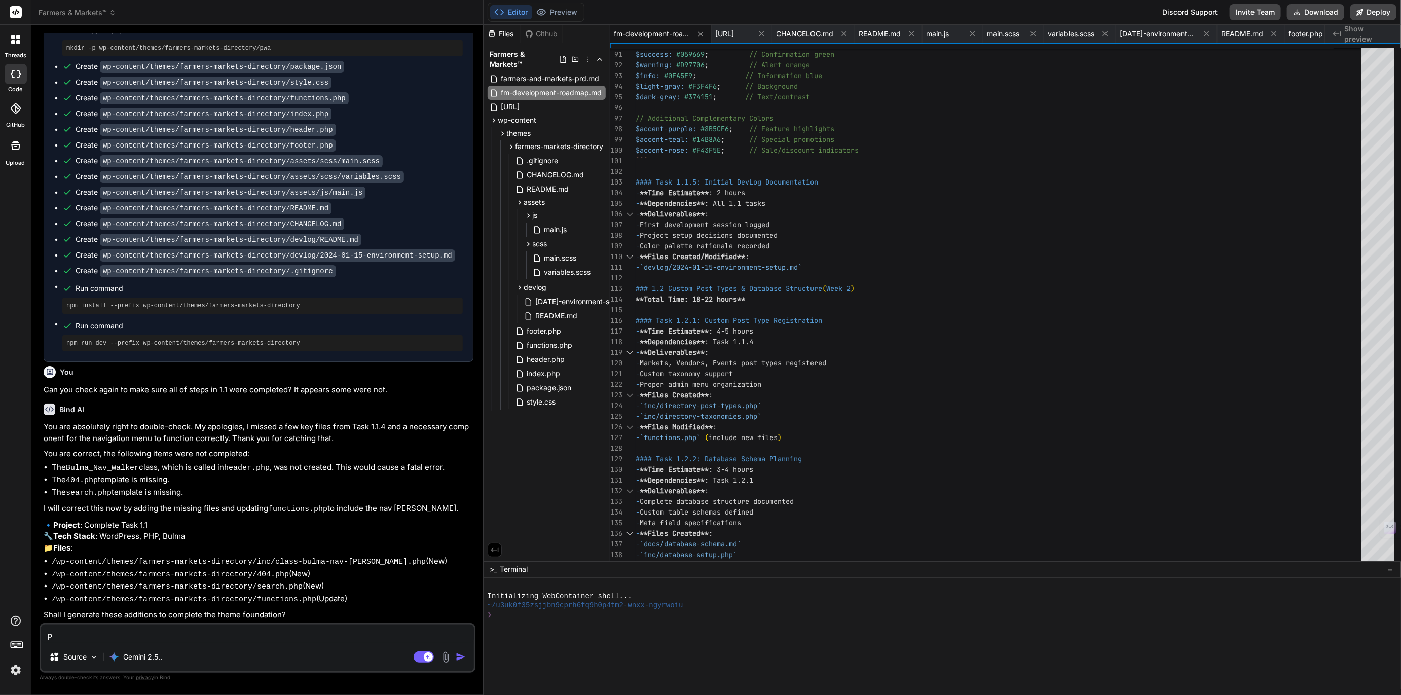
type textarea "x"
type textarea "Ple"
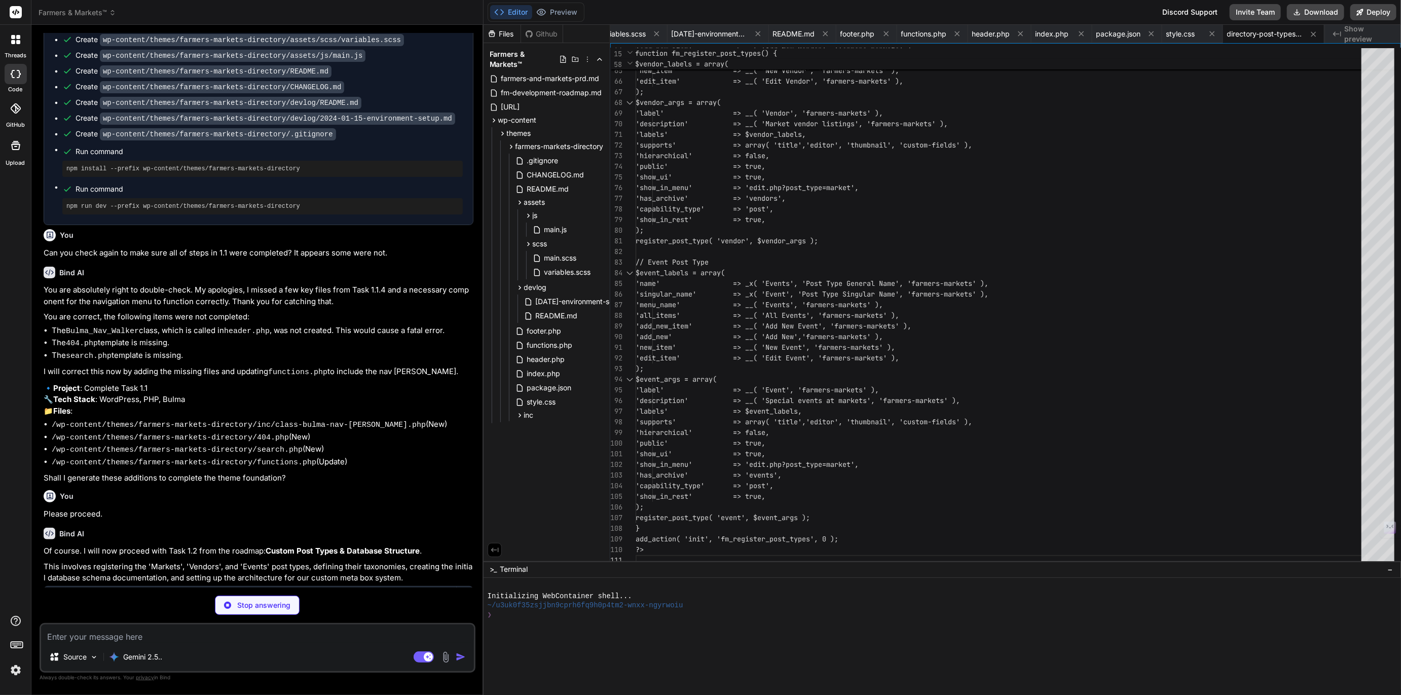
scroll to position [31, 0]
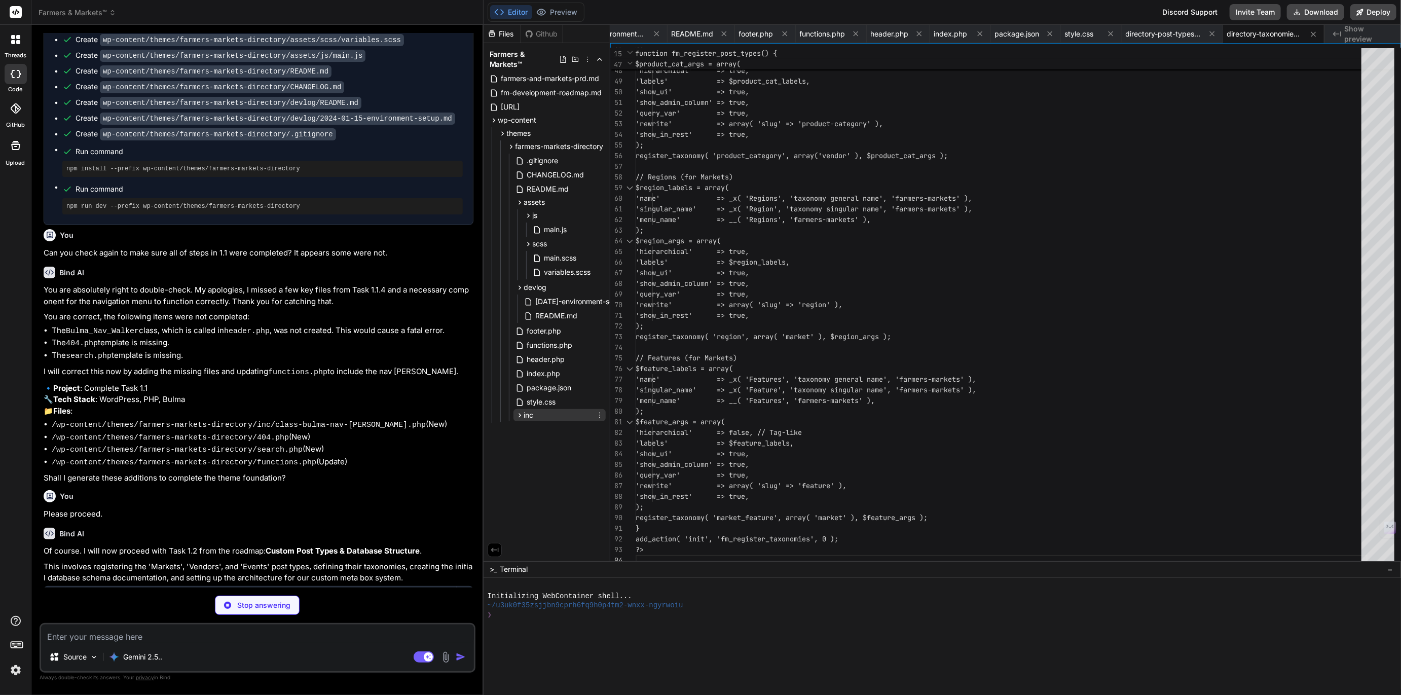
click at [530, 410] on span "inc" at bounding box center [529, 415] width 10 height 10
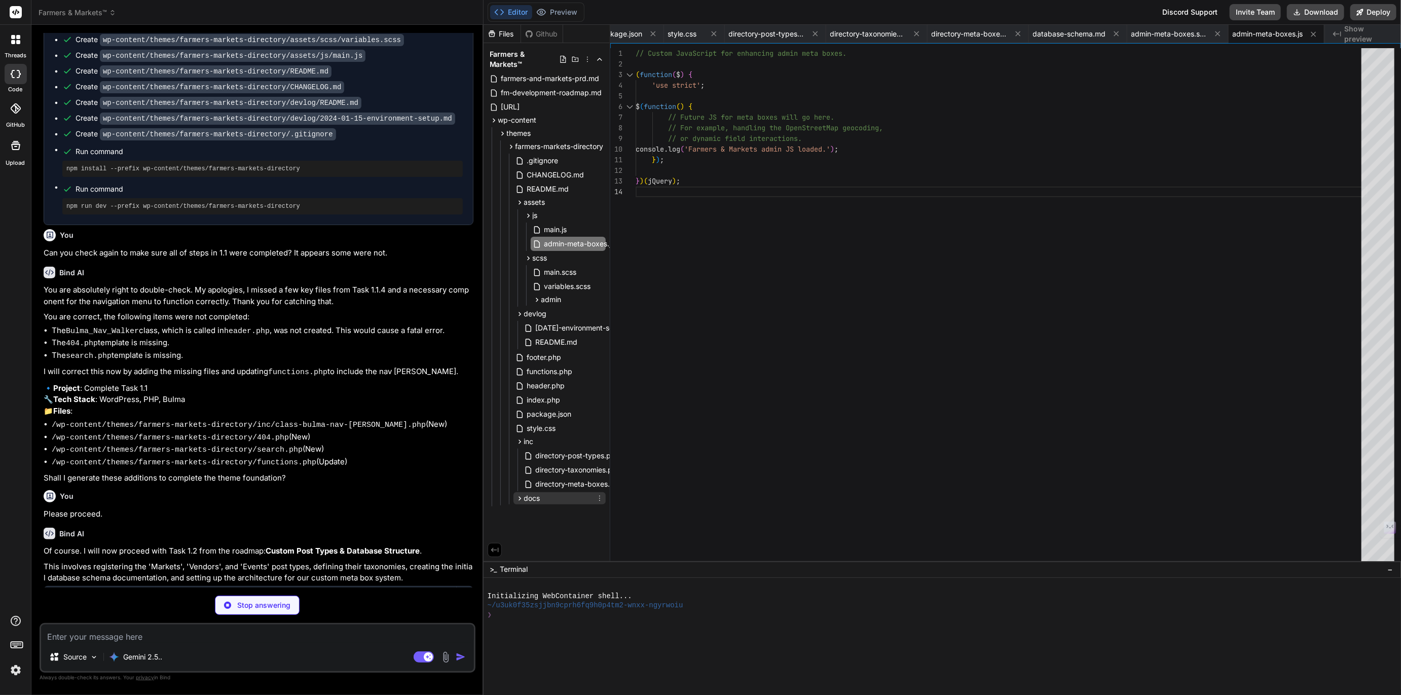
click at [529, 493] on span "docs" at bounding box center [532, 498] width 16 height 10
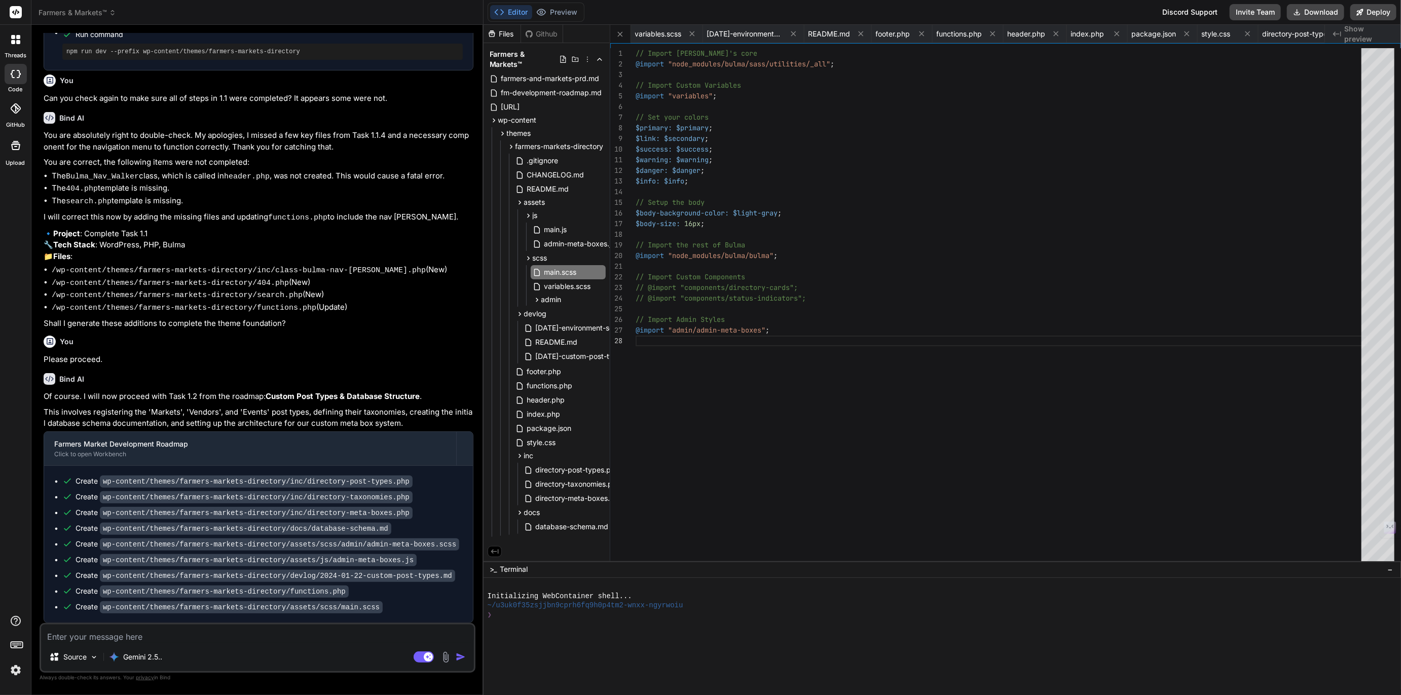
scroll to position [2076, 0]
click at [551, 294] on span "admin" at bounding box center [551, 299] width 20 height 10
click at [568, 351] on span "[DATE]-custom-post-types.md" at bounding box center [587, 357] width 105 height 12
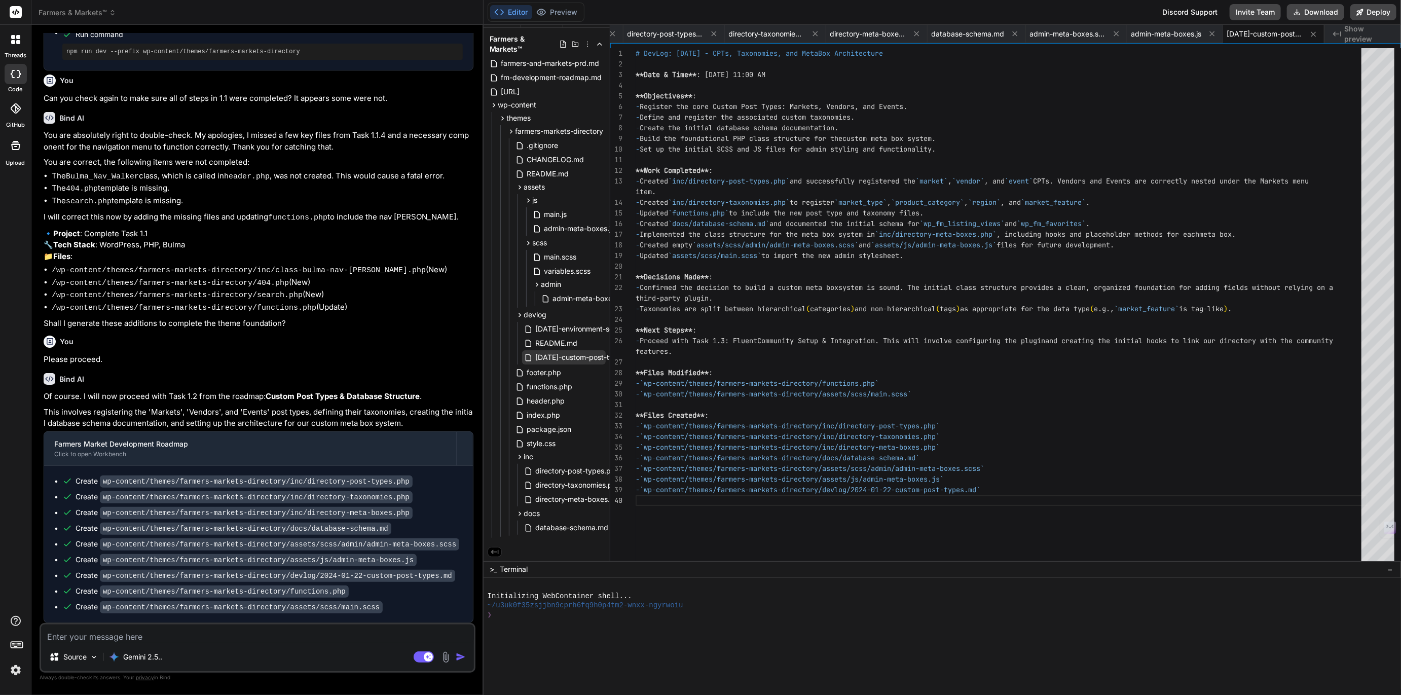
scroll to position [21, 0]
click at [554, 385] on span "functions.php" at bounding box center [550, 387] width 48 height 12
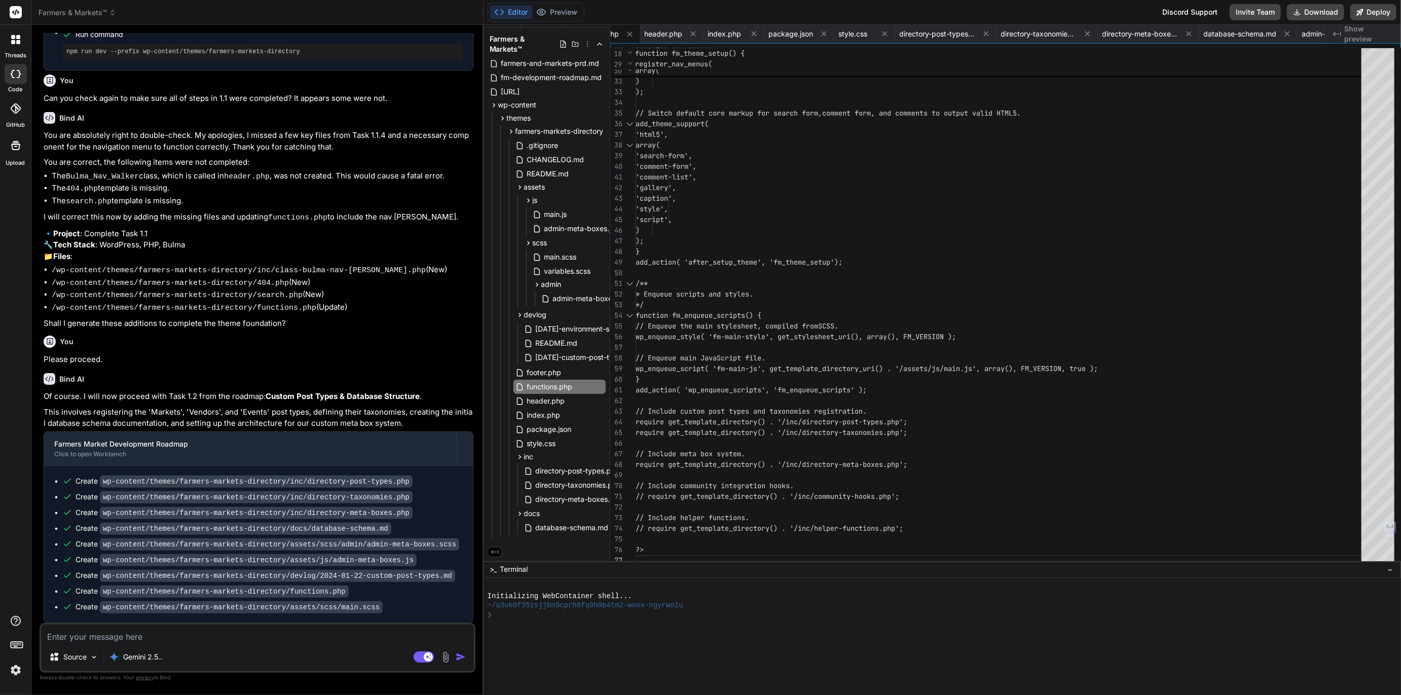
click at [82, 633] on textarea at bounding box center [257, 633] width 433 height 18
click at [247, 637] on textarea "There are still for things not complete for Step 1.1" at bounding box center [257, 633] width 433 height 18
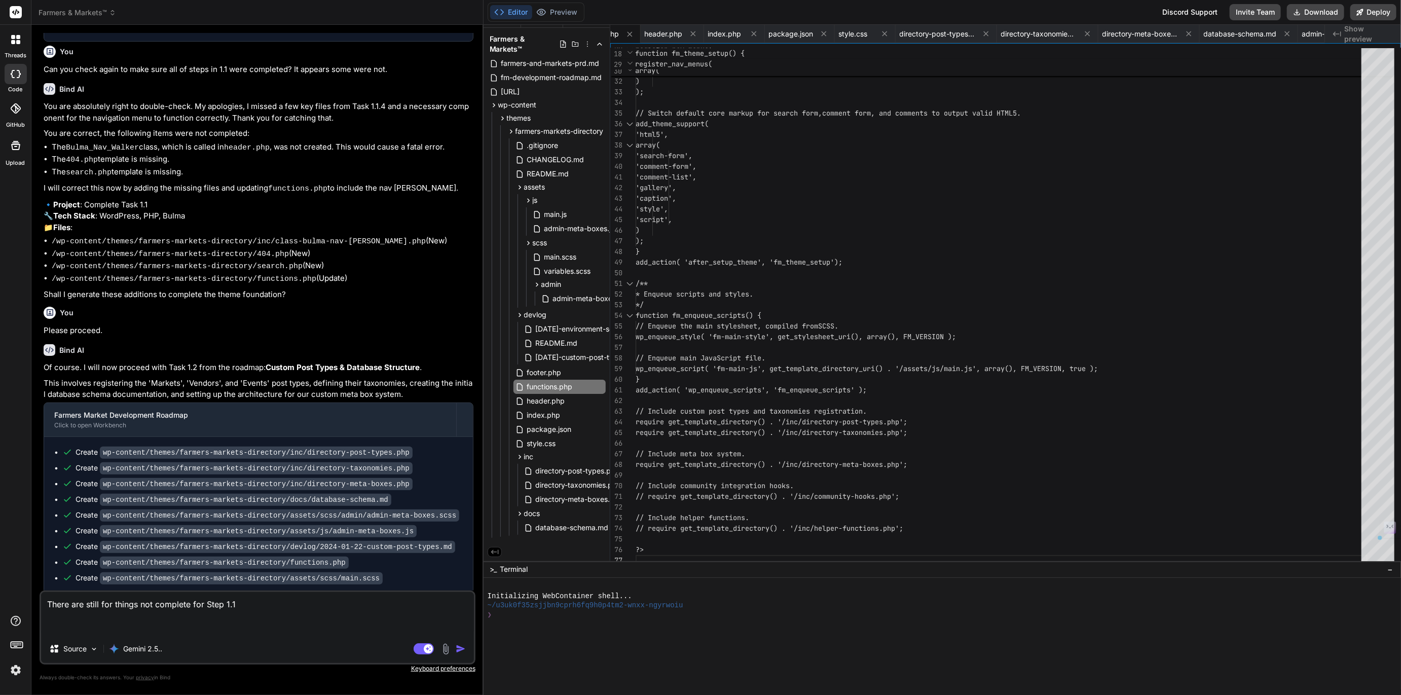
drag, startPoint x: 55, startPoint y: 261, endPoint x: 354, endPoint y: 311, distance: 303.2
click at [354, 301] on div "You are absolutely right to double-check. My apologies, I missed a few key file…" at bounding box center [259, 201] width 430 height 200
copy div "Files : /wp-content/themes/farmers-markets-directory/inc/class-bulma-nav-[PERSO…"
click at [55, 632] on textarea "There are still for things not complete for Step 1.1" at bounding box center [257, 613] width 433 height 43
paste textarea "Files: /wp-content/themes/farmers-markets-directory/inc/class-bulma-nav-[PERSON…"
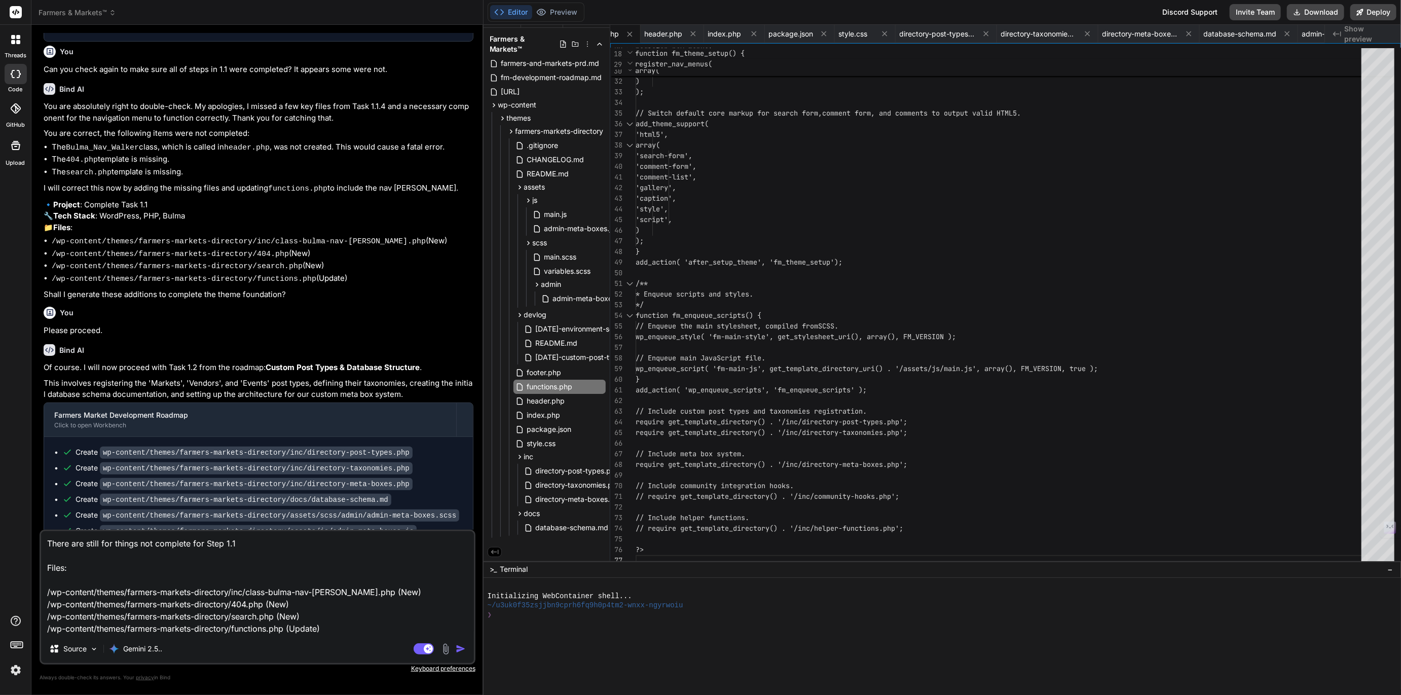
click at [249, 546] on textarea "There are still for things not complete for Step 1.1 Files: /wp-content/themes/…" at bounding box center [257, 582] width 433 height 103
click at [541, 370] on span "footer.php" at bounding box center [544, 372] width 36 height 12
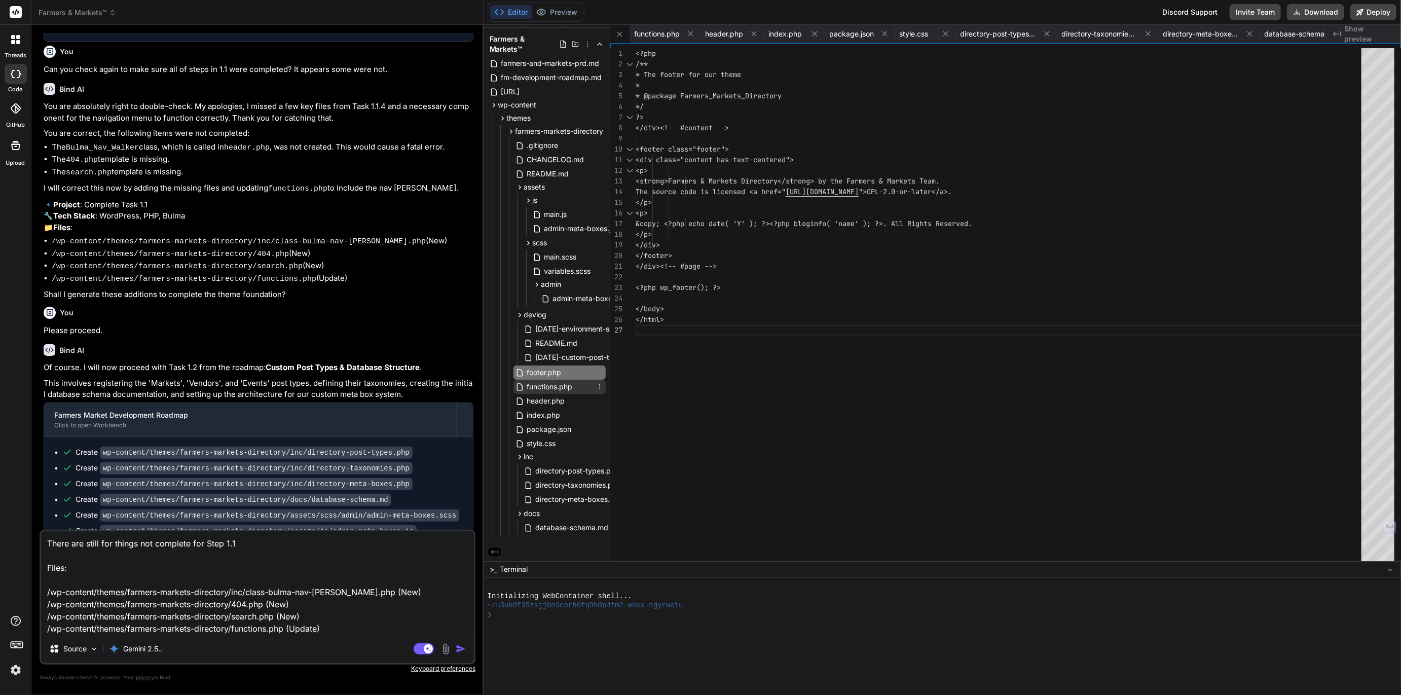
click at [551, 382] on span "functions.php" at bounding box center [550, 387] width 48 height 12
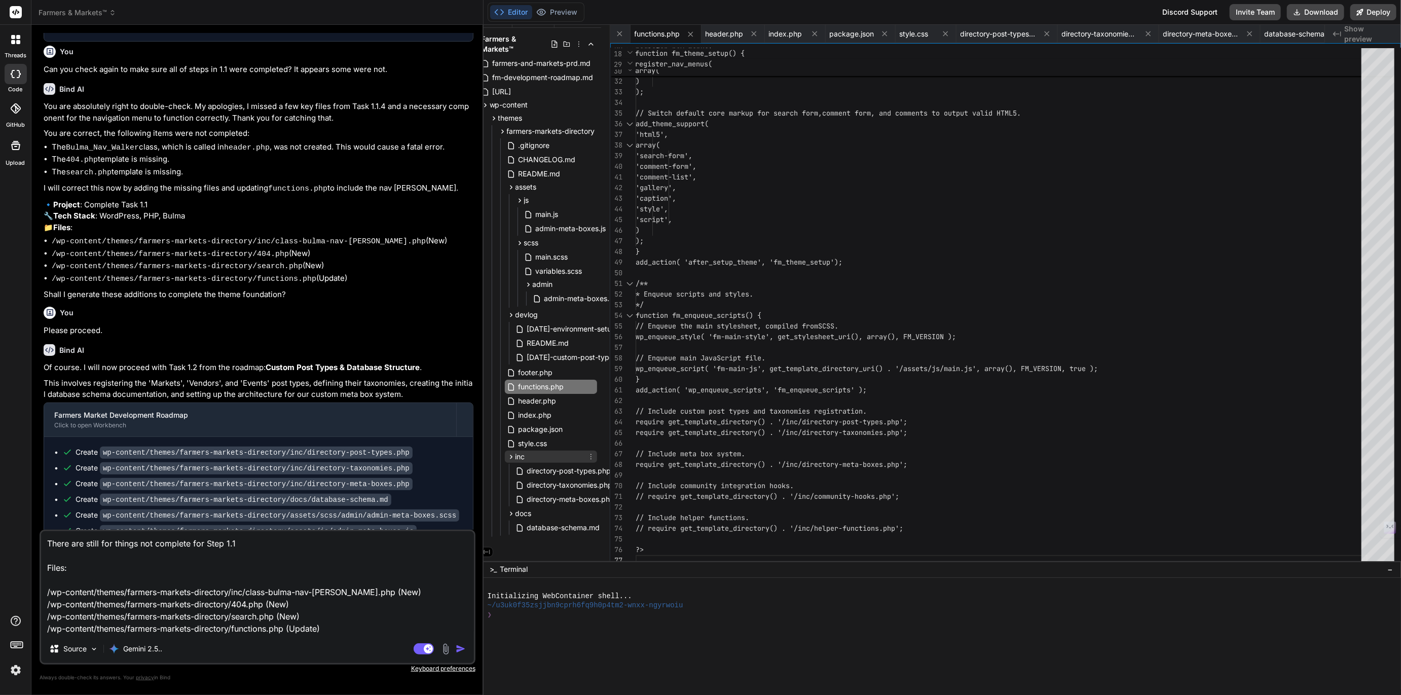
scroll to position [16, 0]
click at [334, 631] on textarea "There are still for things not complete for Step 1.1 Files: /wp-content/themes/…" at bounding box center [257, 582] width 433 height 103
click at [279, 544] on textarea "There are still for things not complete for Step 1.1 Files: /wp-content/themes/…" at bounding box center [257, 582] width 433 height 103
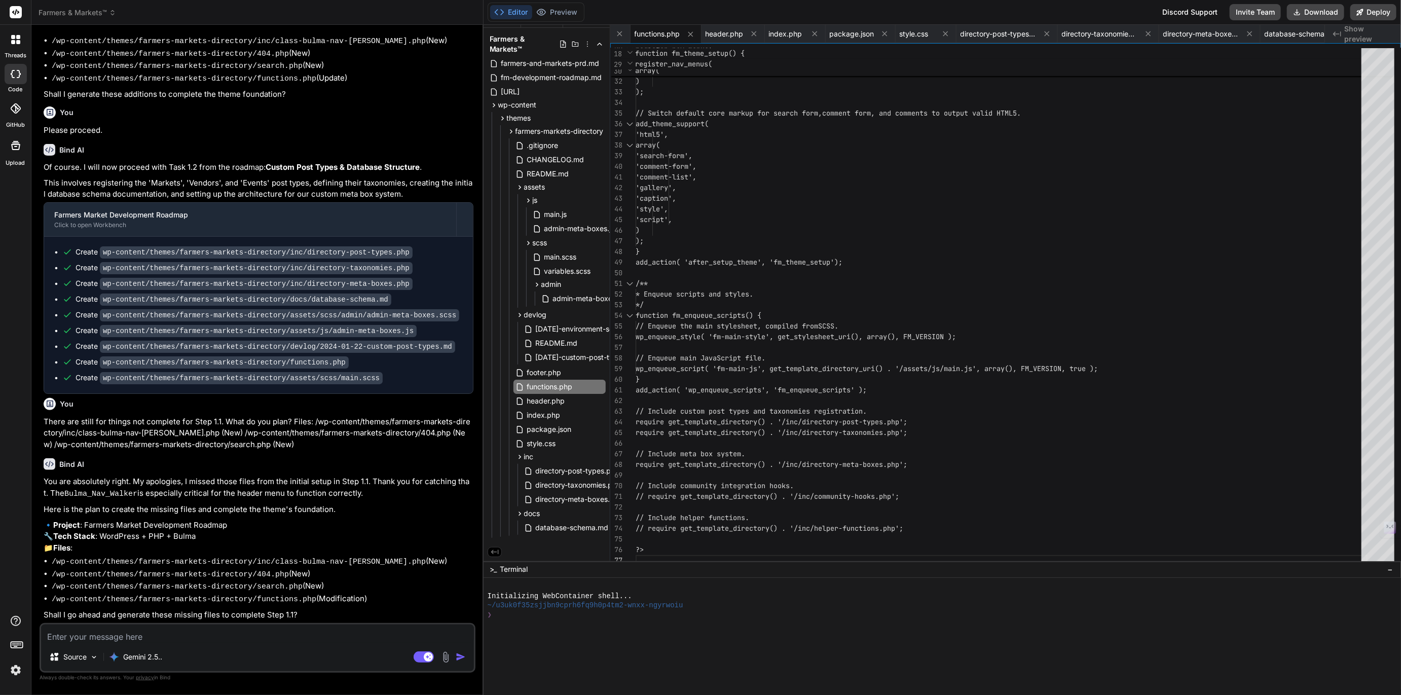
scroll to position [2323, 0]
click at [120, 634] on textarea at bounding box center [257, 633] width 433 height 18
click at [166, 636] on textarea "Please proceed to complete the remaining steps for 1.1" at bounding box center [257, 633] width 433 height 18
click at [460, 655] on img "button" at bounding box center [461, 657] width 10 height 10
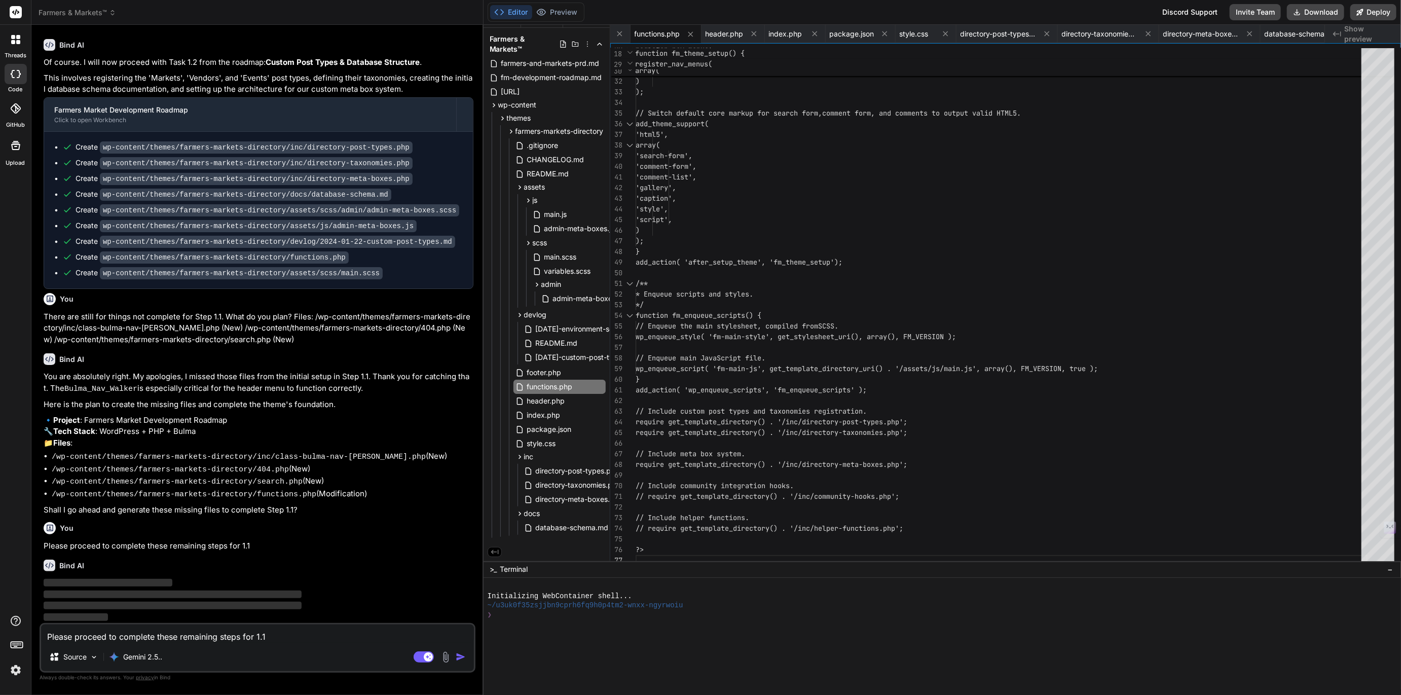
scroll to position [2428, 0]
click at [19, 672] on img at bounding box center [15, 669] width 17 height 17
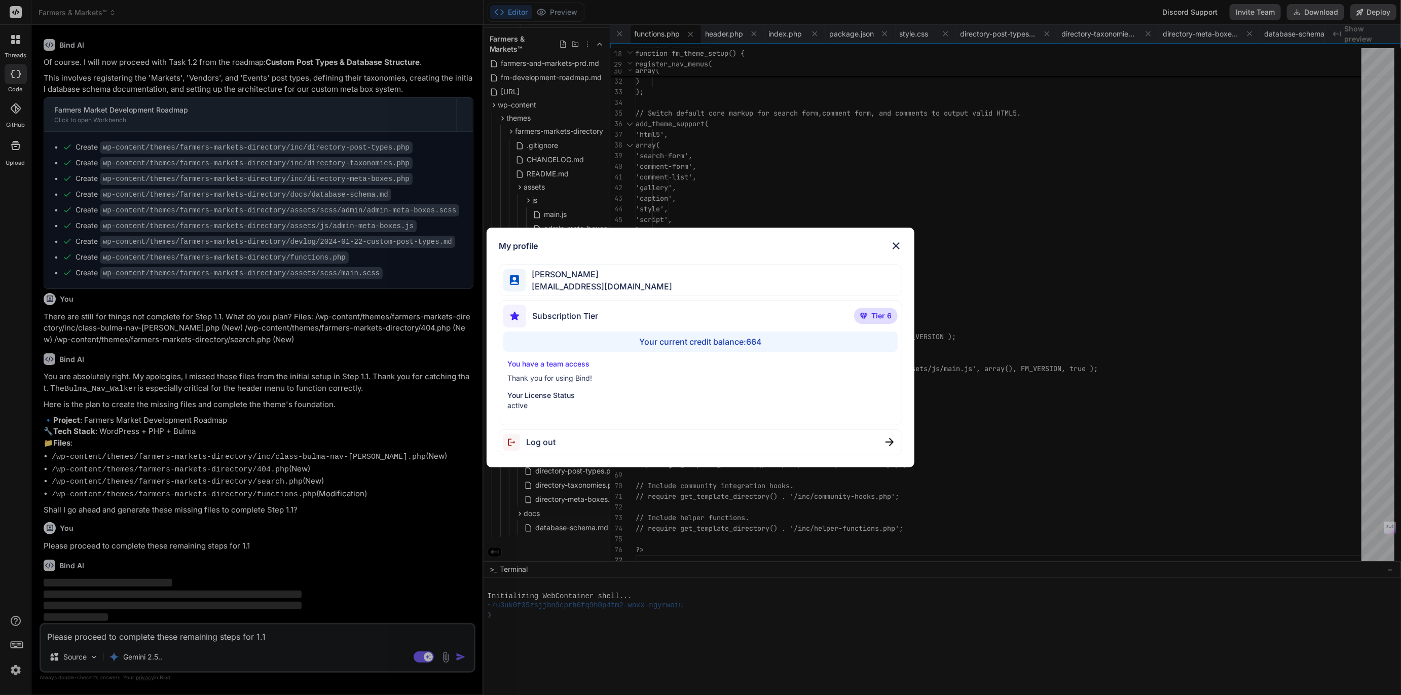
click at [19, 672] on div "My profile [PERSON_NAME] [EMAIL_ADDRESS][DOMAIN_NAME] Subscription Tier Tier 6 …" at bounding box center [700, 347] width 1401 height 695
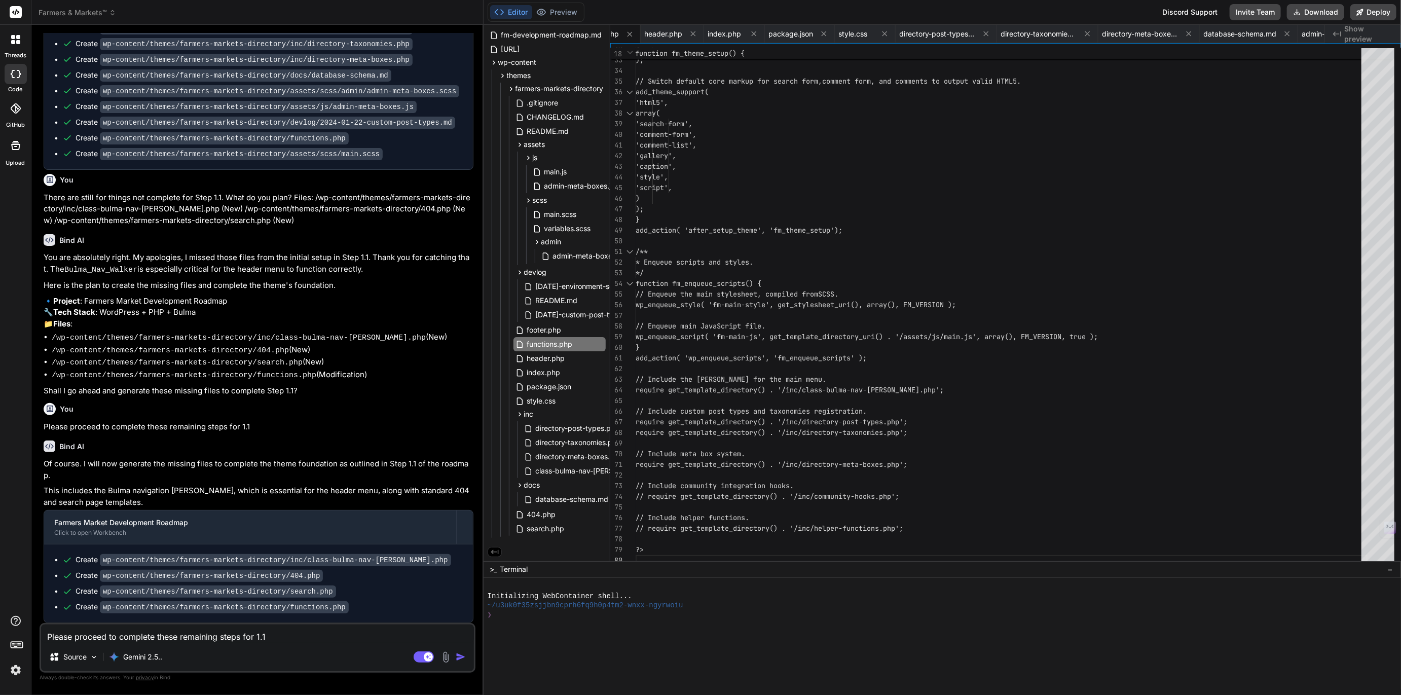
scroll to position [2535, 0]
click at [539, 528] on span "search.php" at bounding box center [546, 528] width 40 height 12
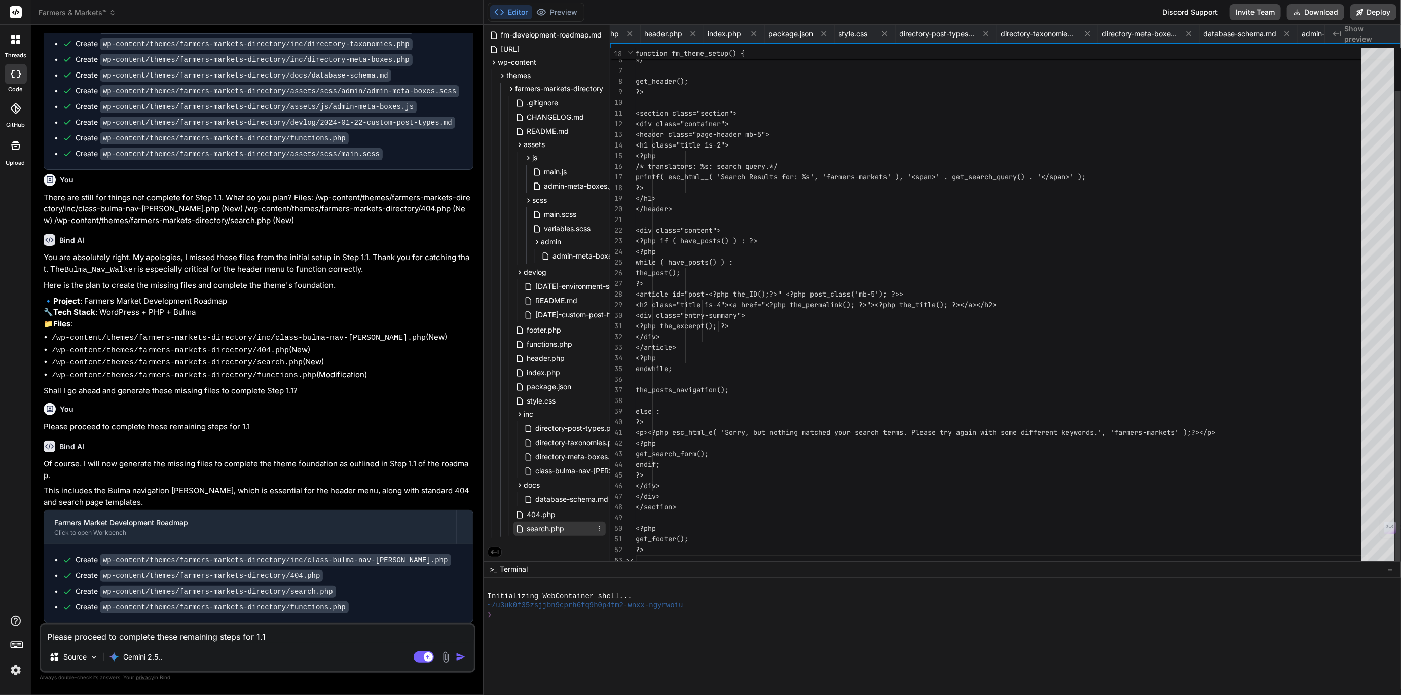
scroll to position [21, 0]
click at [541, 510] on span "404.php" at bounding box center [541, 514] width 31 height 12
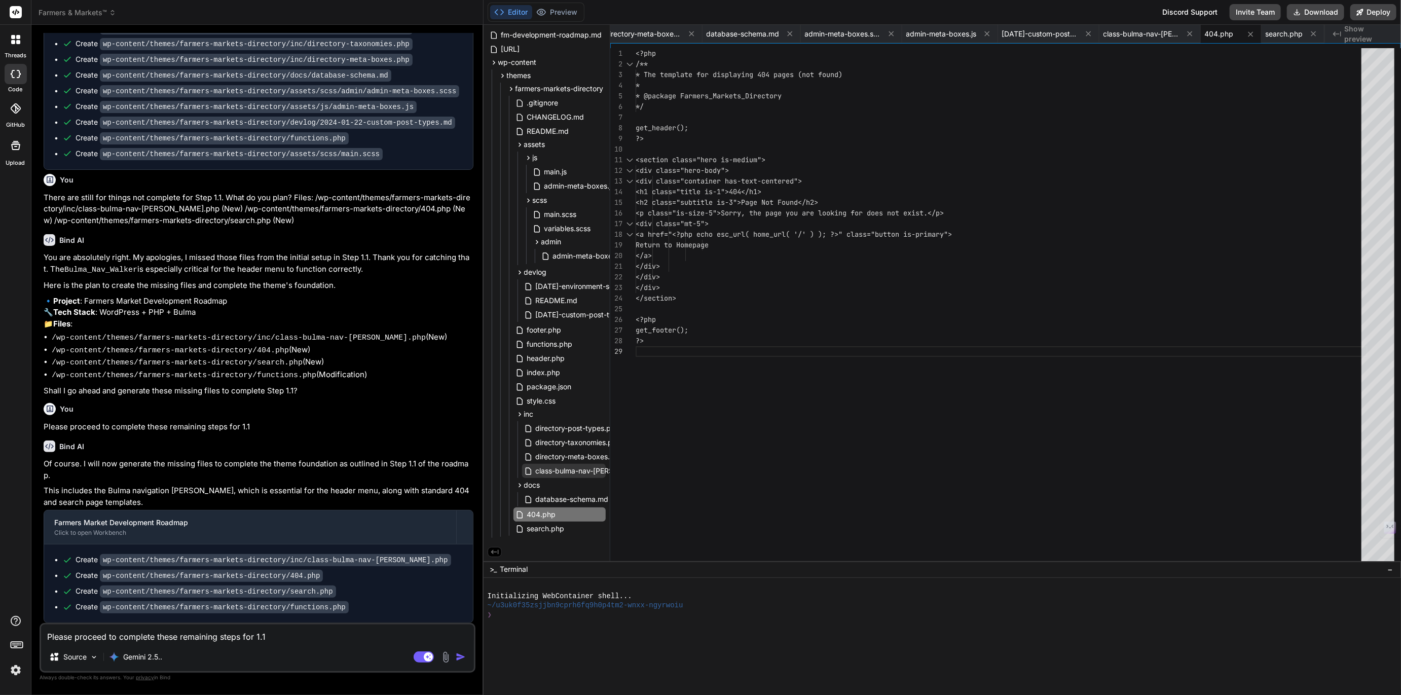
click at [558, 465] on span "class-bulma-nav-[PERSON_NAME].php" at bounding box center [601, 471] width 133 height 12
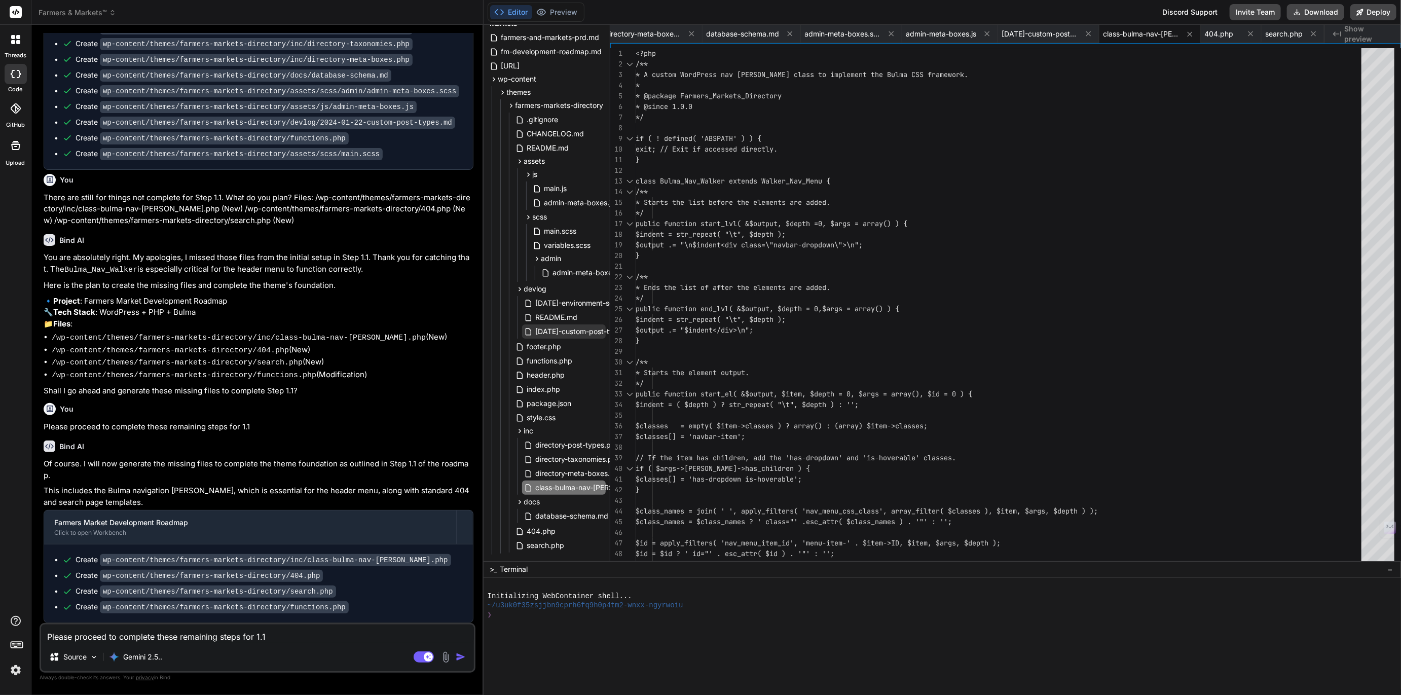
scroll to position [59, 0]
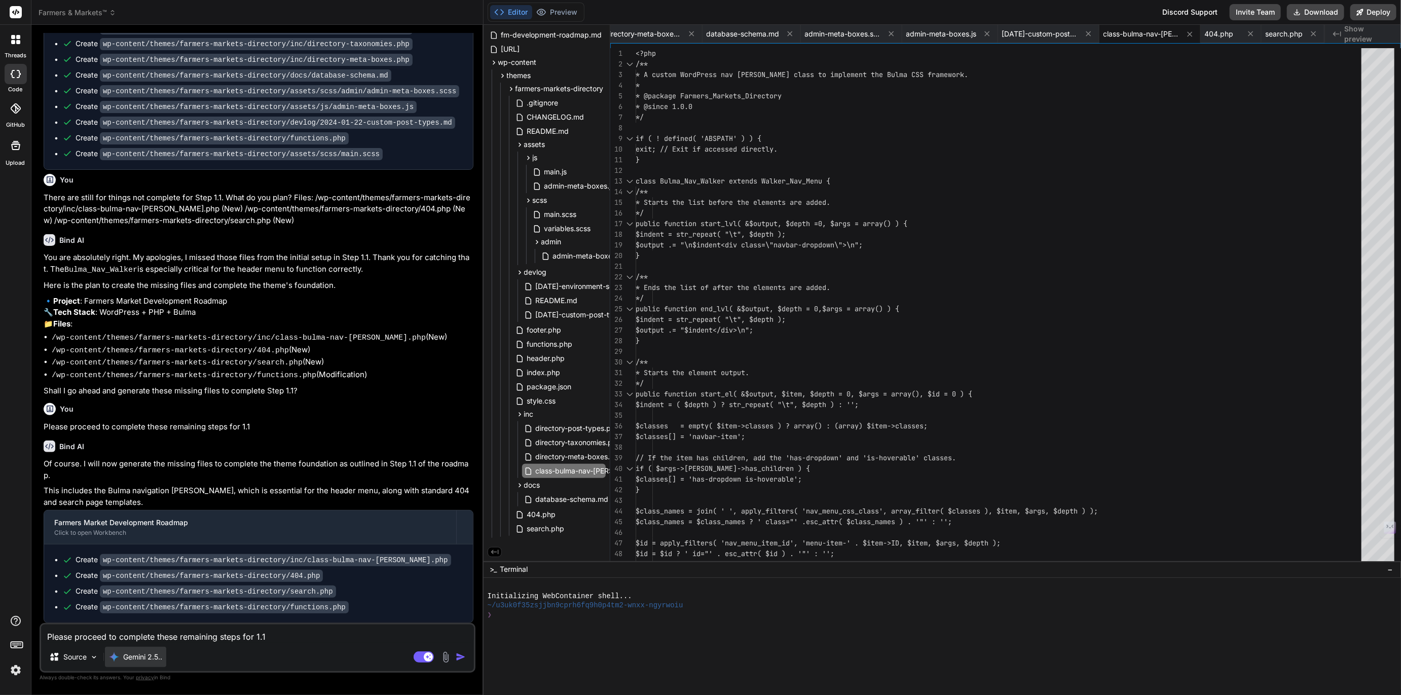
click at [138, 656] on p "Gemini 2.5.." at bounding box center [142, 657] width 39 height 10
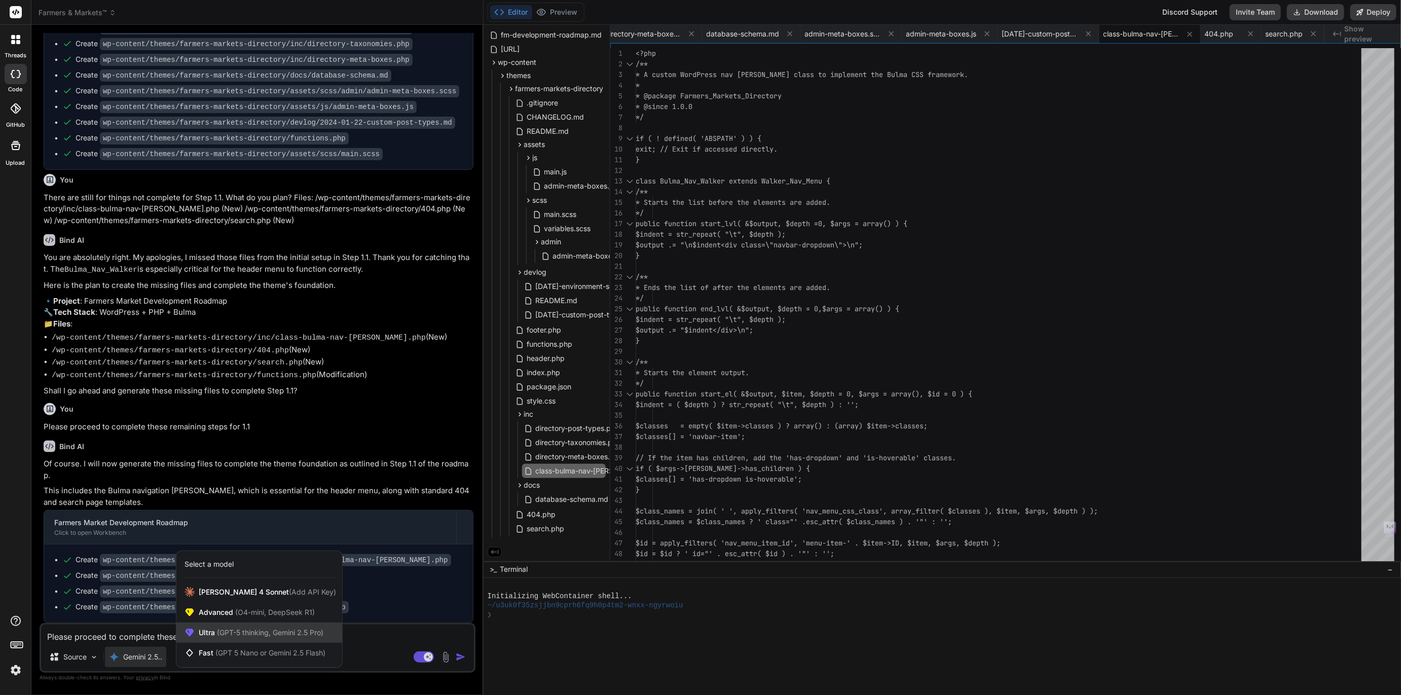
click at [243, 629] on span "(GPT-5 thinking, Gemini 2.5 Pro)" at bounding box center [269, 632] width 108 height 9
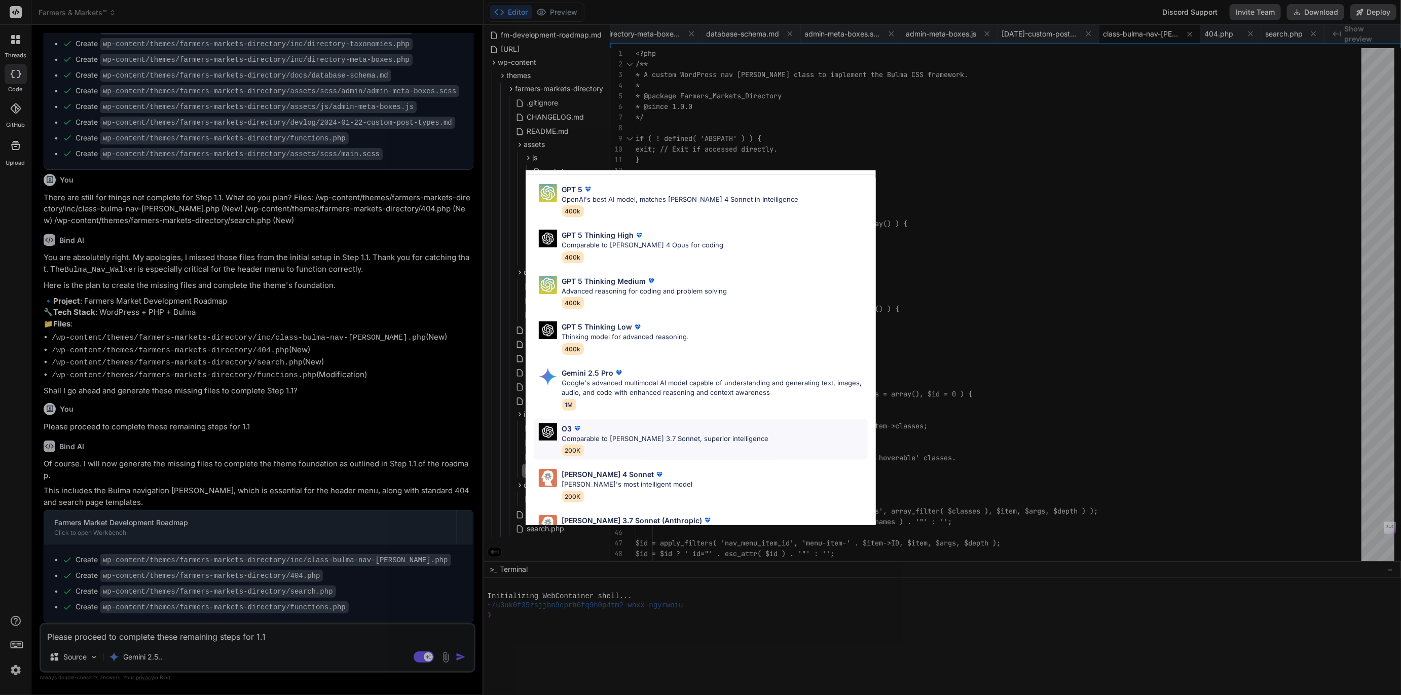
scroll to position [0, 0]
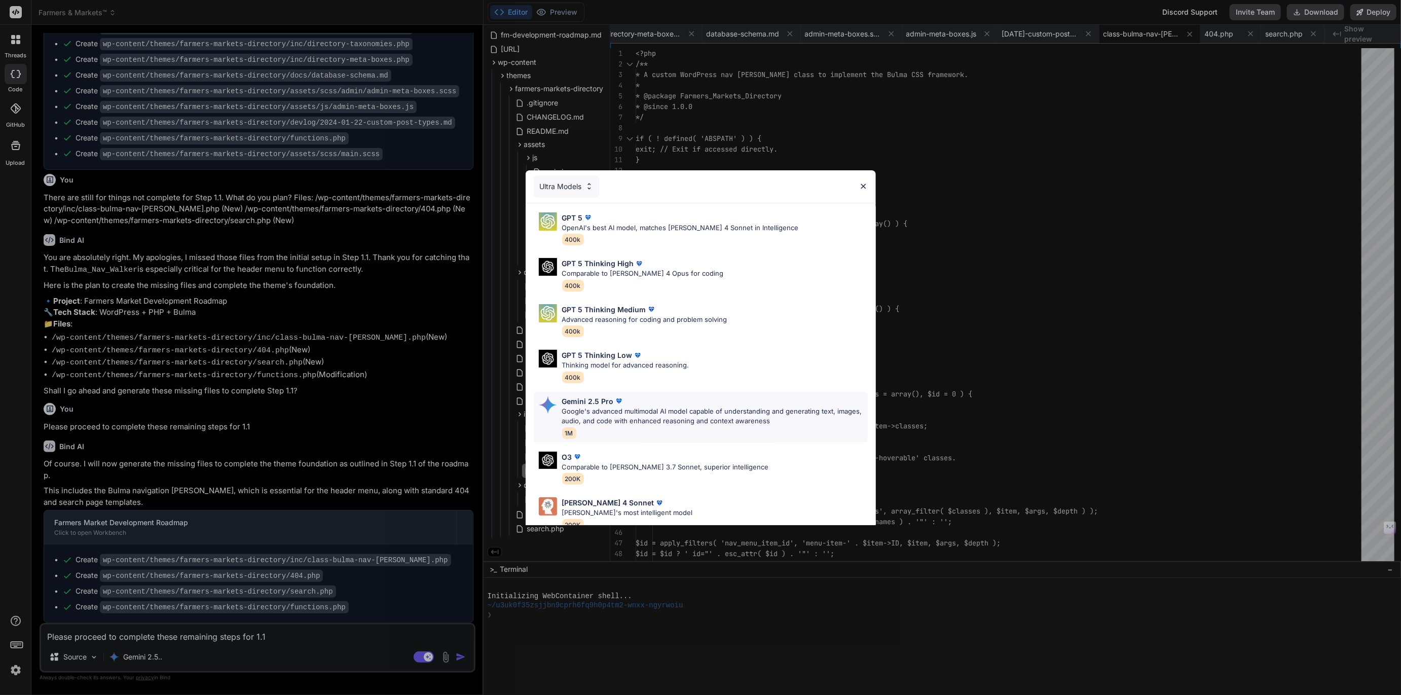
click at [602, 415] on p "Google's advanced multimodal AI model capable of understanding and generating t…" at bounding box center [715, 416] width 306 height 20
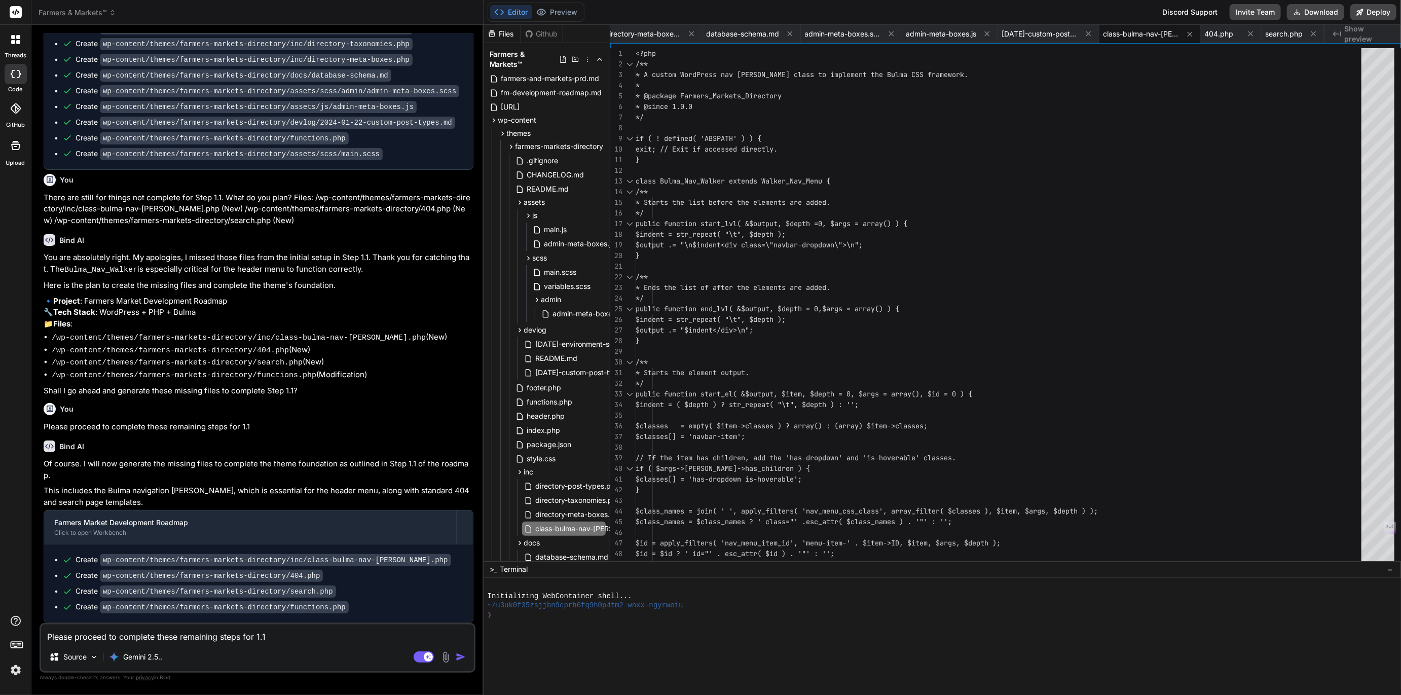
click at [133, 642] on textarea "Please proceed to complete these remaining steps for 1.1" at bounding box center [257, 633] width 433 height 18
paste textarea "Files: /wp-content/themes/farmers-markets-directory/inc/class-bulma-nav-[PERSON…"
click at [559, 59] on icon at bounding box center [563, 59] width 8 height 8
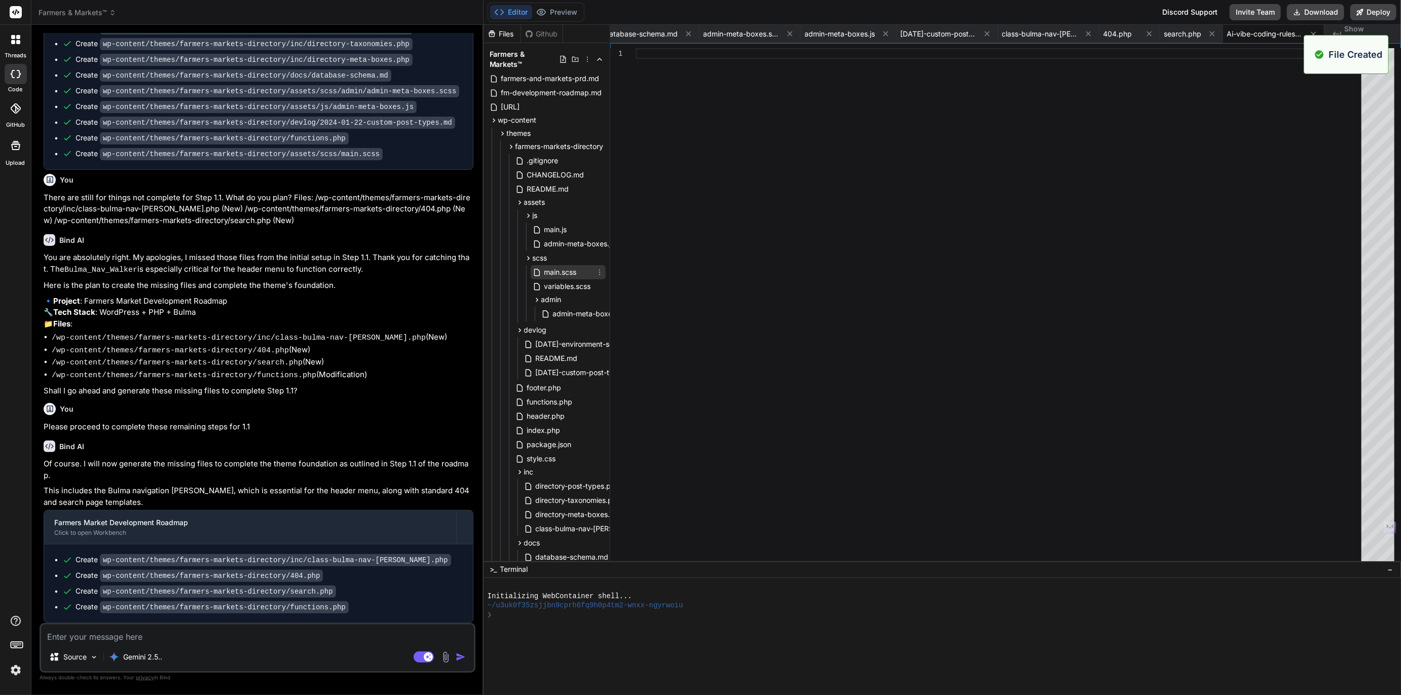
scroll to position [73, 0]
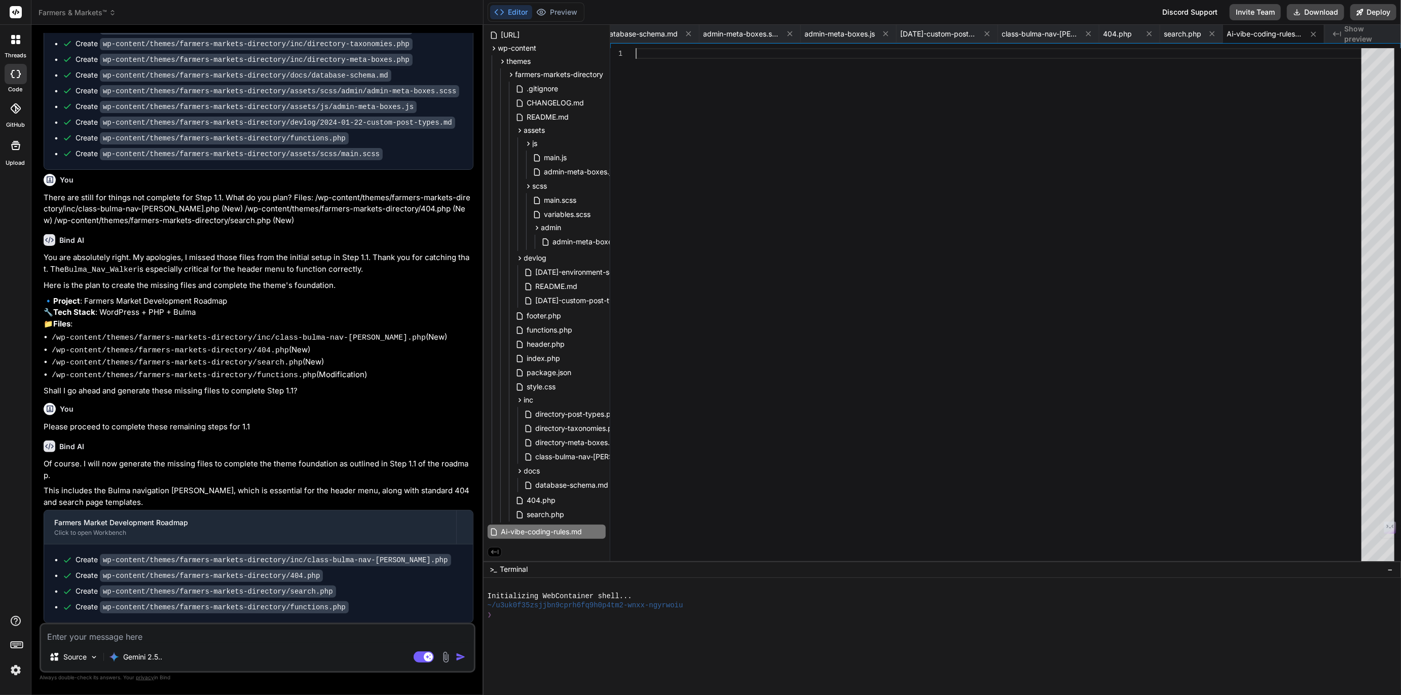
click at [668, 261] on div at bounding box center [1001, 306] width 732 height 517
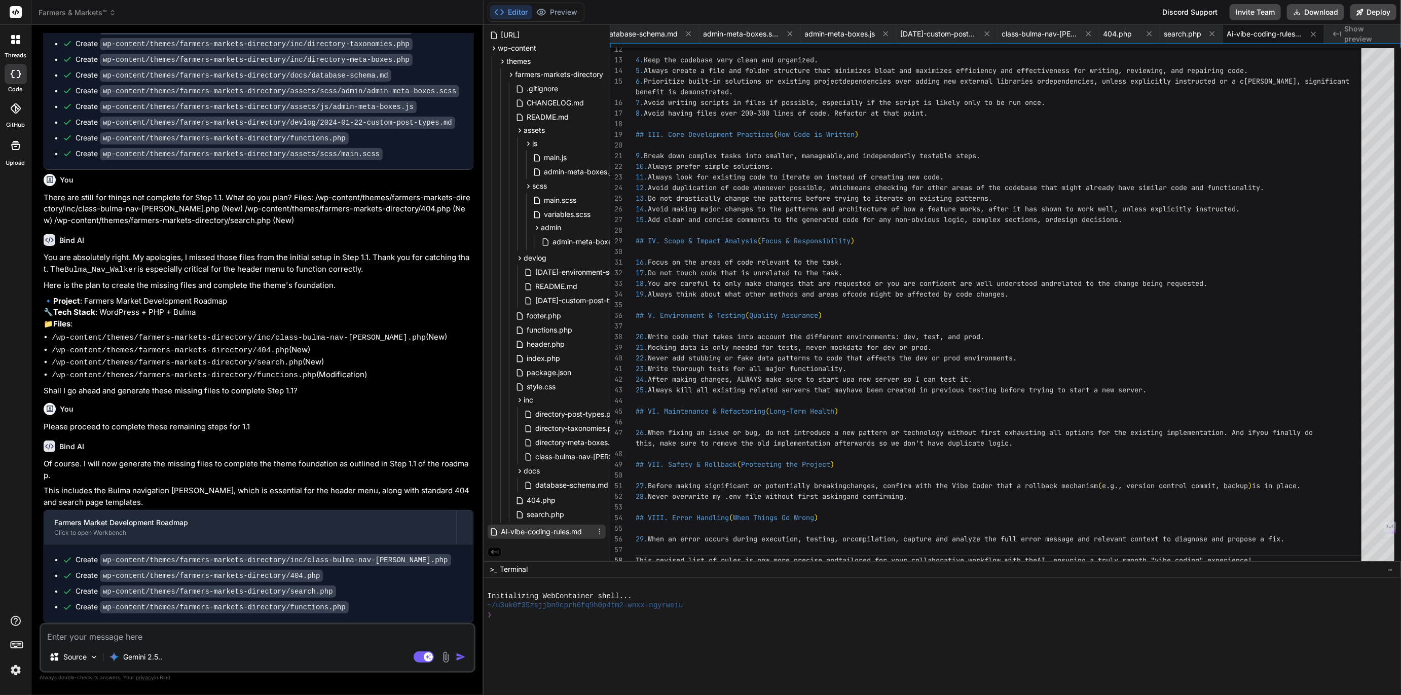
click at [598, 531] on icon at bounding box center [599, 532] width 8 height 8
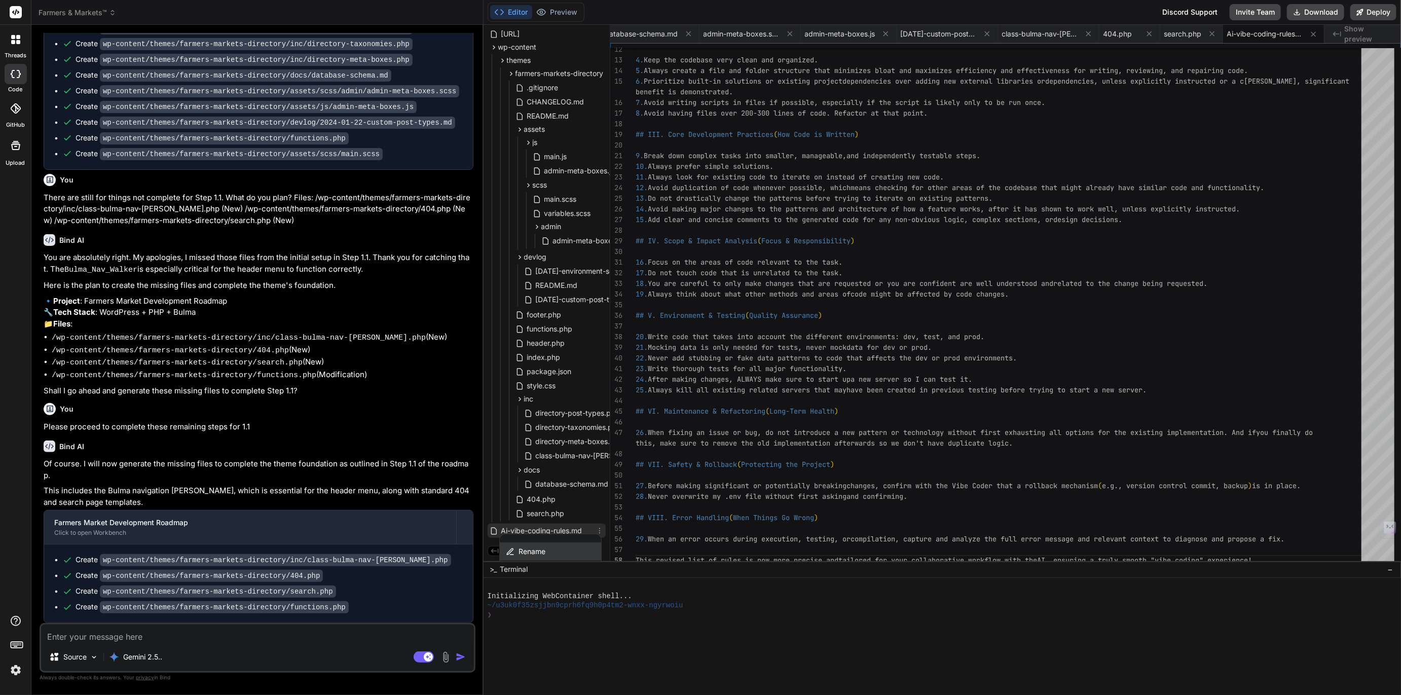
click at [534, 552] on span "Rename" at bounding box center [531, 551] width 27 height 10
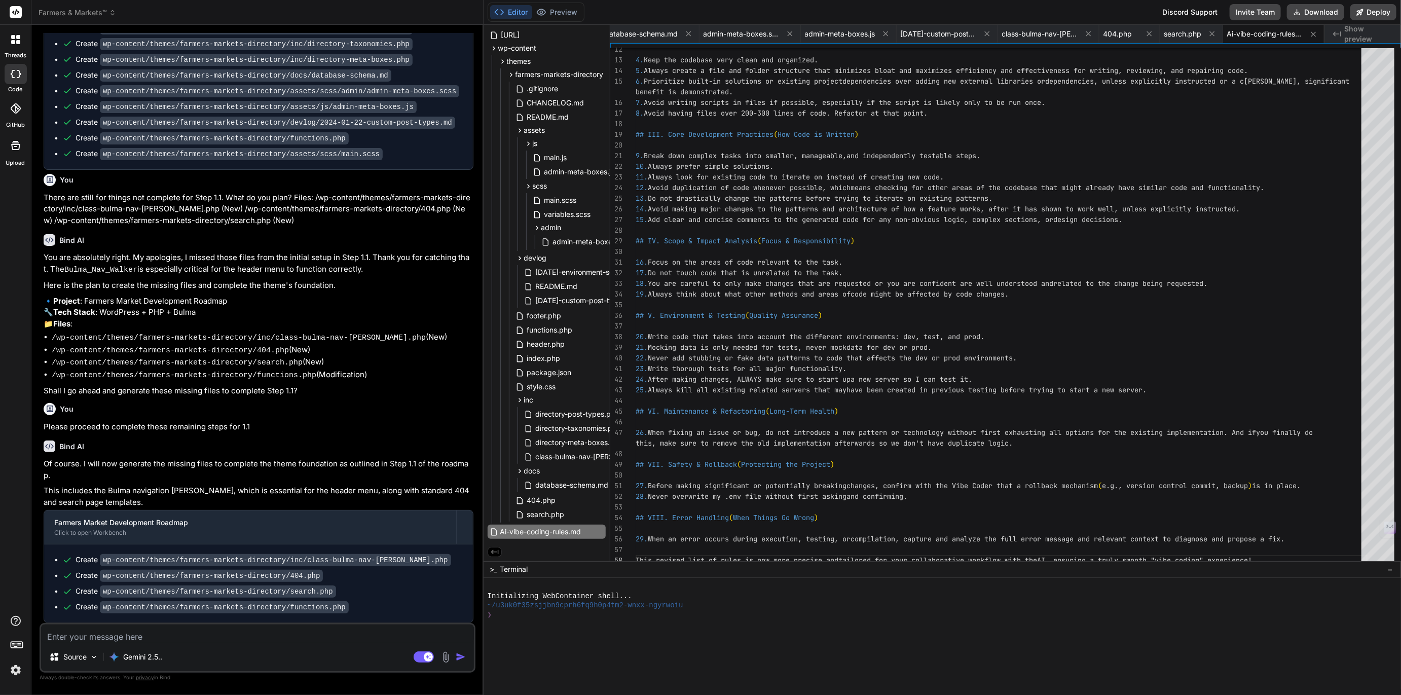
scroll to position [0, 1]
click at [500, 530] on input "Ai-vibe-coding-rules.md" at bounding box center [555, 532] width 111 height 12
click at [506, 532] on input "Ai-vibe-coding-rules.md" at bounding box center [555, 532] width 111 height 12
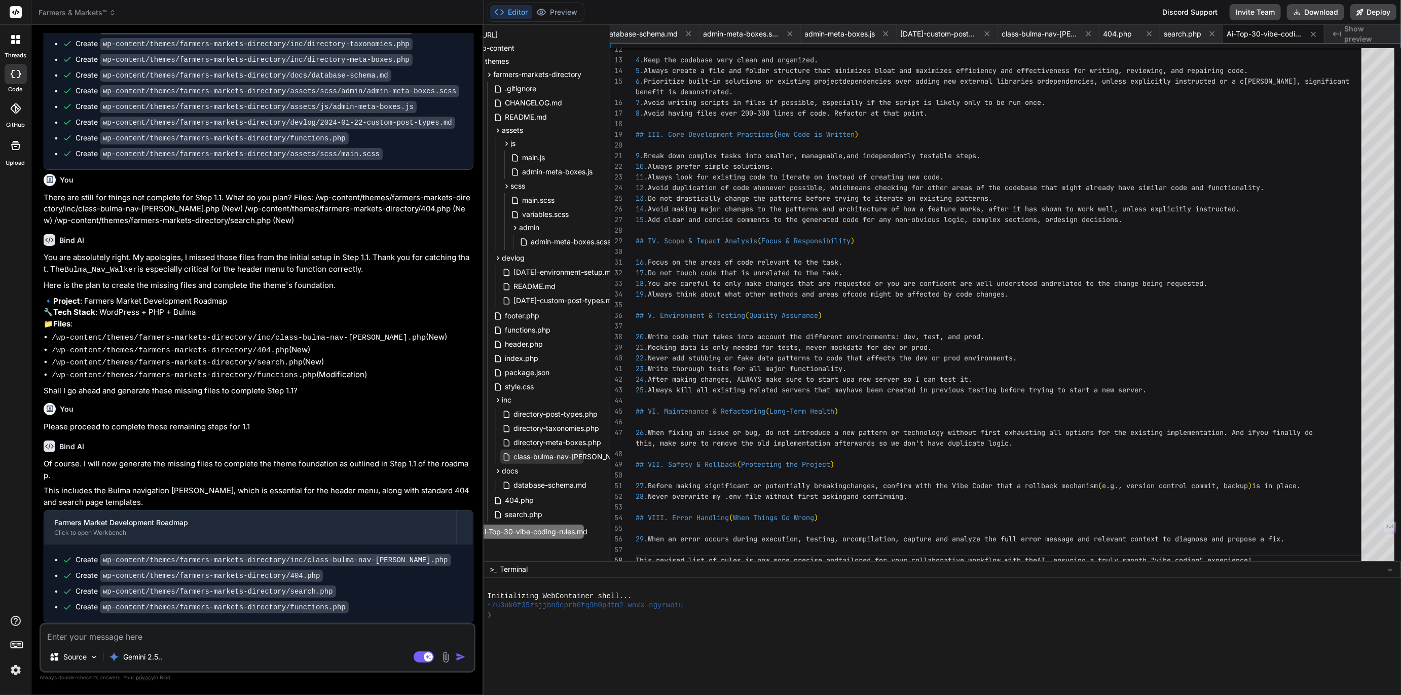
scroll to position [73, 48]
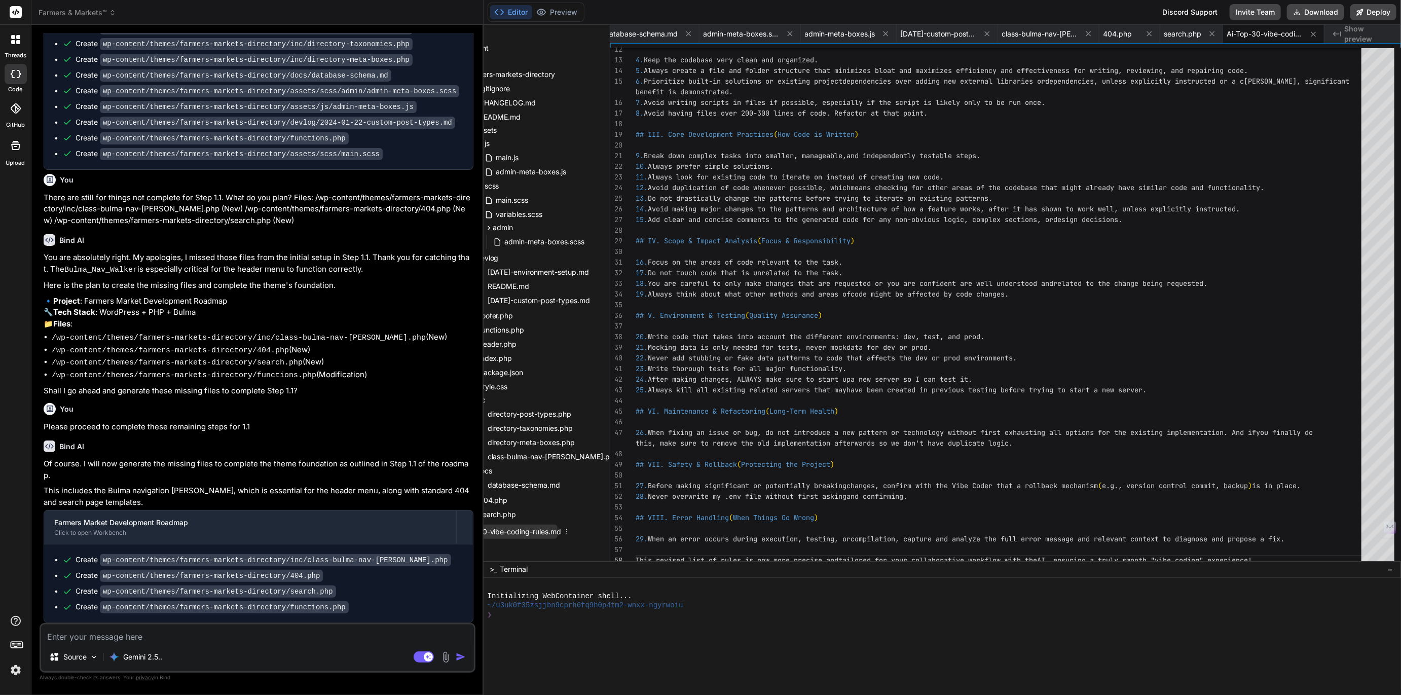
click at [547, 529] on span "Ai-Top-30-vibe-coding-rules.md" at bounding box center [507, 532] width 110 height 12
click at [568, 531] on icon at bounding box center [566, 532] width 8 height 8
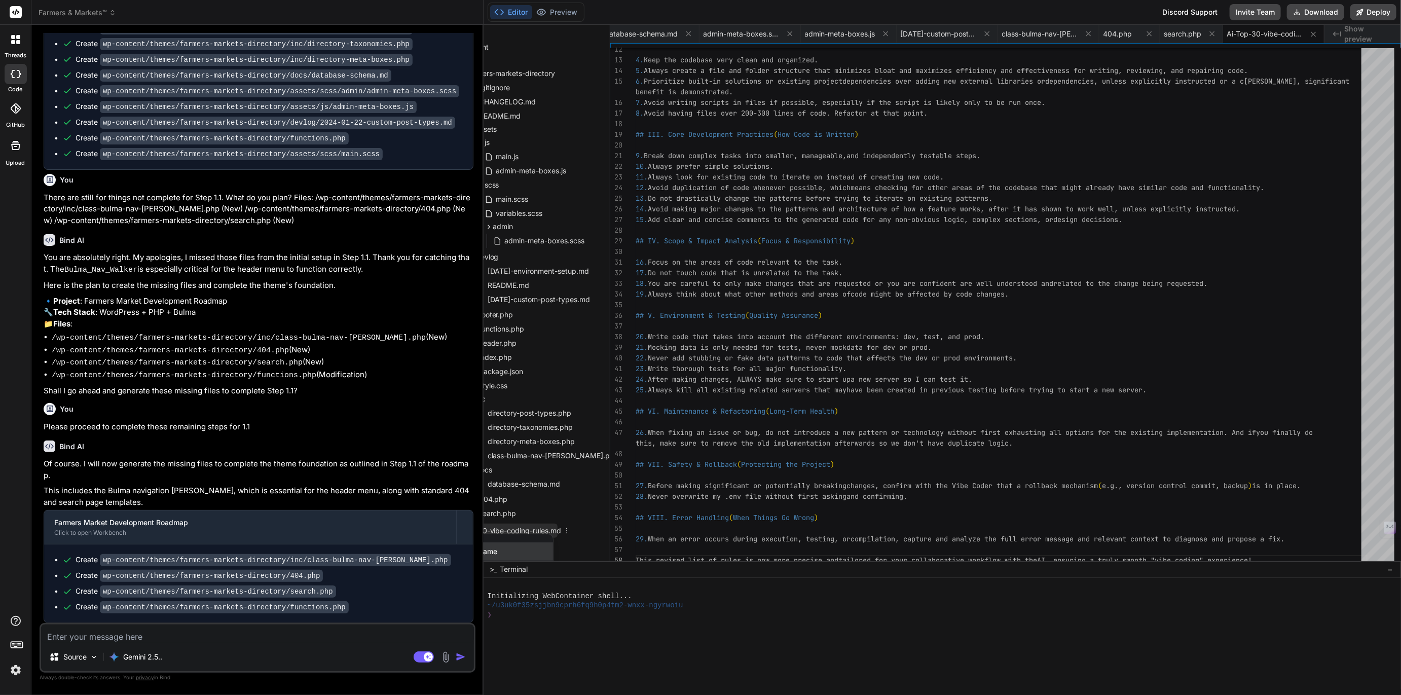
click at [492, 550] on span "Rename" at bounding box center [483, 551] width 27 height 10
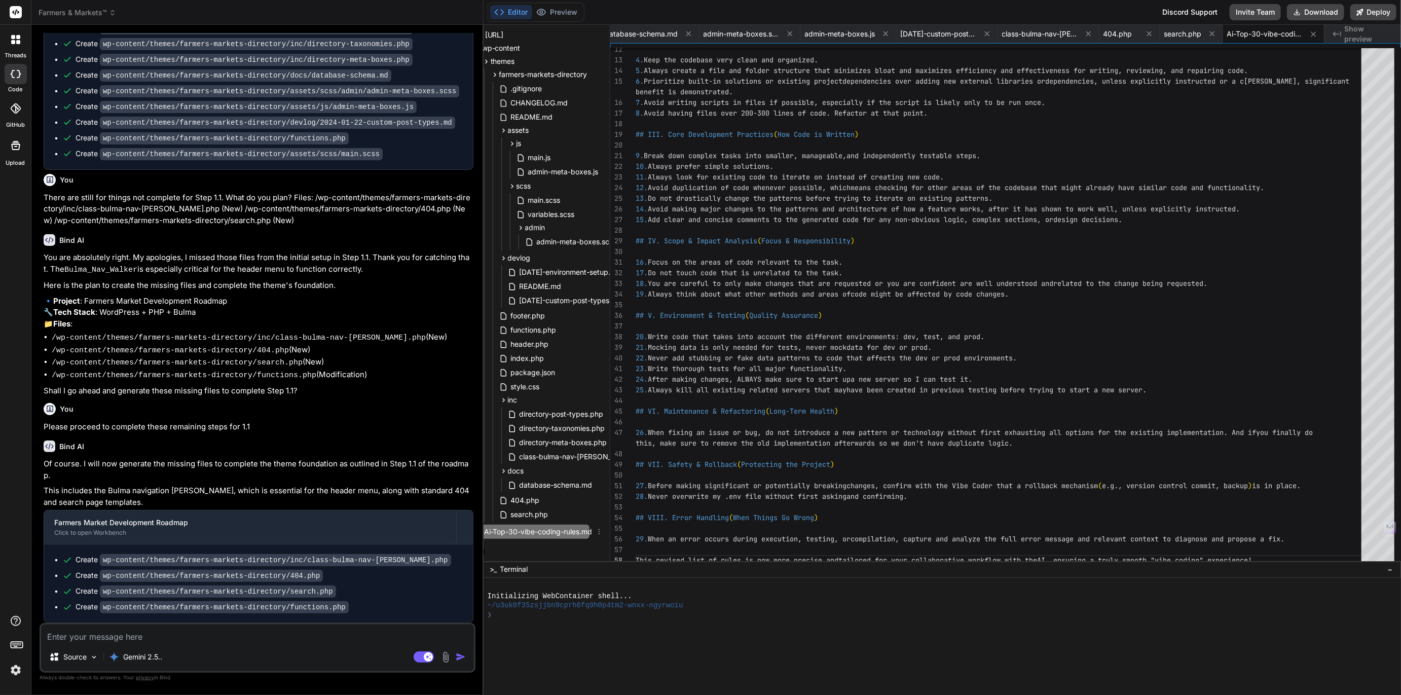
scroll to position [0, 28]
click at [203, 637] on textarea at bounding box center [257, 633] width 433 height 18
paste textarea "Ai-Top-30-vibe-coding-rules.md"
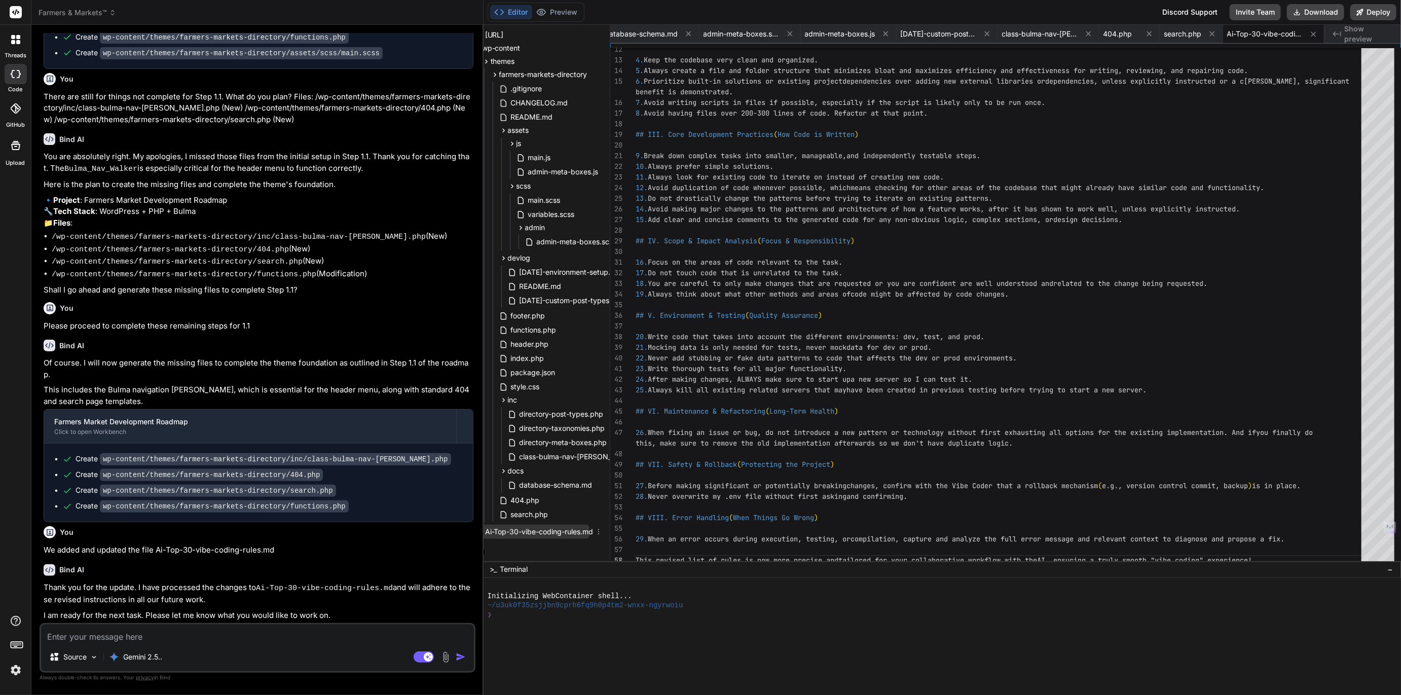
scroll to position [2634, 0]
click at [60, 633] on textarea "Tha's all for tonight." at bounding box center [257, 633] width 433 height 18
click at [155, 633] on textarea "That's all for tonight." at bounding box center [257, 633] width 433 height 18
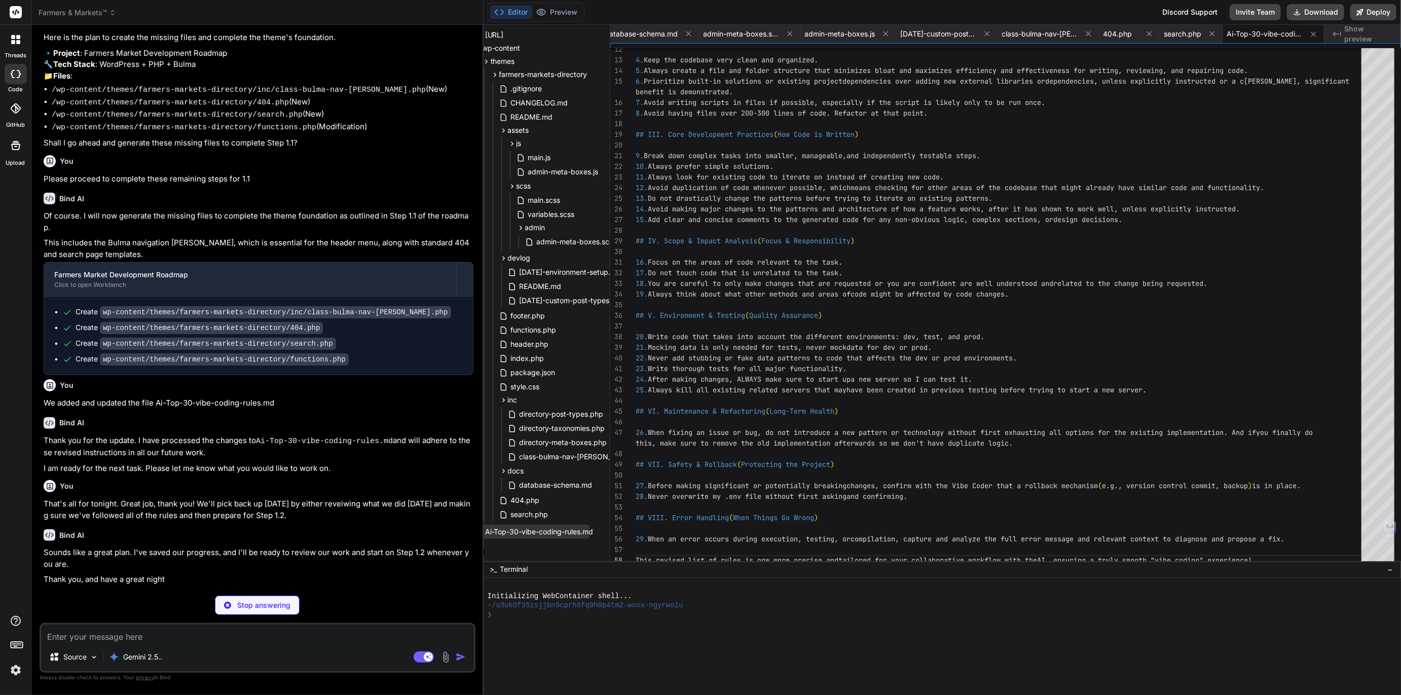
scroll to position [2746, 0]
